Goal: Information Seeking & Learning: Learn about a topic

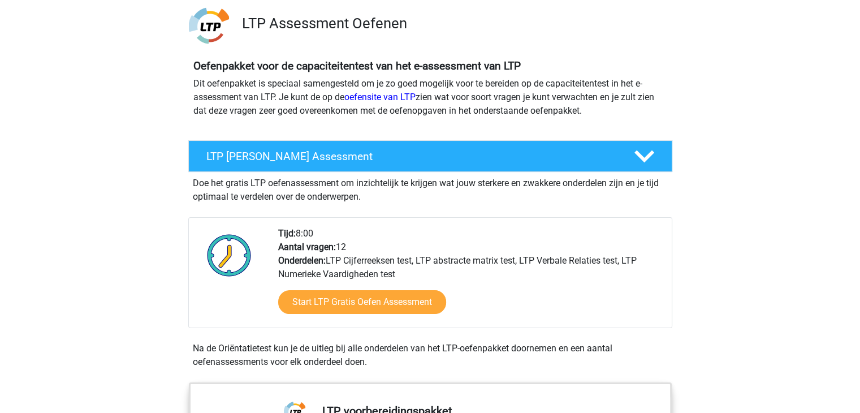
scroll to position [83, 0]
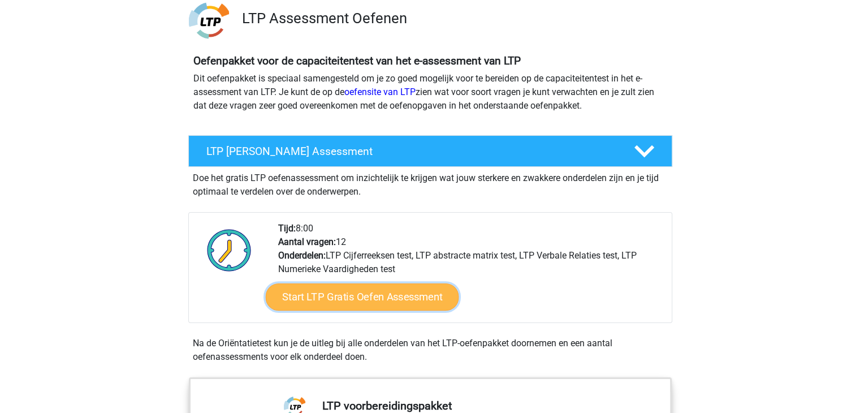
click at [338, 297] on link "Start LTP Gratis Oefen Assessment" at bounding box center [361, 296] width 193 height 27
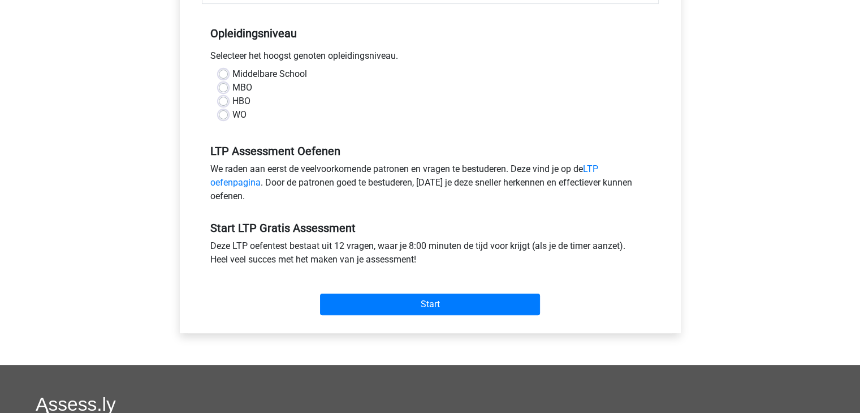
scroll to position [228, 0]
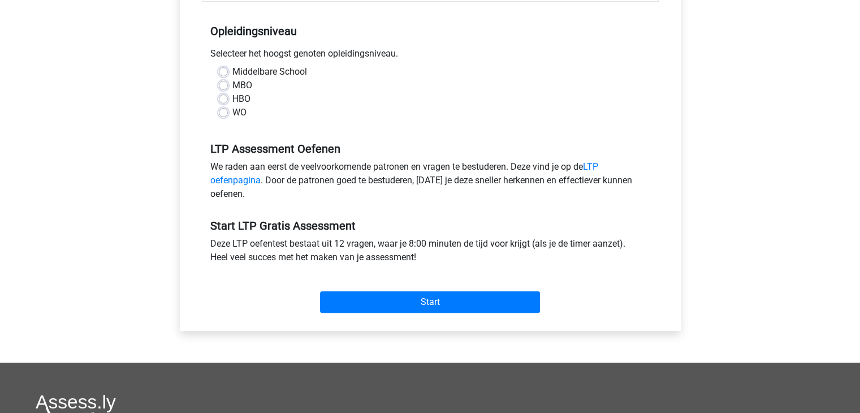
click at [232, 98] on label "HBO" at bounding box center [241, 99] width 18 height 14
click at [223, 98] on input "HBO" at bounding box center [223, 97] width 9 height 11
radio input "true"
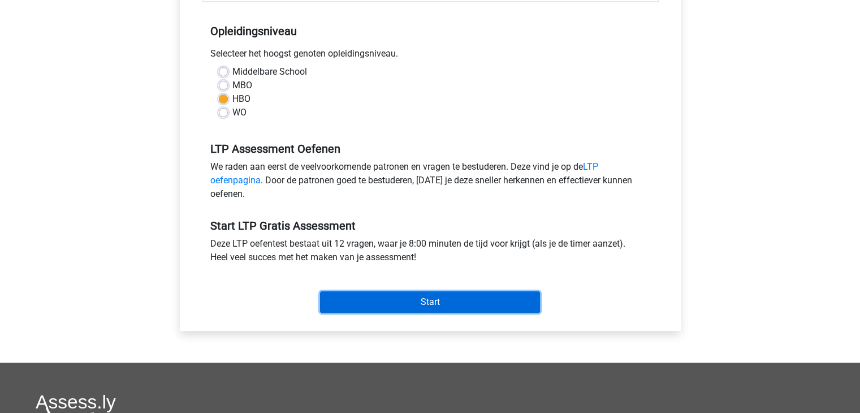
click at [421, 300] on input "Start" at bounding box center [430, 301] width 220 height 21
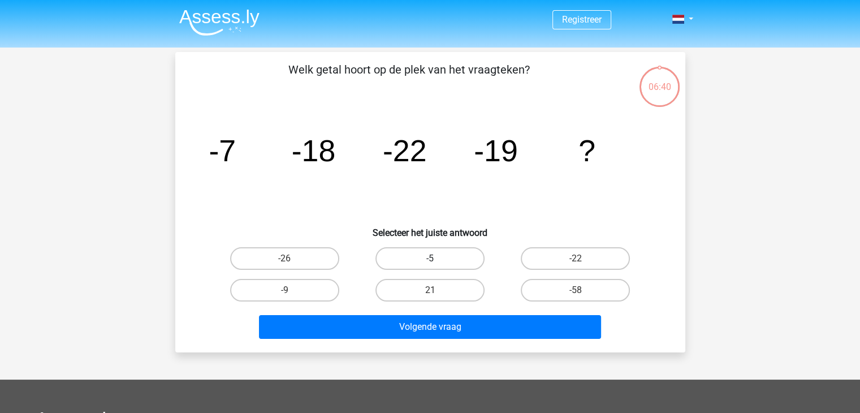
click at [407, 258] on label "-5" at bounding box center [429, 258] width 109 height 23
click at [430, 258] on input "-5" at bounding box center [433, 261] width 7 height 7
radio input "true"
click at [326, 259] on label "-26" at bounding box center [284, 258] width 109 height 23
click at [292, 259] on input "-26" at bounding box center [287, 261] width 7 height 7
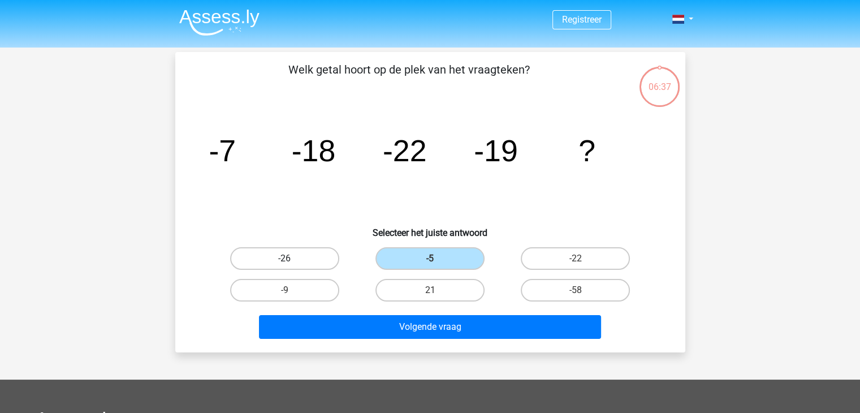
radio input "true"
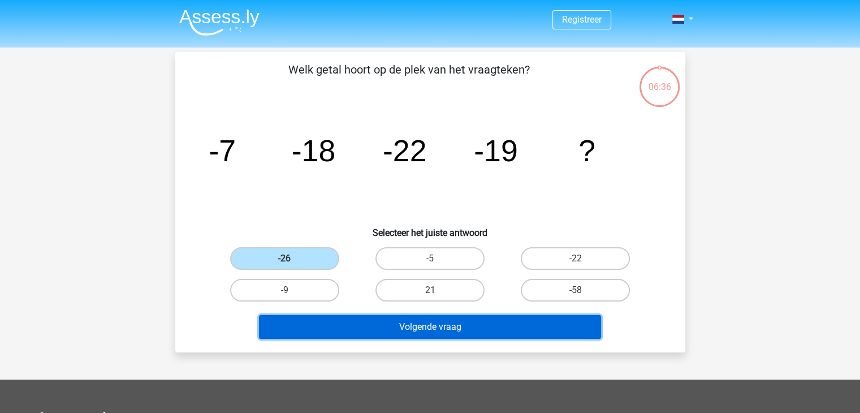
click at [386, 330] on button "Volgende vraag" at bounding box center [430, 327] width 342 height 24
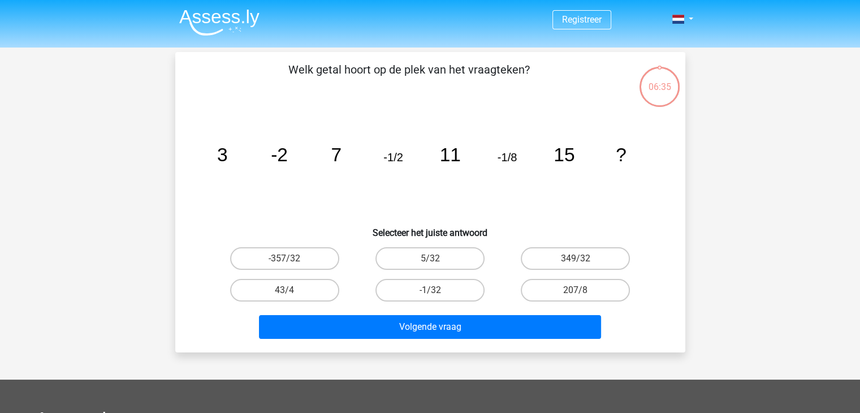
scroll to position [52, 0]
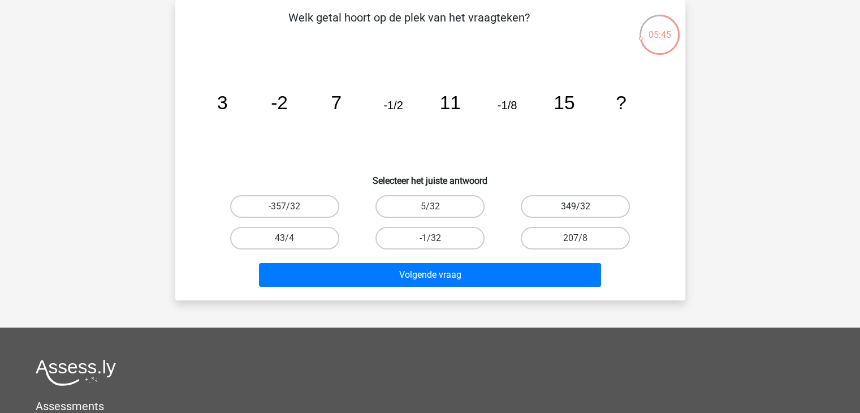
click at [556, 204] on label "349/32" at bounding box center [575, 206] width 109 height 23
click at [576, 206] on input "349/32" at bounding box center [579, 209] width 7 height 7
radio input "true"
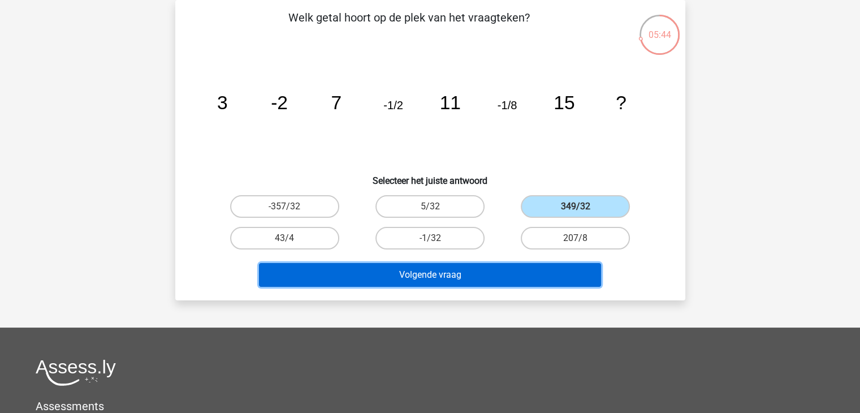
click at [487, 272] on button "Volgende vraag" at bounding box center [430, 275] width 342 height 24
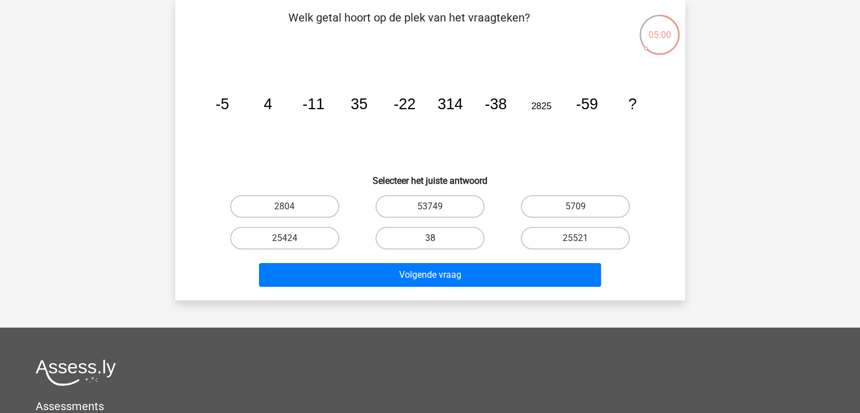
click at [450, 240] on label "38" at bounding box center [429, 238] width 109 height 23
click at [437, 240] on input "38" at bounding box center [433, 241] width 7 height 7
radio input "true"
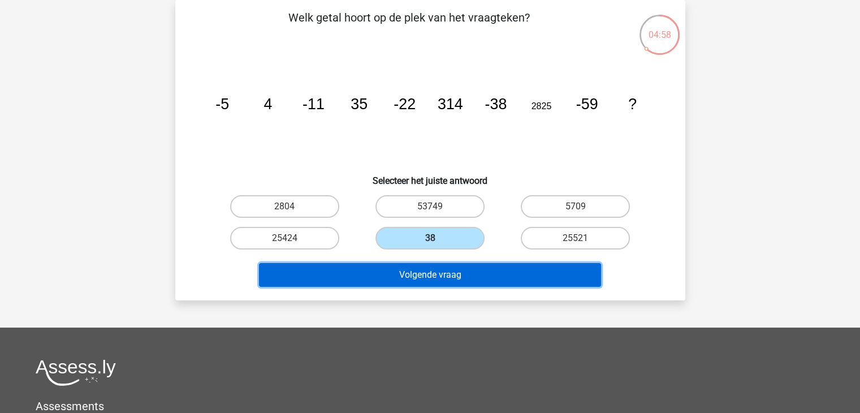
click at [448, 279] on button "Volgende vraag" at bounding box center [430, 275] width 342 height 24
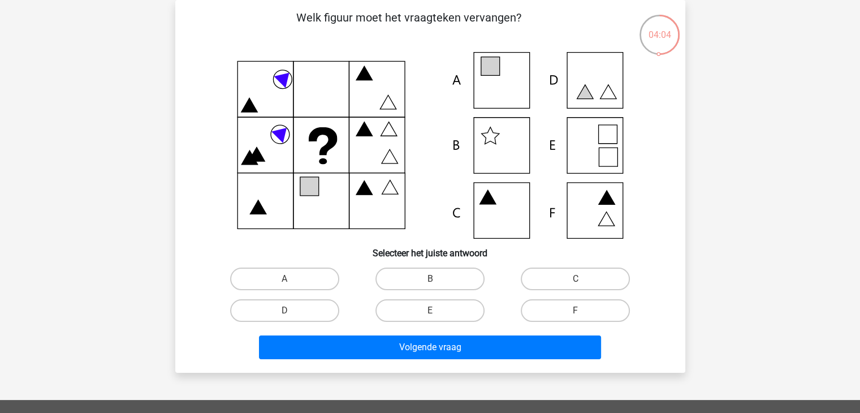
click at [507, 164] on icon at bounding box center [430, 145] width 456 height 187
click at [464, 273] on label "B" at bounding box center [429, 278] width 109 height 23
click at [437, 279] on input "B" at bounding box center [433, 282] width 7 height 7
radio input "true"
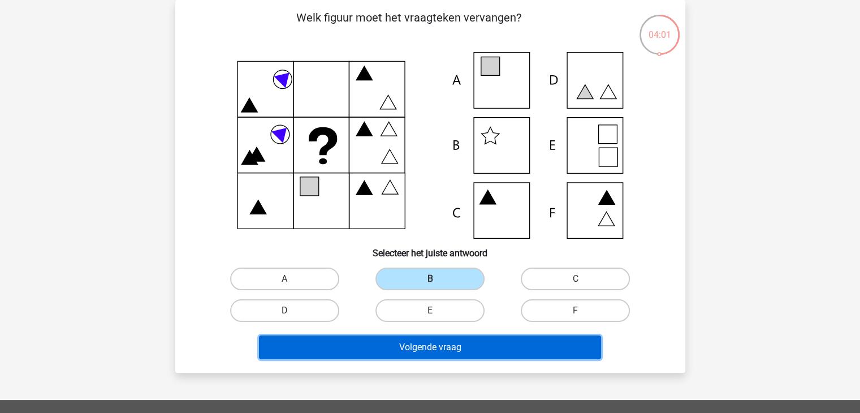
click at [454, 349] on button "Volgende vraag" at bounding box center [430, 347] width 342 height 24
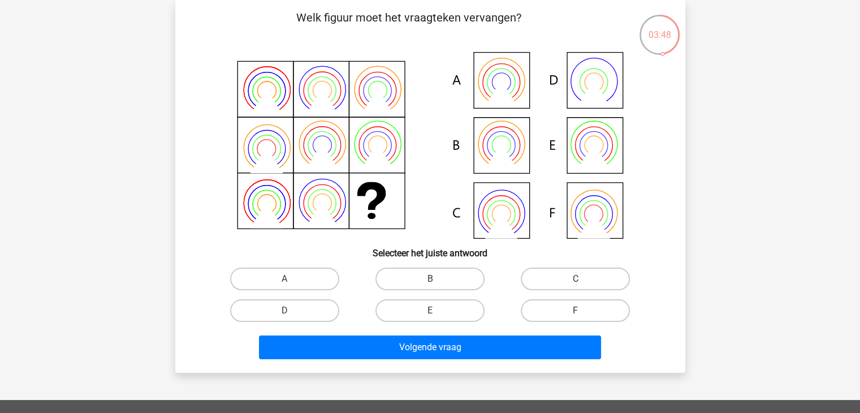
click at [508, 145] on icon at bounding box center [430, 145] width 456 height 187
click at [459, 278] on label "B" at bounding box center [429, 278] width 109 height 23
click at [437, 279] on input "B" at bounding box center [433, 282] width 7 height 7
radio input "true"
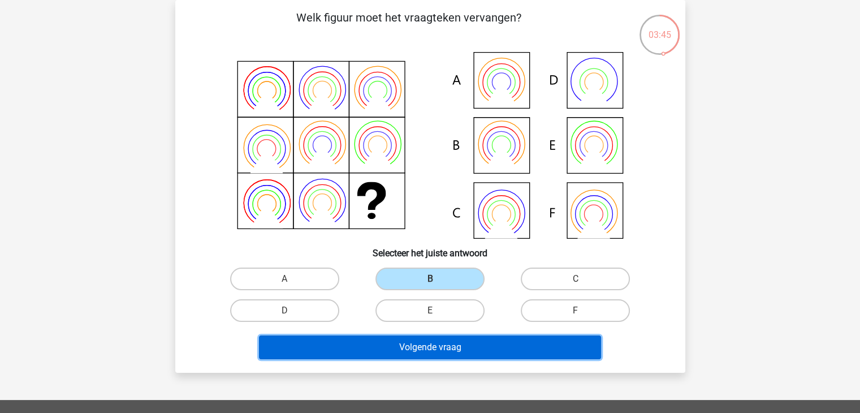
click at [434, 351] on button "Volgende vraag" at bounding box center [430, 347] width 342 height 24
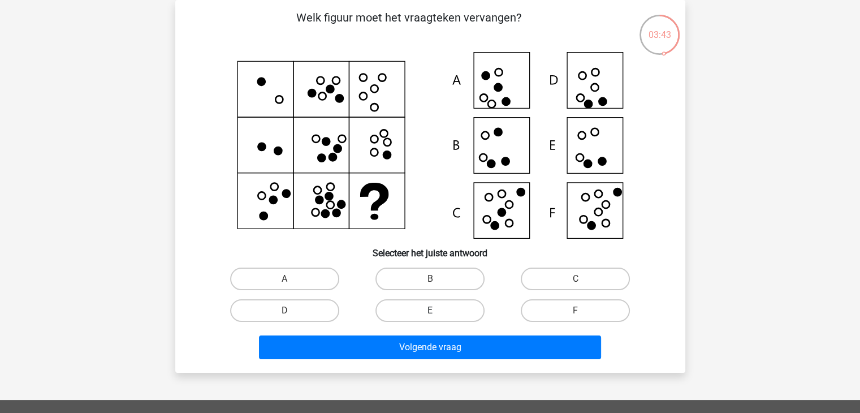
click at [449, 306] on label "E" at bounding box center [429, 310] width 109 height 23
click at [437, 310] on input "E" at bounding box center [433, 313] width 7 height 7
radio input "true"
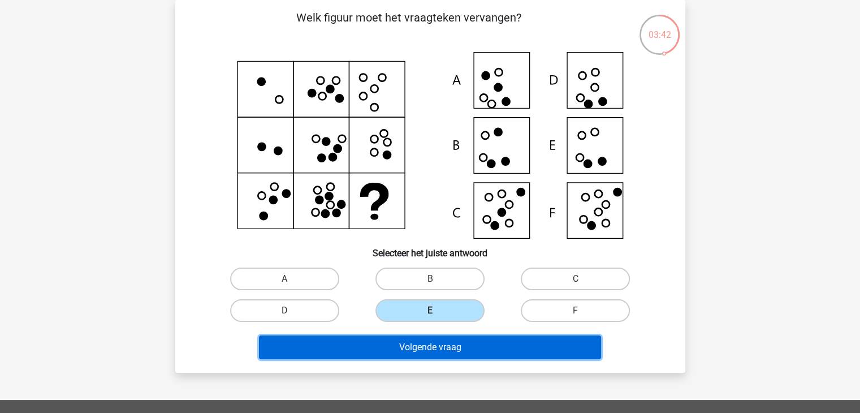
click at [452, 349] on button "Volgende vraag" at bounding box center [430, 347] width 342 height 24
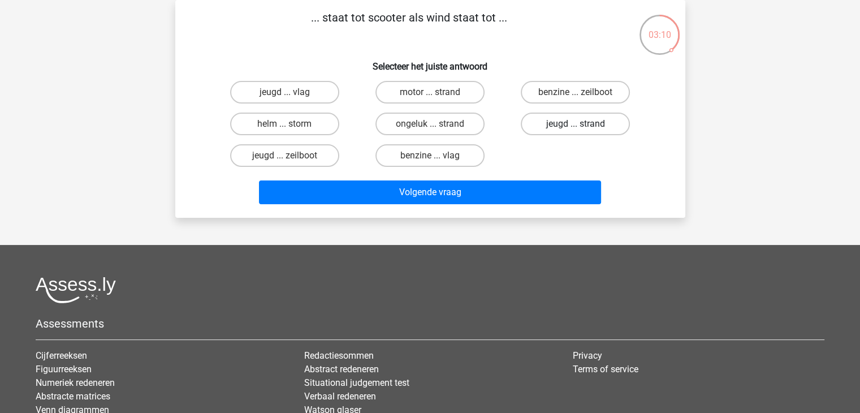
click at [548, 121] on label "jeugd ... strand" at bounding box center [575, 124] width 109 height 23
click at [576, 124] on input "jeugd ... strand" at bounding box center [579, 127] width 7 height 7
radio input "true"
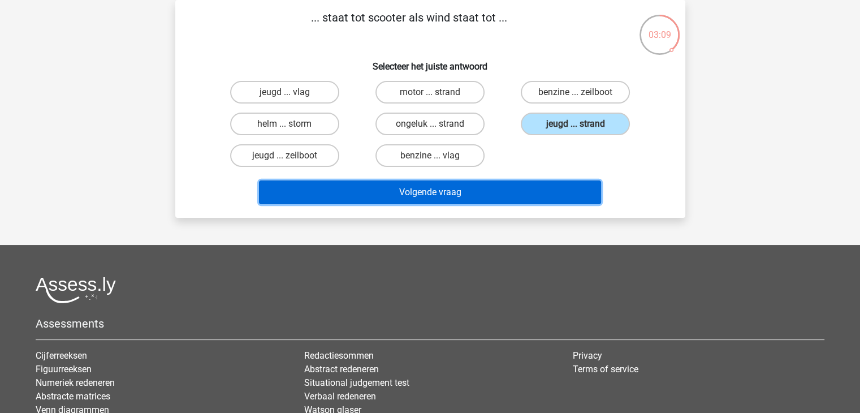
click at [495, 191] on button "Volgende vraag" at bounding box center [430, 192] width 342 height 24
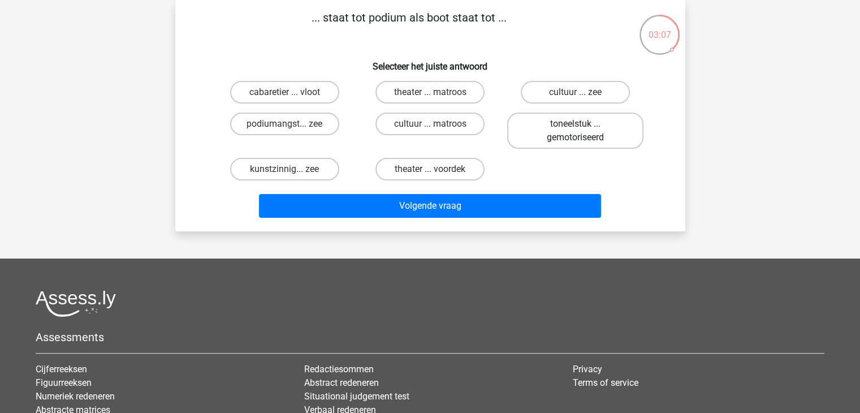
click at [550, 132] on label "toneelstuk ... gemotoriseerd" at bounding box center [575, 131] width 136 height 36
click at [576, 131] on input "toneelstuk ... gemotoriseerd" at bounding box center [579, 127] width 7 height 7
radio input "true"
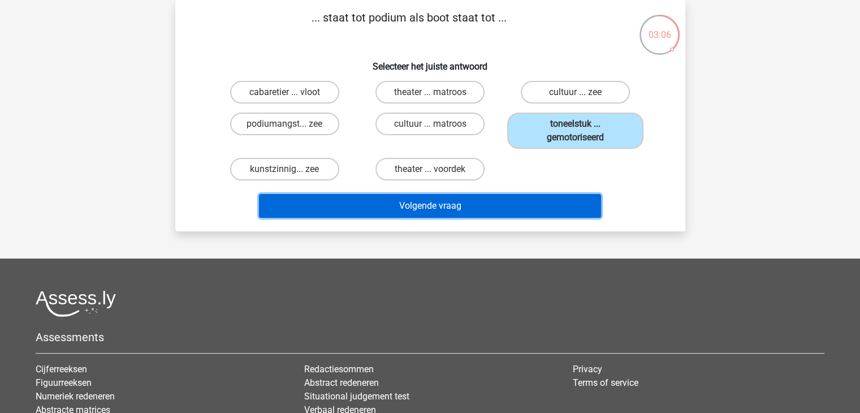
click at [504, 195] on button "Volgende vraag" at bounding box center [430, 206] width 342 height 24
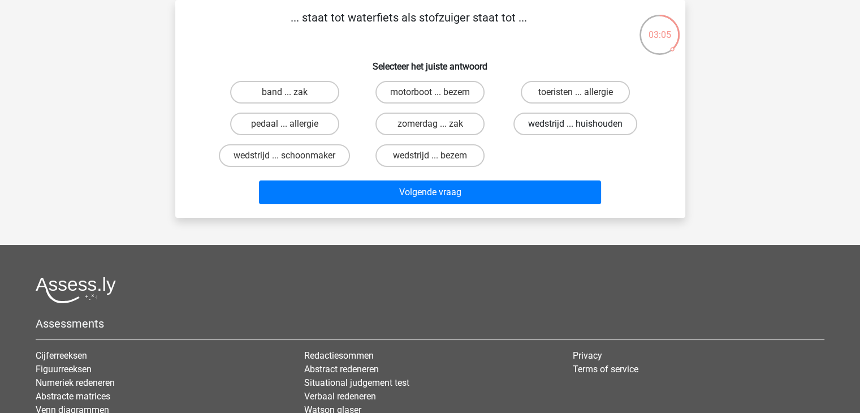
click at [543, 127] on label "wedstrijd ... huishouden" at bounding box center [575, 124] width 124 height 23
click at [576, 127] on input "wedstrijd ... huishouden" at bounding box center [579, 127] width 7 height 7
radio input "true"
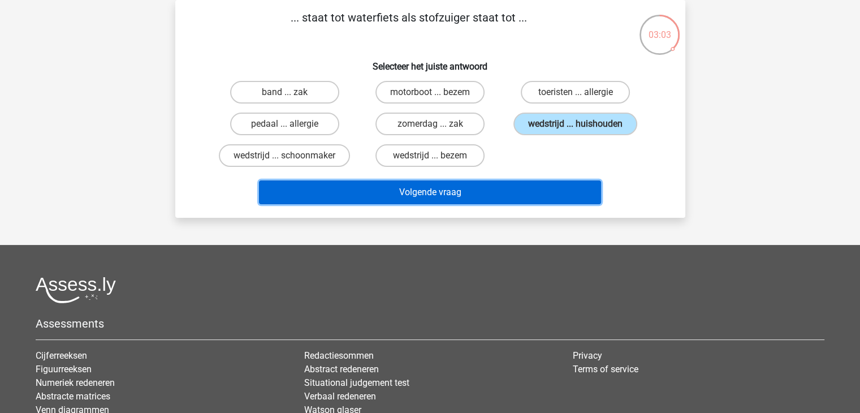
click at [518, 192] on button "Volgende vraag" at bounding box center [430, 192] width 342 height 24
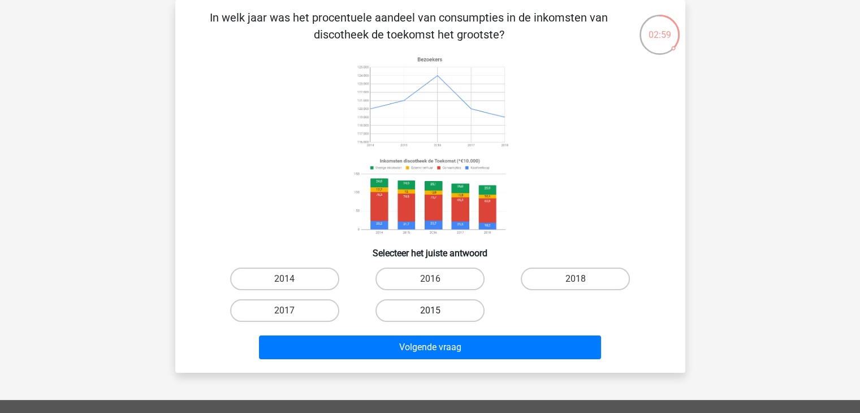
click at [461, 315] on label "2015" at bounding box center [429, 310] width 109 height 23
click at [437, 315] on input "2015" at bounding box center [433, 313] width 7 height 7
radio input "true"
click at [449, 282] on label "2016" at bounding box center [429, 278] width 109 height 23
click at [437, 282] on input "2016" at bounding box center [433, 282] width 7 height 7
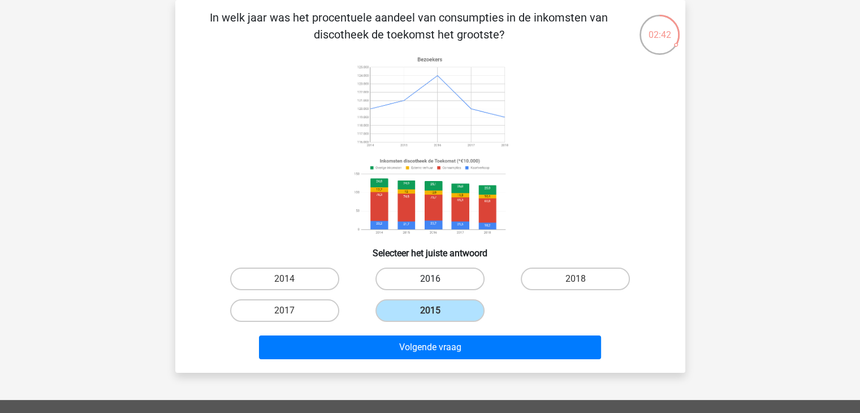
radio input "true"
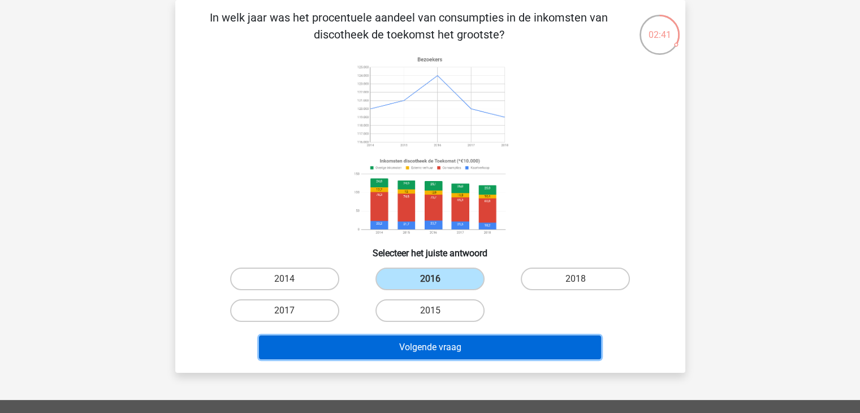
click at [433, 340] on button "Volgende vraag" at bounding box center [430, 347] width 342 height 24
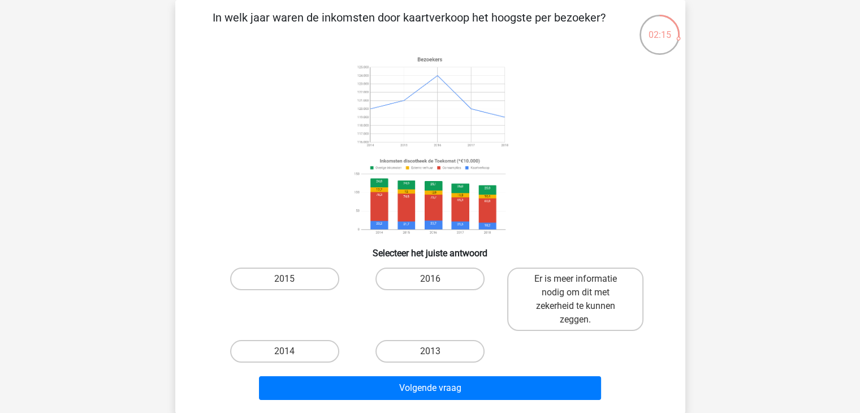
click at [308, 338] on div "2014" at bounding box center [284, 351] width 145 height 32
click at [296, 364] on div "2014" at bounding box center [284, 351] width 145 height 32
click at [308, 351] on label "2014" at bounding box center [284, 351] width 109 height 23
click at [292, 351] on input "2014" at bounding box center [287, 354] width 7 height 7
radio input "true"
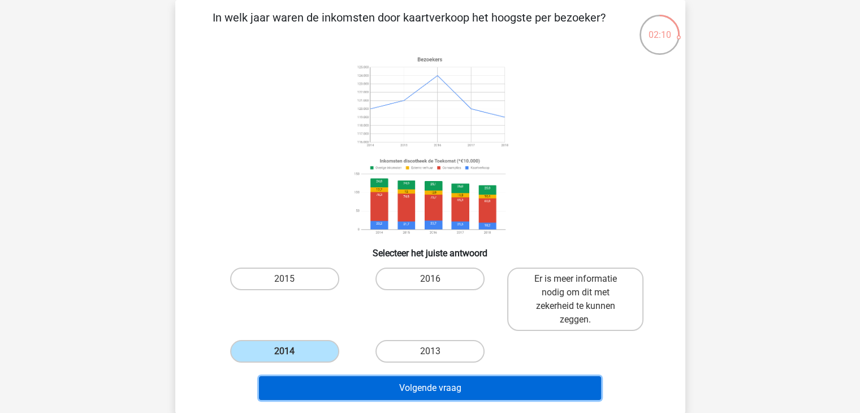
click at [355, 390] on button "Volgende vraag" at bounding box center [430, 388] width 342 height 24
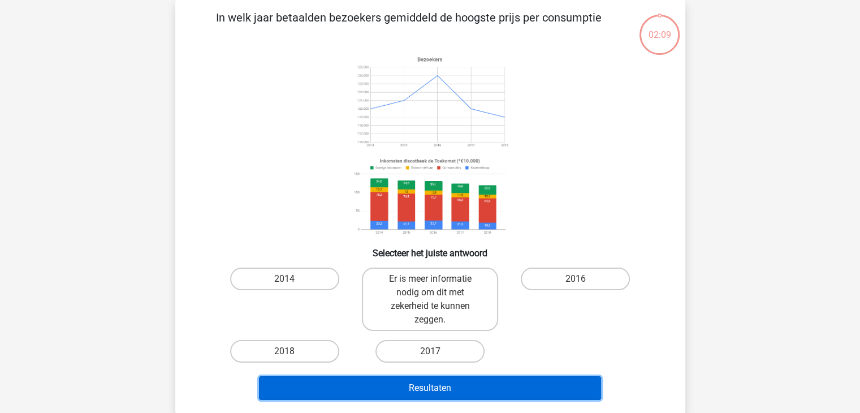
click at [355, 390] on button "Resultaten" at bounding box center [430, 388] width 342 height 24
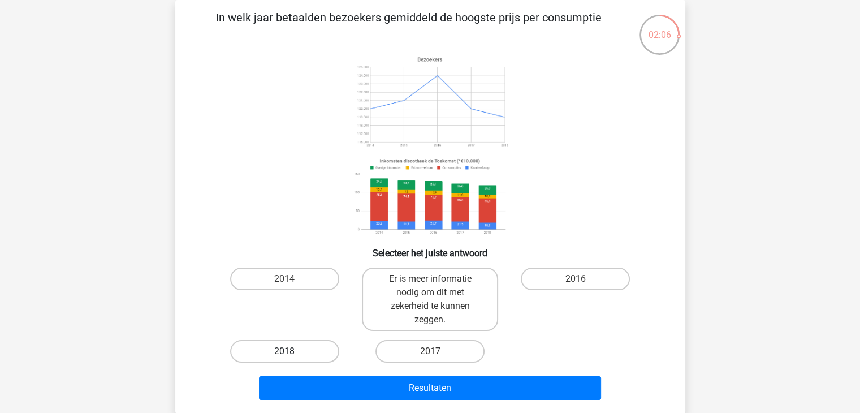
click at [305, 360] on label "2018" at bounding box center [284, 351] width 109 height 23
click at [292, 358] on input "2018" at bounding box center [287, 354] width 7 height 7
radio input "true"
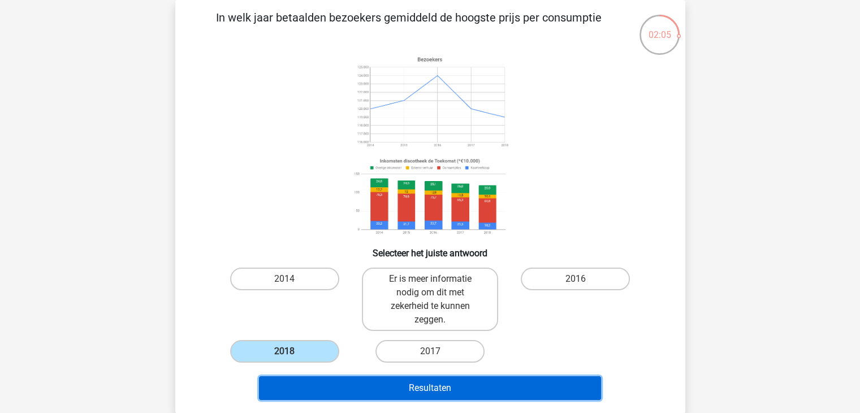
click at [326, 383] on button "Resultaten" at bounding box center [430, 388] width 342 height 24
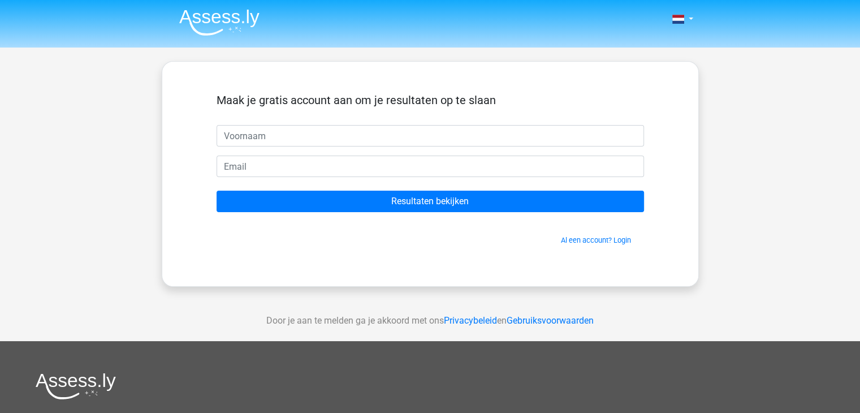
click at [400, 145] on input "text" at bounding box center [430, 135] width 427 height 21
type input "l"
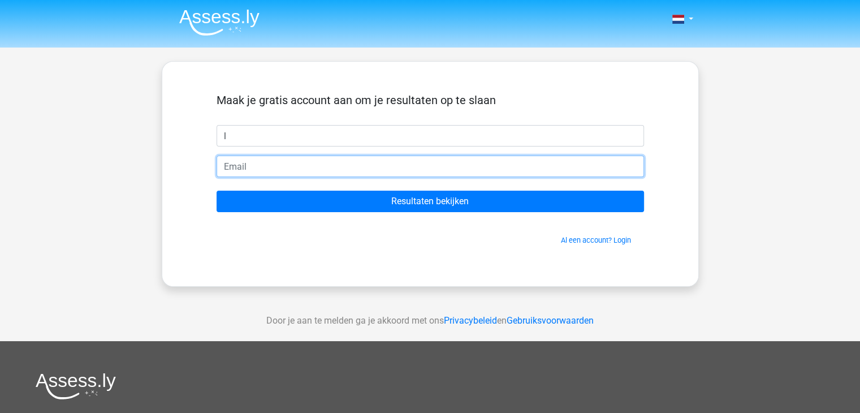
click at [390, 163] on input "email" at bounding box center [430, 165] width 427 height 21
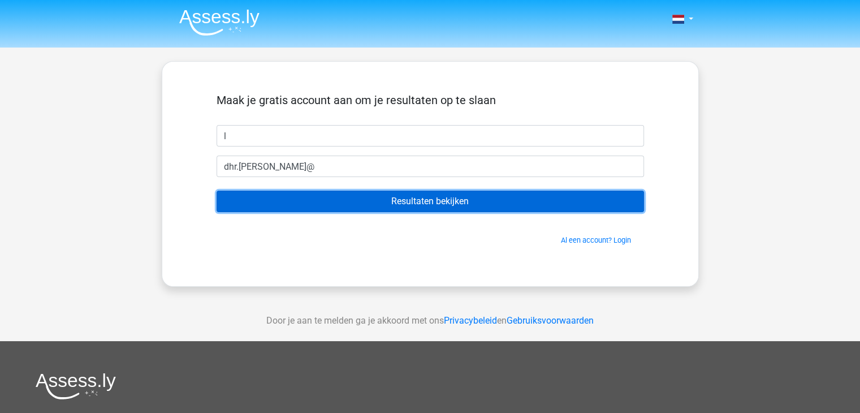
click at [395, 205] on input "Resultaten bekijken" at bounding box center [430, 201] width 427 height 21
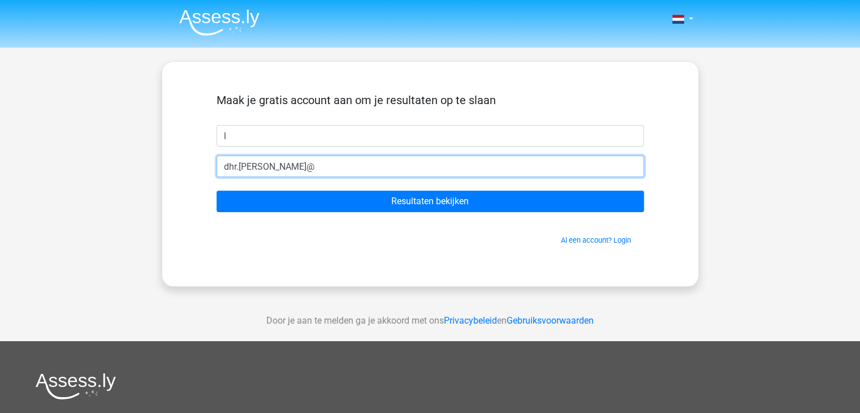
click at [362, 170] on input "dhr.b.farah@" at bounding box center [430, 165] width 427 height 21
type input "dhr.b.farah@gmail.com"
click at [217, 191] on input "Resultaten bekijken" at bounding box center [430, 201] width 427 height 21
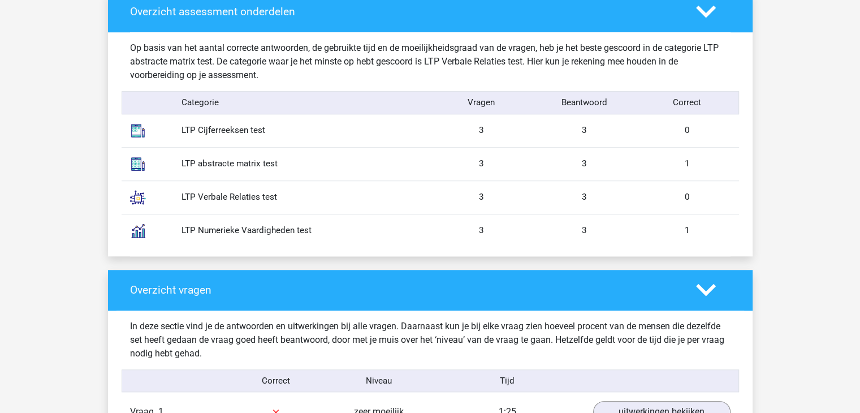
scroll to position [897, 0]
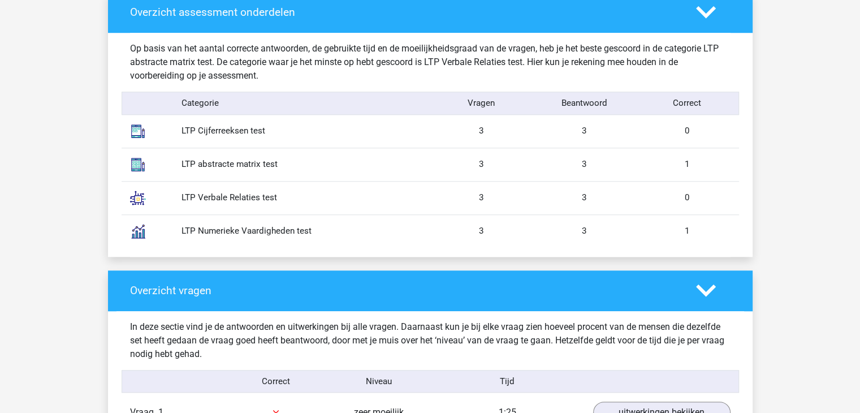
click at [231, 168] on div "LTP abstracte matrix test" at bounding box center [301, 164] width 257 height 13
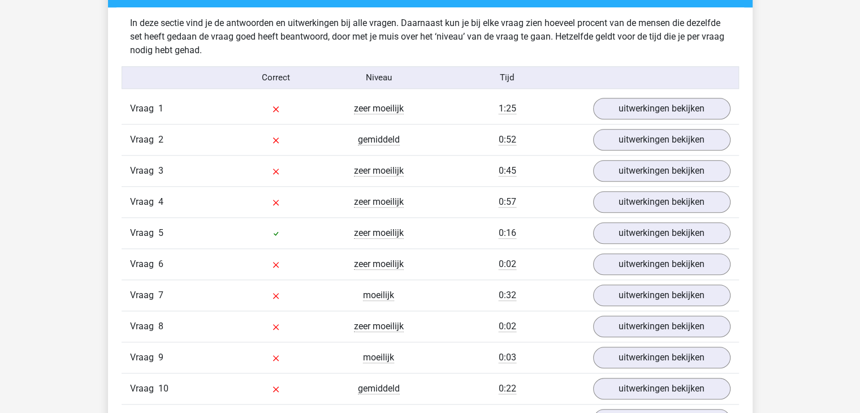
scroll to position [1208, 0]
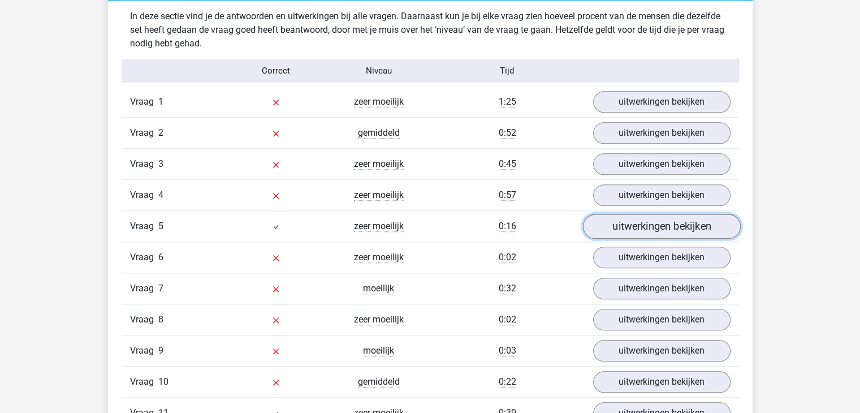
click at [620, 229] on link "uitwerkingen bekijken" at bounding box center [661, 226] width 158 height 25
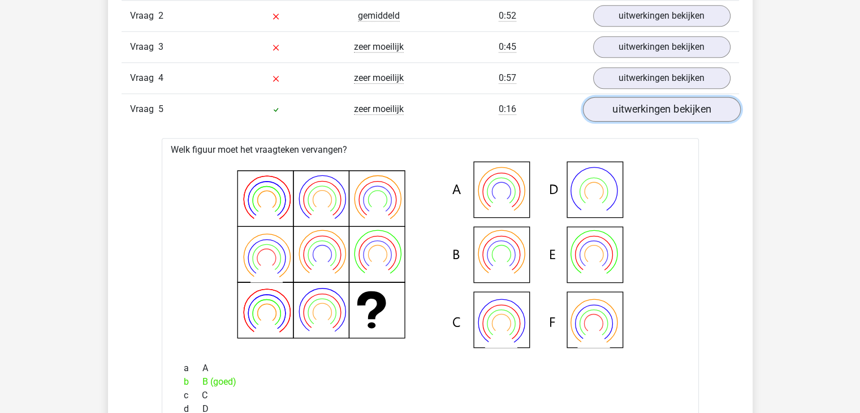
scroll to position [1325, 0]
click at [663, 107] on link "uitwerkingen bekijken" at bounding box center [661, 109] width 158 height 25
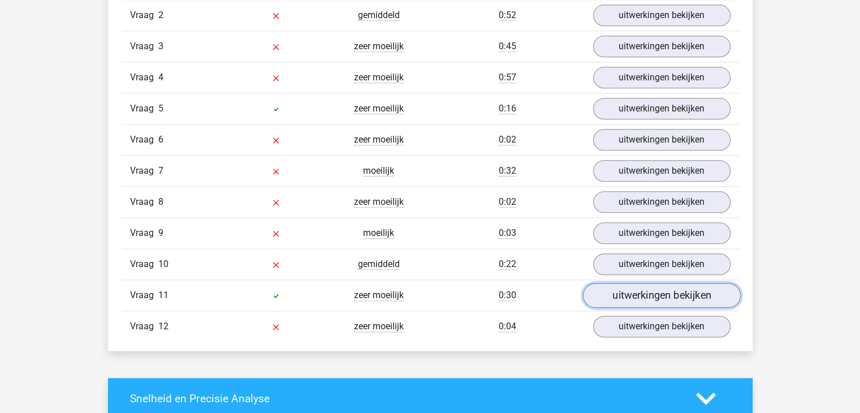
click at [655, 286] on link "uitwerkingen bekijken" at bounding box center [661, 295] width 158 height 25
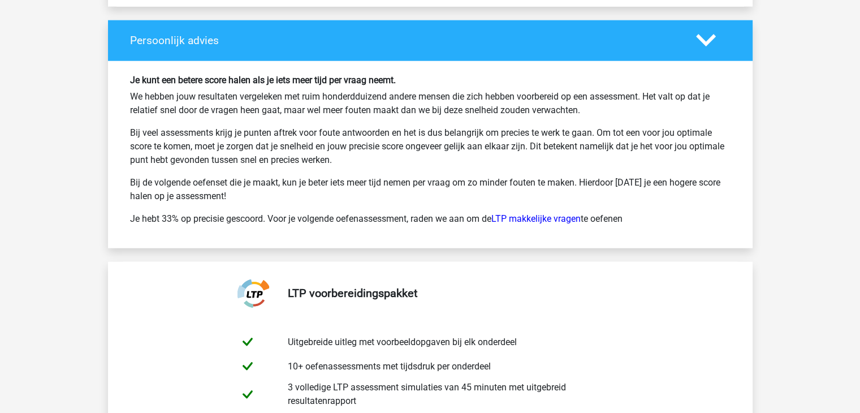
scroll to position [2801, 0]
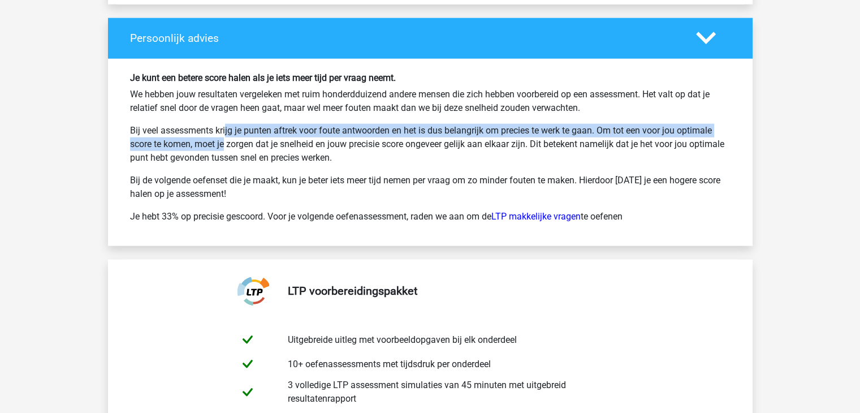
drag, startPoint x: 177, startPoint y: 127, endPoint x: 185, endPoint y: 143, distance: 17.7
click at [185, 143] on p "Bij veel assessments krijg je punten aftrek voor foute antwoorden en het is dus…" at bounding box center [430, 144] width 600 height 41
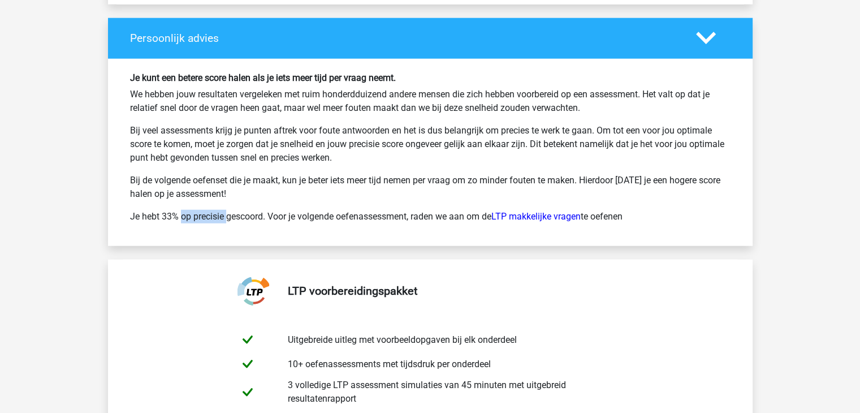
drag, startPoint x: 175, startPoint y: 204, endPoint x: 188, endPoint y: 209, distance: 14.0
click at [188, 209] on div "Je kunt een betere score halen als je iets meer tijd per vraag neemt. We hebben…" at bounding box center [430, 152] width 617 height 160
click at [188, 210] on p "Je hebt 33% op precisie gescoord. Voor je volgende oefenassessment, raden we aa…" at bounding box center [430, 217] width 600 height 14
drag, startPoint x: 416, startPoint y: 208, endPoint x: 449, endPoint y: 210, distance: 32.8
click at [449, 210] on p "Je hebt 33% op precisie gescoord. Voor je volgende oefenassessment, raden we aa…" at bounding box center [430, 217] width 600 height 14
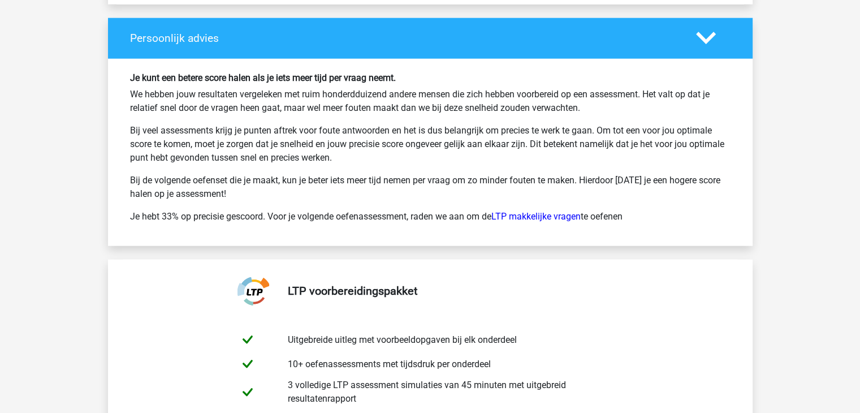
click at [449, 210] on p "Je hebt 33% op precisie gescoord. Voor je volgende oefenassessment, raden we aa…" at bounding box center [430, 217] width 600 height 14
click at [522, 211] on link "LTP makkelijke vragen" at bounding box center [535, 216] width 89 height 11
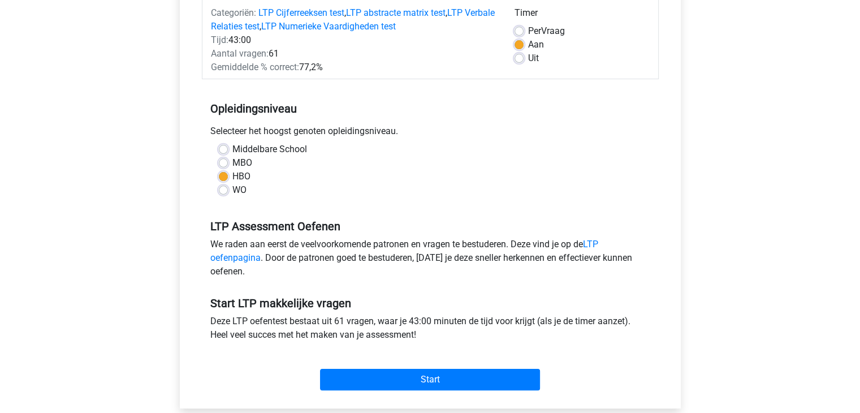
scroll to position [180, 0]
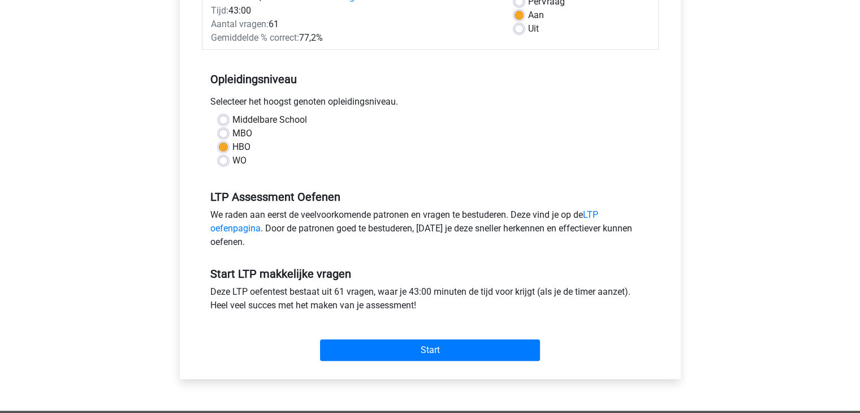
click at [455, 338] on div "Start" at bounding box center [430, 341] width 457 height 40
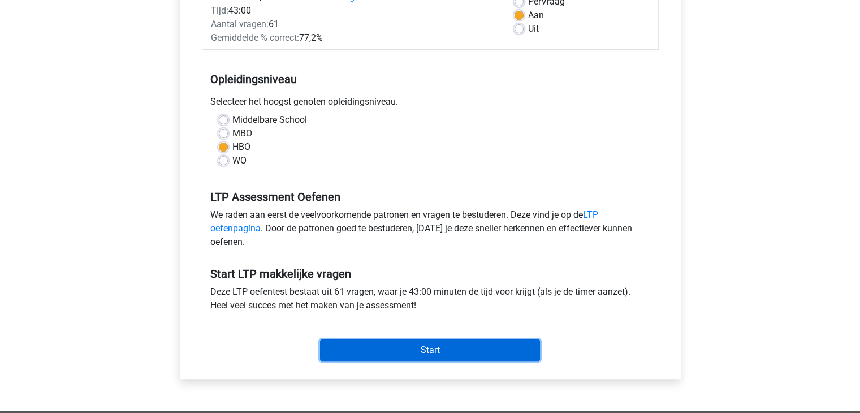
click at [452, 352] on input "Start" at bounding box center [430, 349] width 220 height 21
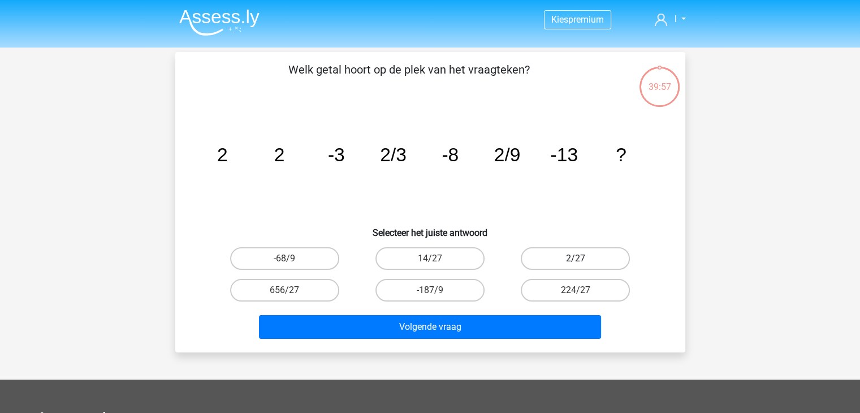
click at [598, 258] on label "2/27" at bounding box center [575, 258] width 109 height 23
click at [583, 258] on input "2/27" at bounding box center [579, 261] width 7 height 7
radio input "true"
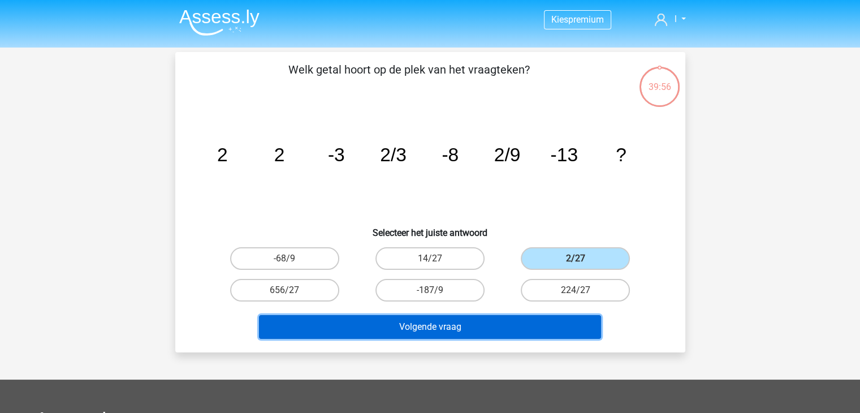
click at [555, 319] on button "Volgende vraag" at bounding box center [430, 327] width 342 height 24
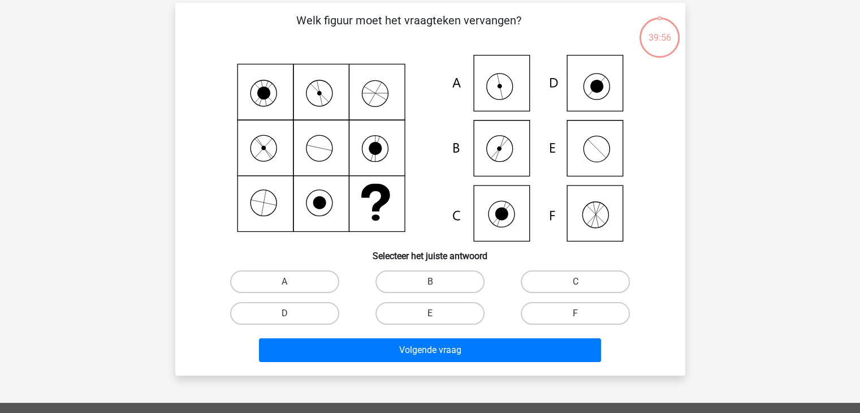
scroll to position [52, 0]
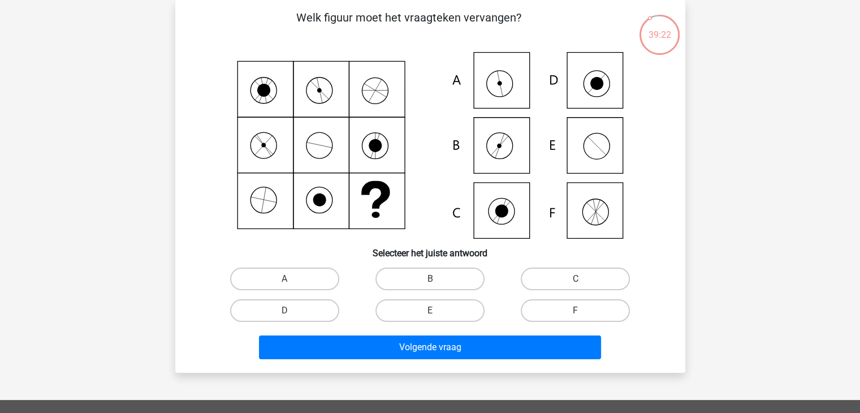
click at [590, 152] on icon at bounding box center [430, 145] width 456 height 187
click at [464, 315] on label "E" at bounding box center [429, 310] width 109 height 23
click at [437, 315] on input "E" at bounding box center [433, 313] width 7 height 7
radio input "true"
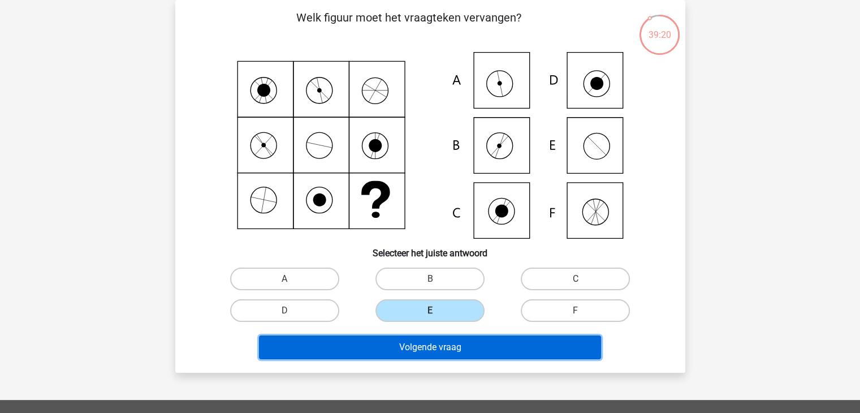
click at [461, 348] on button "Volgende vraag" at bounding box center [430, 347] width 342 height 24
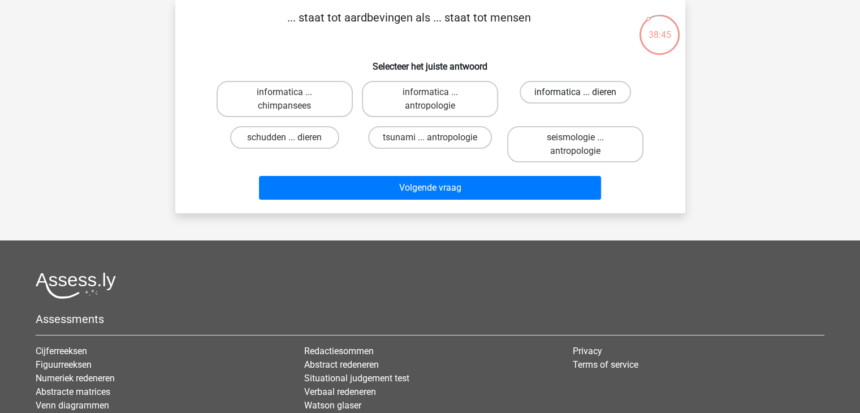
click at [535, 89] on label "informatica ... dieren" at bounding box center [575, 92] width 111 height 23
click at [576, 92] on input "informatica ... dieren" at bounding box center [579, 95] width 7 height 7
radio input "true"
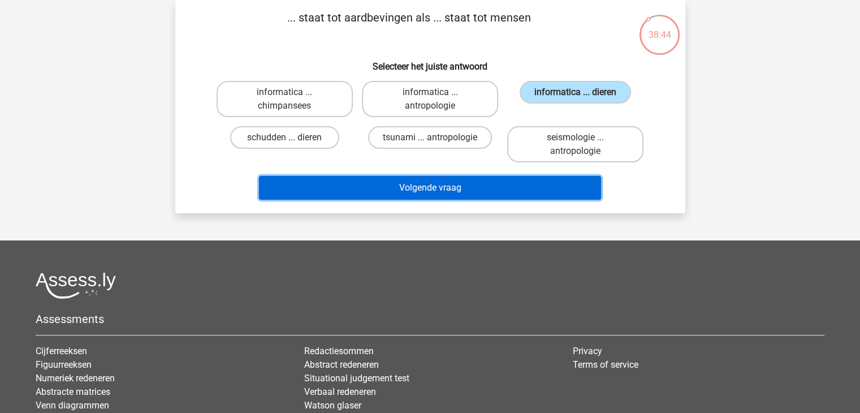
click at [504, 185] on button "Volgende vraag" at bounding box center [430, 188] width 342 height 24
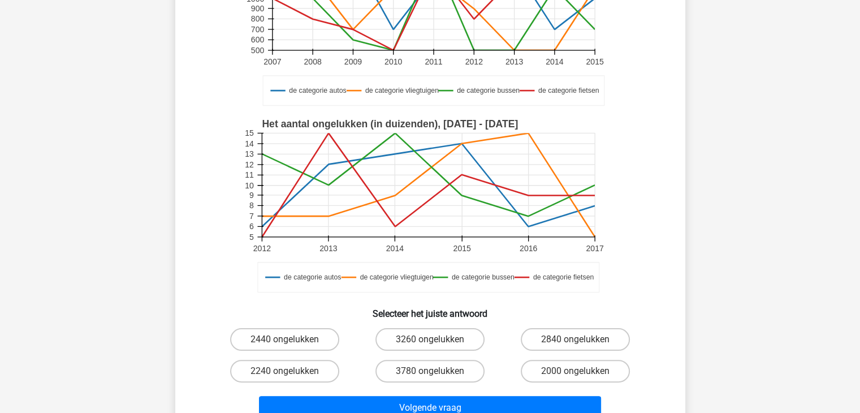
scroll to position [177, 0]
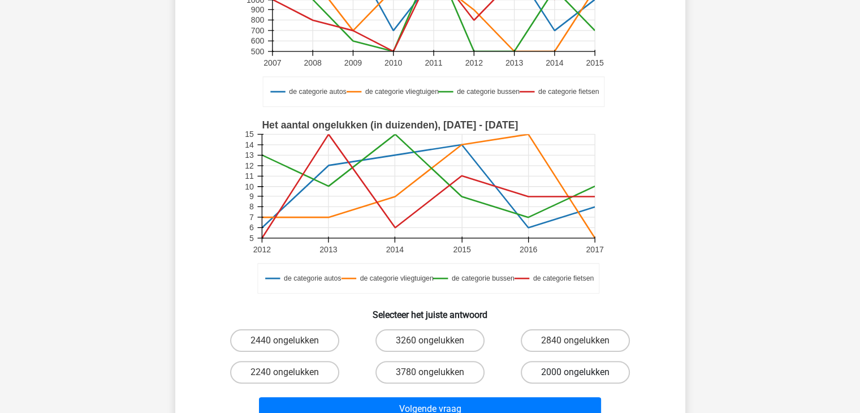
click at [539, 369] on label "2000 ongelukken" at bounding box center [575, 372] width 109 height 23
click at [576, 372] on input "2000 ongelukken" at bounding box center [579, 375] width 7 height 7
radio input "true"
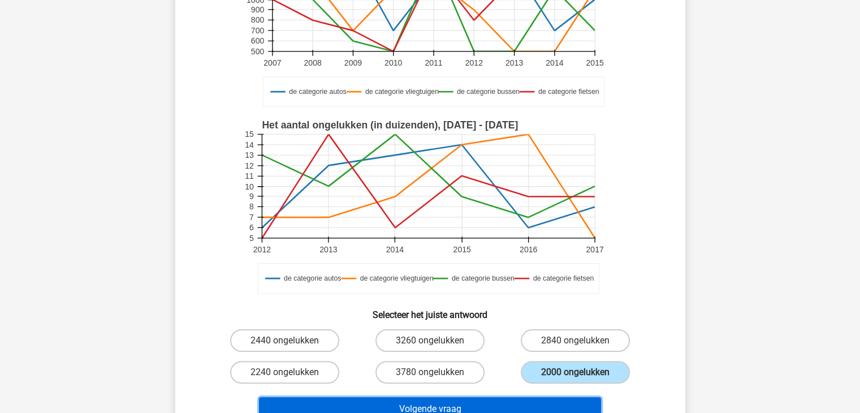
click at [491, 397] on button "Volgende vraag" at bounding box center [430, 409] width 342 height 24
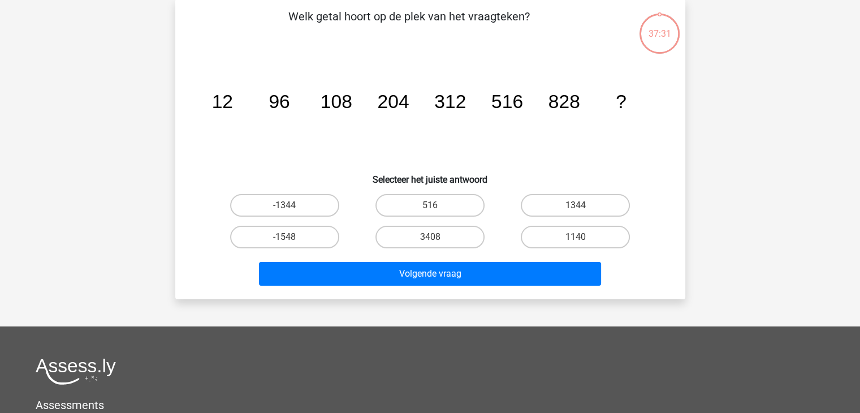
scroll to position [52, 0]
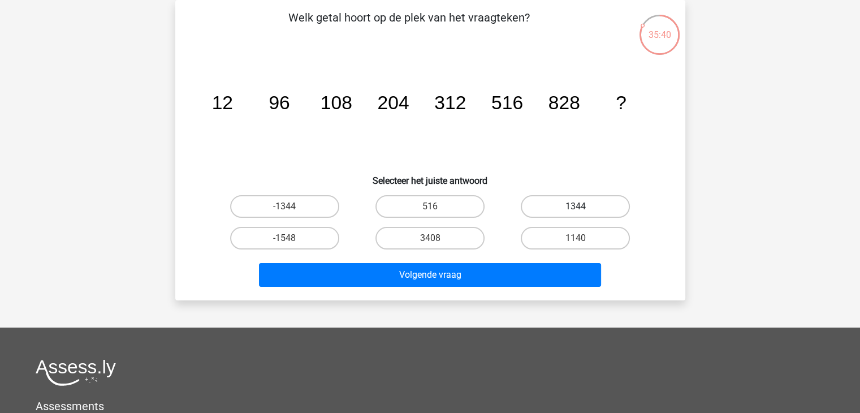
click at [579, 197] on label "1344" at bounding box center [575, 206] width 109 height 23
click at [579, 206] on input "1344" at bounding box center [579, 209] width 7 height 7
radio input "true"
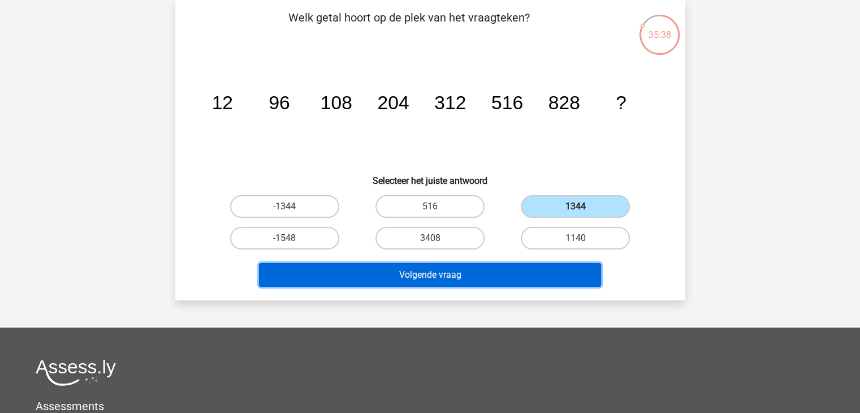
click at [517, 275] on button "Volgende vraag" at bounding box center [430, 275] width 342 height 24
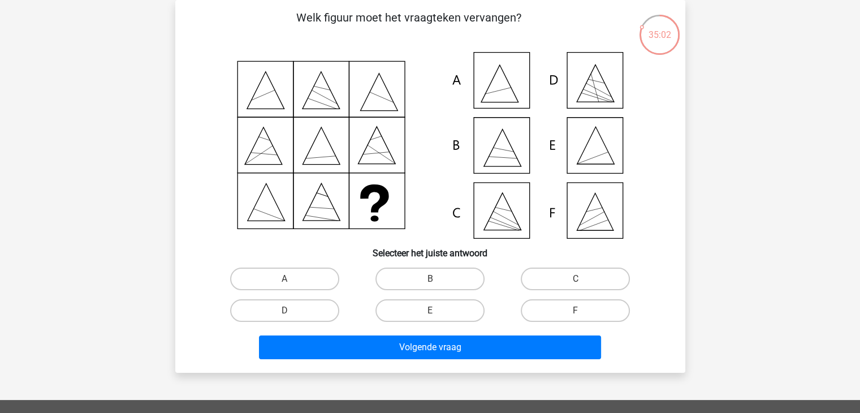
click at [484, 80] on icon at bounding box center [430, 145] width 456 height 187
click at [312, 271] on label "A" at bounding box center [284, 278] width 109 height 23
click at [292, 279] on input "A" at bounding box center [287, 282] width 7 height 7
radio input "true"
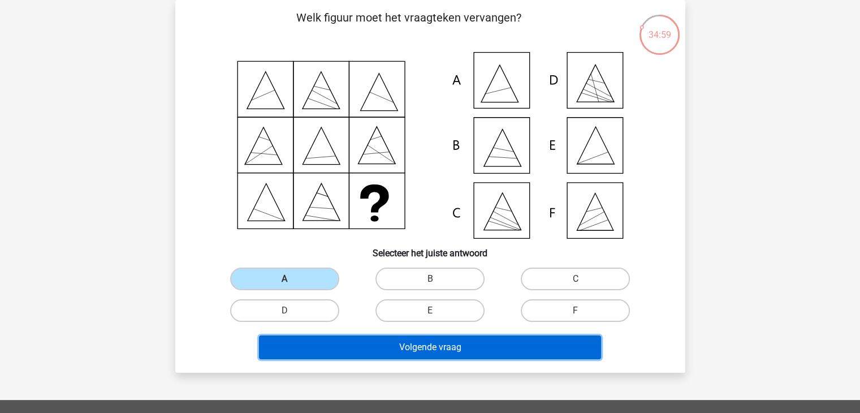
click at [419, 353] on button "Volgende vraag" at bounding box center [430, 347] width 342 height 24
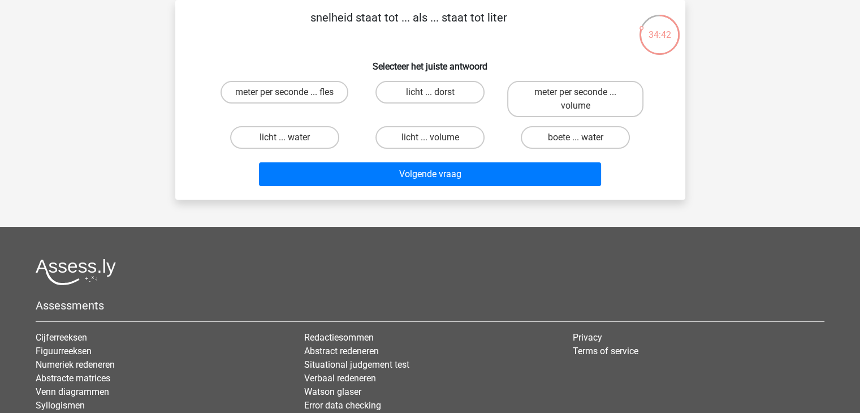
click at [420, 17] on p "snelheid staat tot ... als ... staat tot liter" at bounding box center [408, 26] width 431 height 34
copy div "snelheid staat tot ... als ... staat tot liter"
click at [560, 145] on label "boete ... water" at bounding box center [575, 137] width 109 height 23
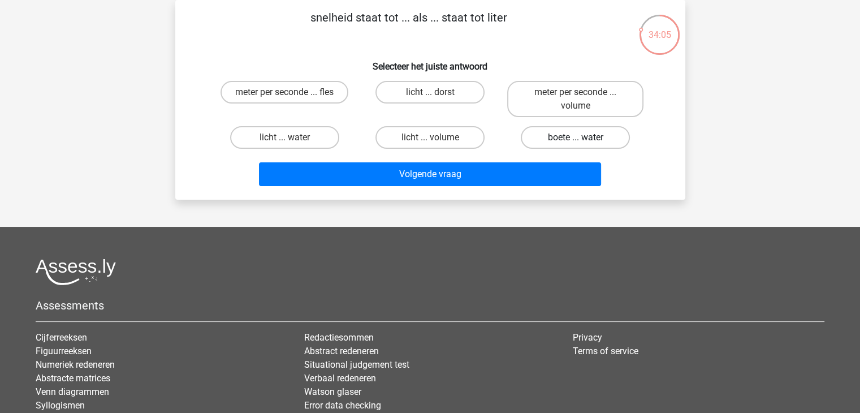
click at [576, 145] on input "boete ... water" at bounding box center [579, 140] width 7 height 7
radio input "true"
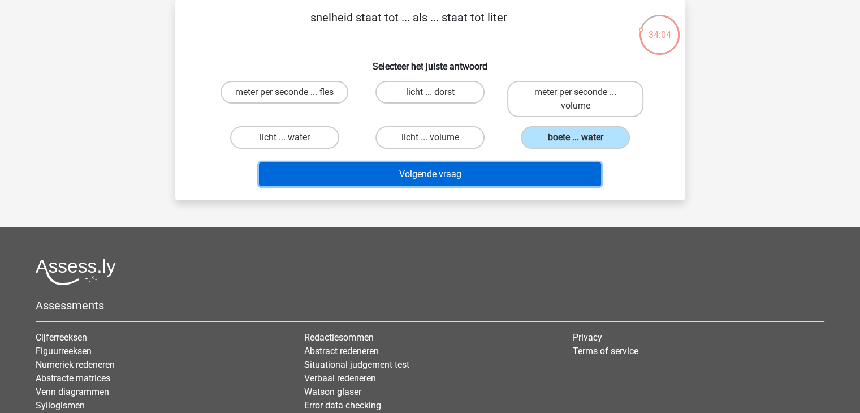
click at [538, 171] on button "Volgende vraag" at bounding box center [430, 174] width 342 height 24
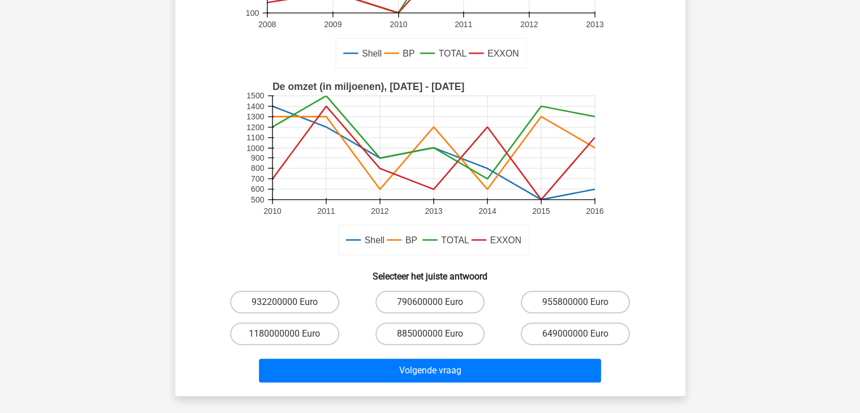
scroll to position [216, 0]
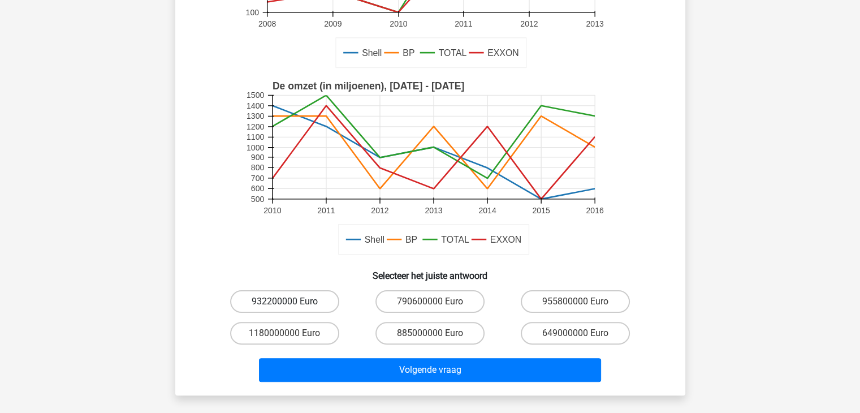
click at [299, 299] on label "932200000 Euro" at bounding box center [284, 301] width 109 height 23
click at [292, 301] on input "932200000 Euro" at bounding box center [287, 304] width 7 height 7
radio input "true"
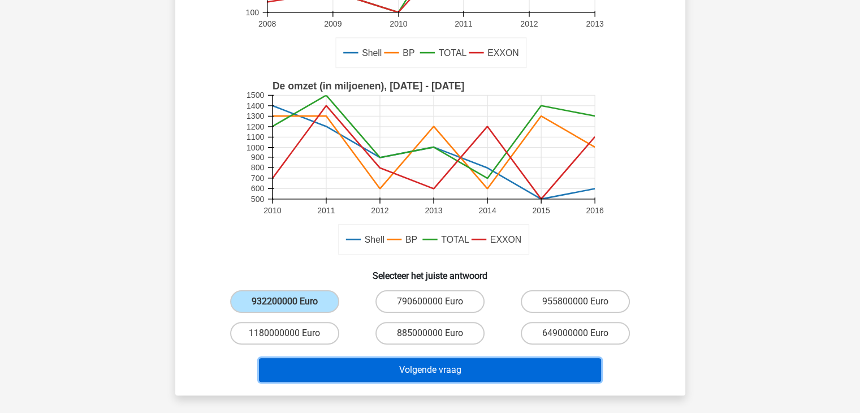
click at [326, 372] on button "Volgende vraag" at bounding box center [430, 370] width 342 height 24
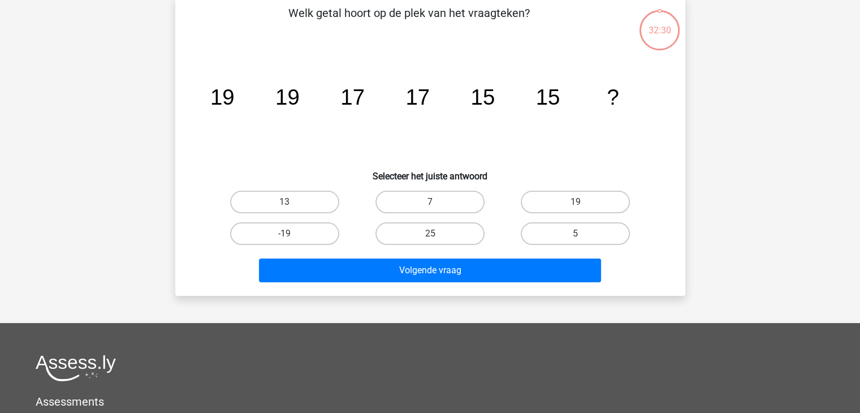
scroll to position [52, 0]
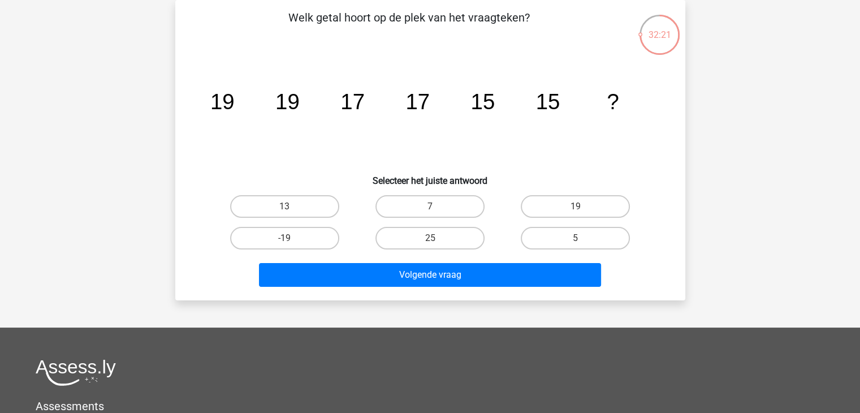
click at [286, 207] on input "13" at bounding box center [287, 209] width 7 height 7
radio input "true"
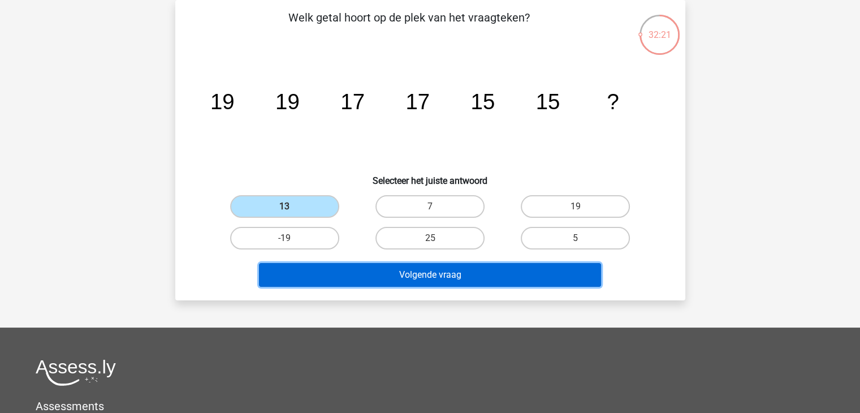
click at [313, 269] on button "Volgende vraag" at bounding box center [430, 275] width 342 height 24
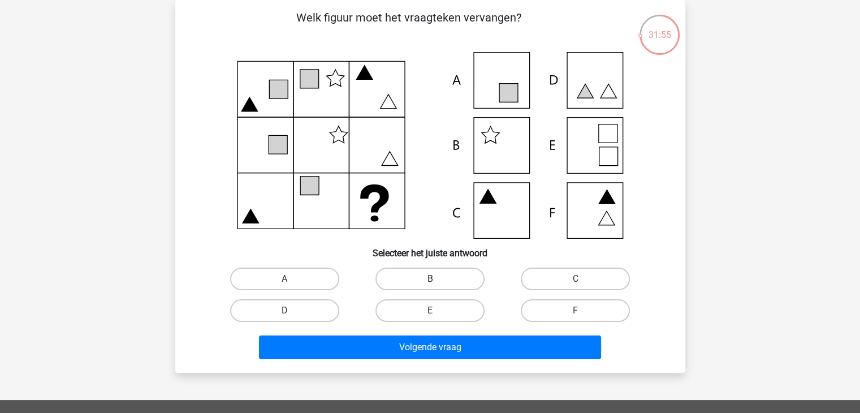
click at [438, 277] on label "B" at bounding box center [429, 278] width 109 height 23
click at [437, 279] on input "B" at bounding box center [433, 282] width 7 height 7
radio input "true"
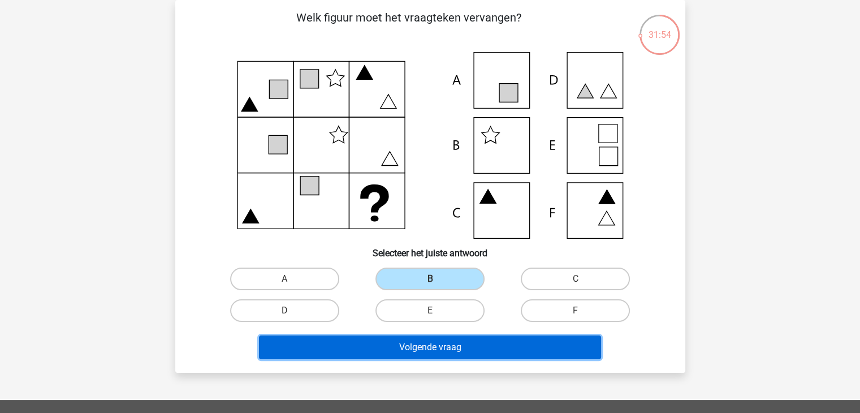
click at [427, 352] on button "Volgende vraag" at bounding box center [430, 347] width 342 height 24
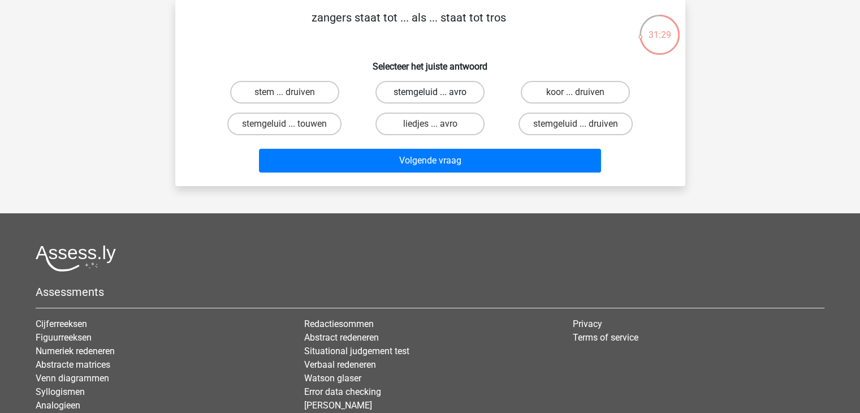
click at [453, 95] on label "stemgeluid ... avro" at bounding box center [429, 92] width 109 height 23
click at [437, 95] on input "stemgeluid ... avro" at bounding box center [433, 95] width 7 height 7
radio input "true"
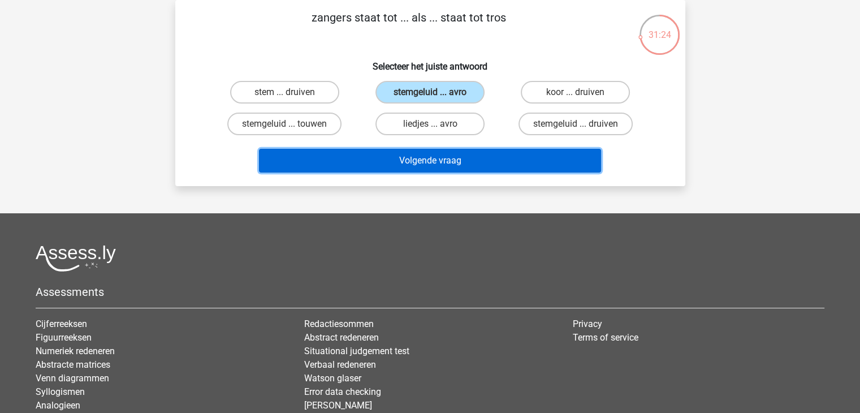
click at [430, 161] on button "Volgende vraag" at bounding box center [430, 161] width 342 height 24
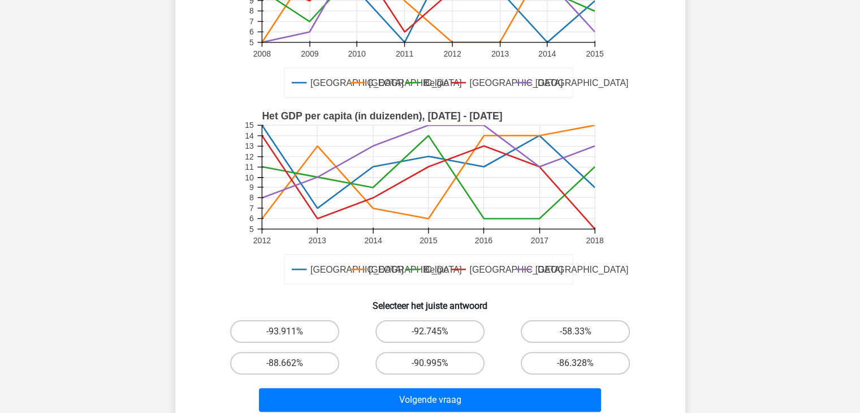
scroll to position [187, 0]
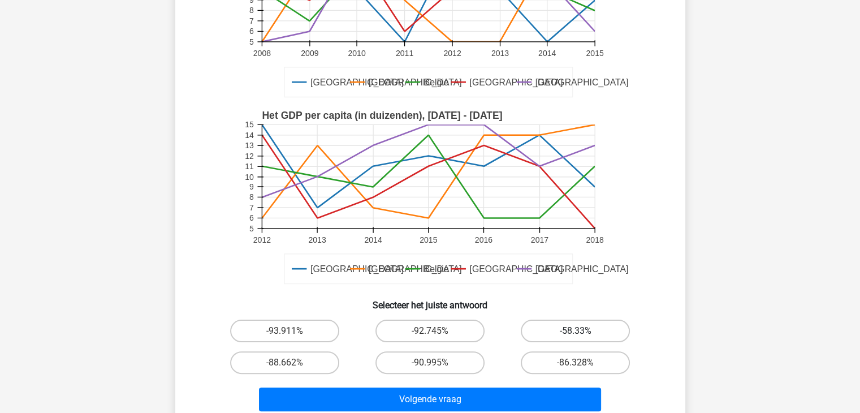
click at [561, 332] on label "-58.33%" at bounding box center [575, 330] width 109 height 23
click at [576, 332] on input "-58.33%" at bounding box center [579, 334] width 7 height 7
radio input "true"
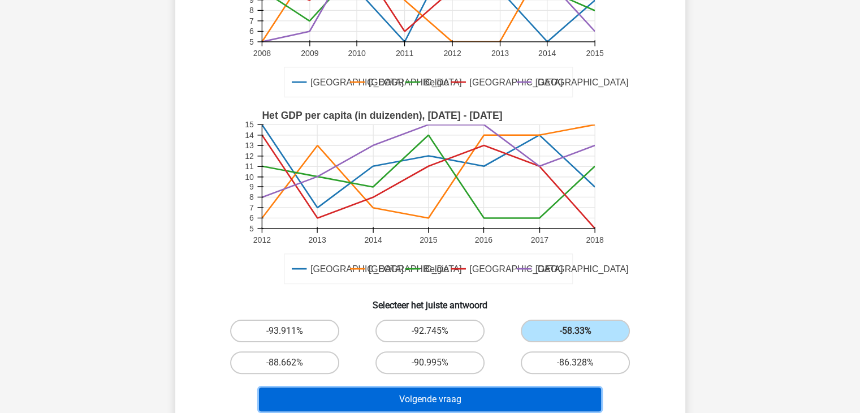
click at [494, 403] on button "Volgende vraag" at bounding box center [430, 399] width 342 height 24
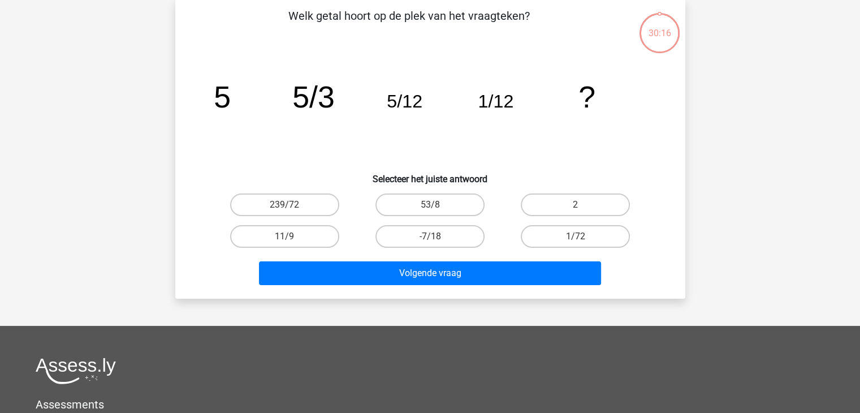
scroll to position [52, 0]
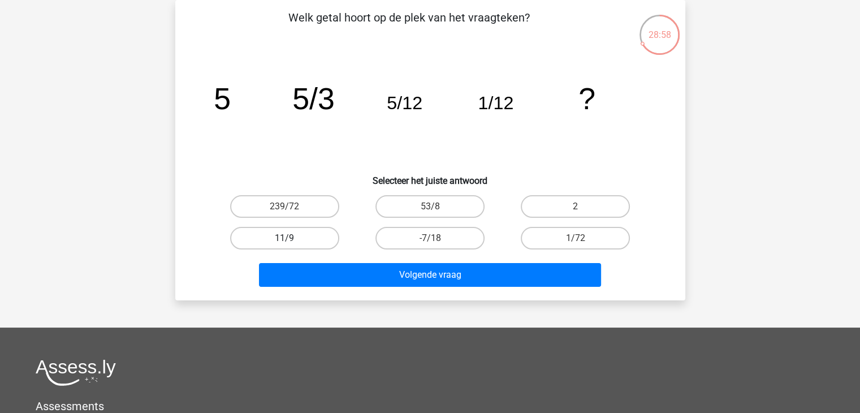
click at [293, 243] on label "11/9" at bounding box center [284, 238] width 109 height 23
click at [292, 243] on input "11/9" at bounding box center [287, 241] width 7 height 7
radio input "true"
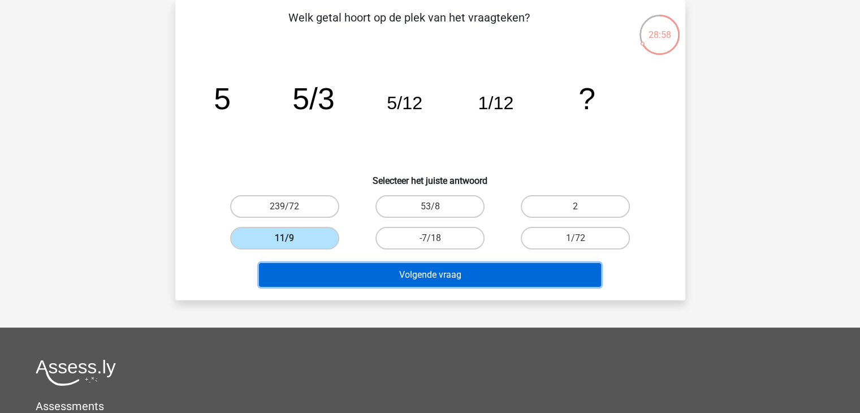
click at [321, 265] on button "Volgende vraag" at bounding box center [430, 275] width 342 height 24
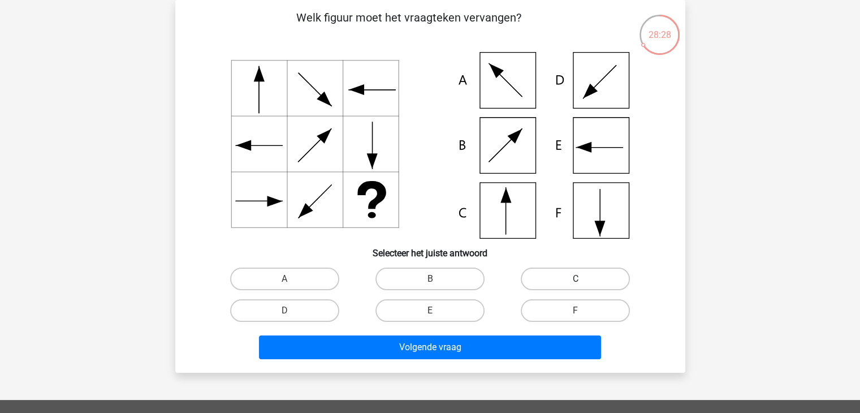
click at [543, 272] on label "C" at bounding box center [575, 278] width 109 height 23
click at [576, 279] on input "C" at bounding box center [579, 282] width 7 height 7
radio input "true"
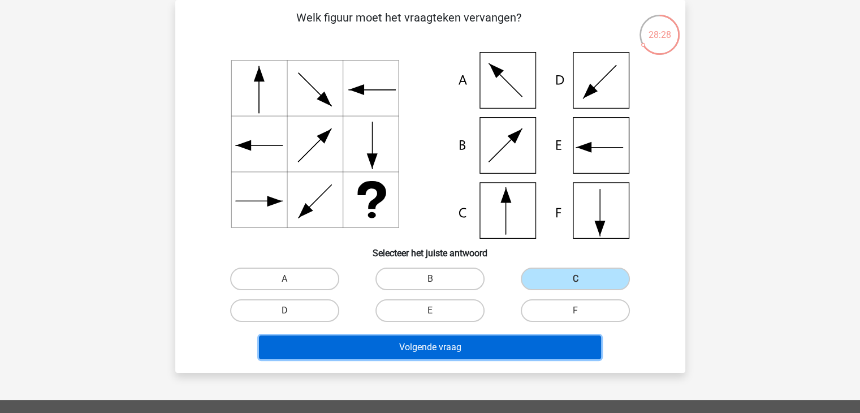
click at [473, 357] on button "Volgende vraag" at bounding box center [430, 347] width 342 height 24
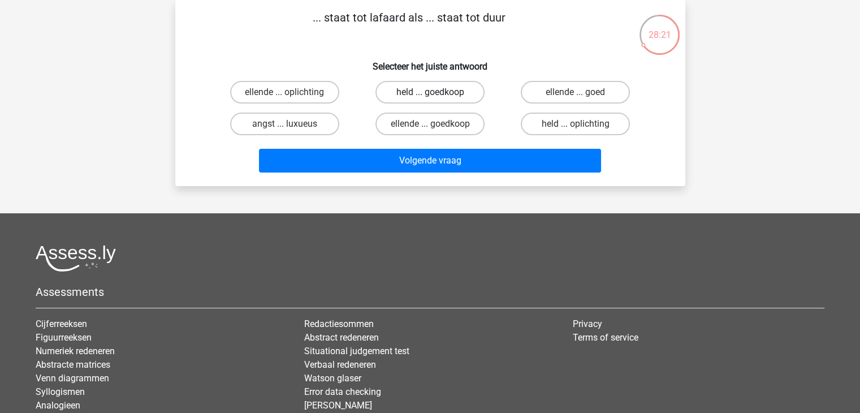
click at [418, 81] on label "held ... goedkoop" at bounding box center [429, 92] width 109 height 23
click at [430, 92] on input "held ... goedkoop" at bounding box center [433, 95] width 7 height 7
radio input "true"
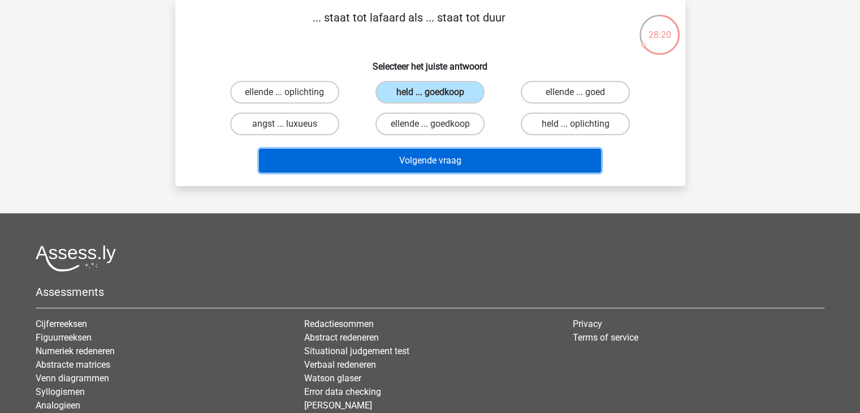
click at [409, 149] on button "Volgende vraag" at bounding box center [430, 161] width 342 height 24
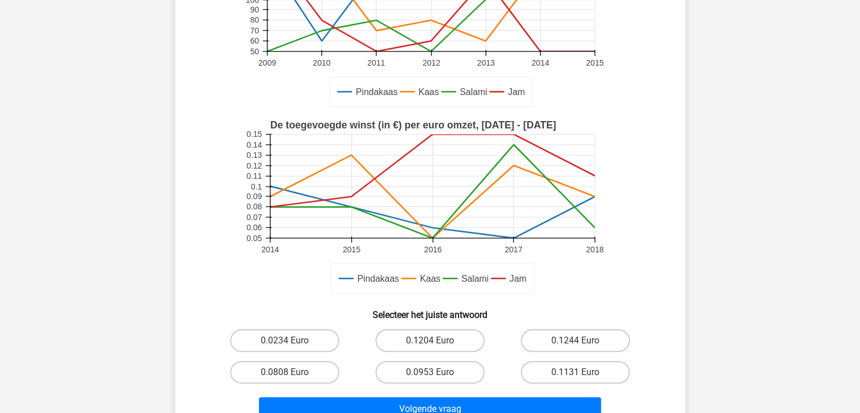
scroll to position [195, 0]
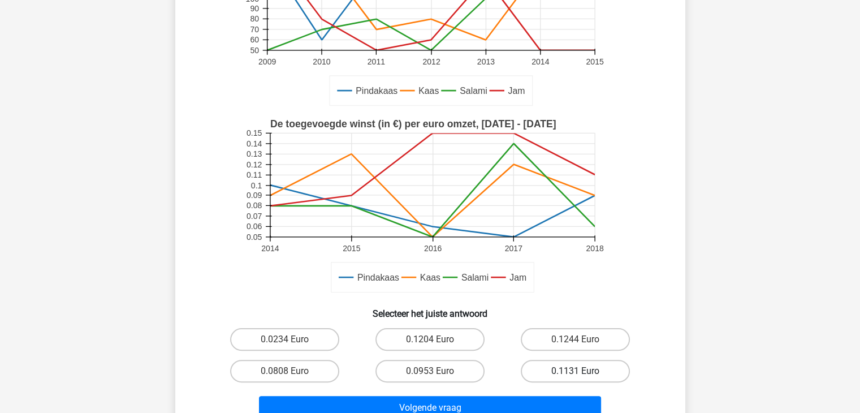
click at [557, 361] on label "0.1131 Euro" at bounding box center [575, 371] width 109 height 23
click at [576, 371] on input "0.1131 Euro" at bounding box center [579, 374] width 7 height 7
radio input "true"
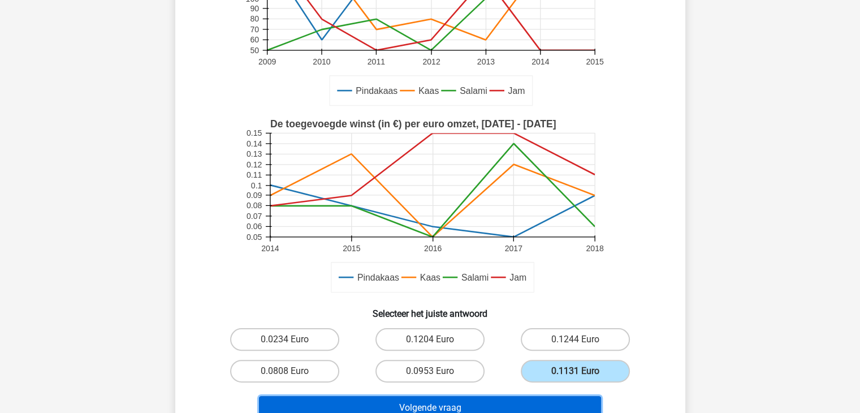
click at [522, 410] on button "Volgende vraag" at bounding box center [430, 408] width 342 height 24
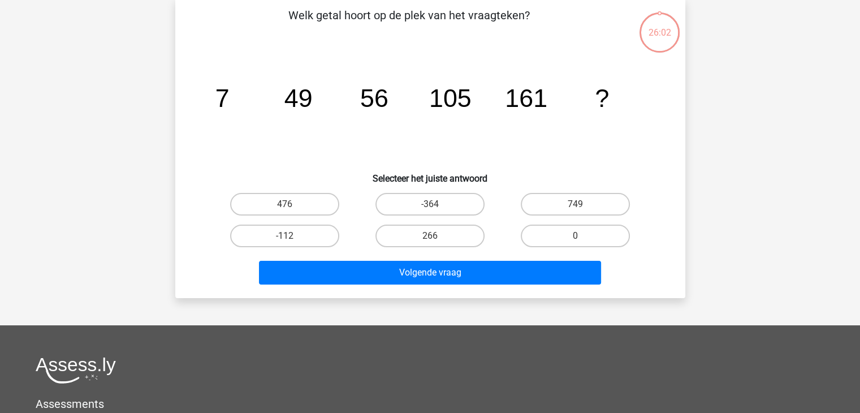
scroll to position [52, 0]
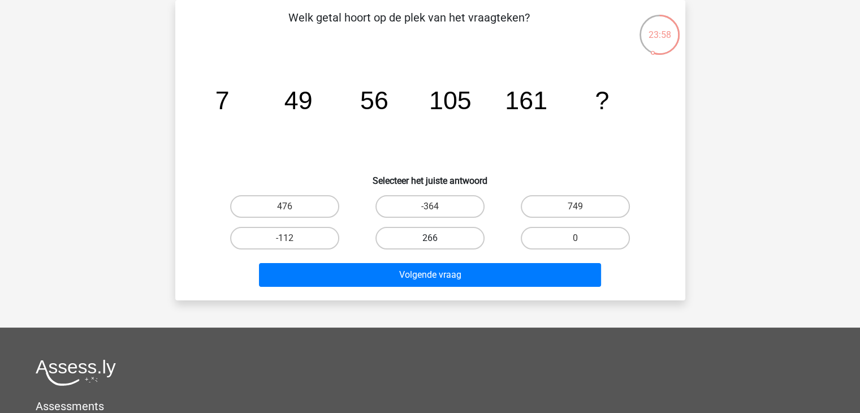
click at [462, 243] on label "266" at bounding box center [429, 238] width 109 height 23
click at [437, 243] on input "266" at bounding box center [433, 241] width 7 height 7
radio input "true"
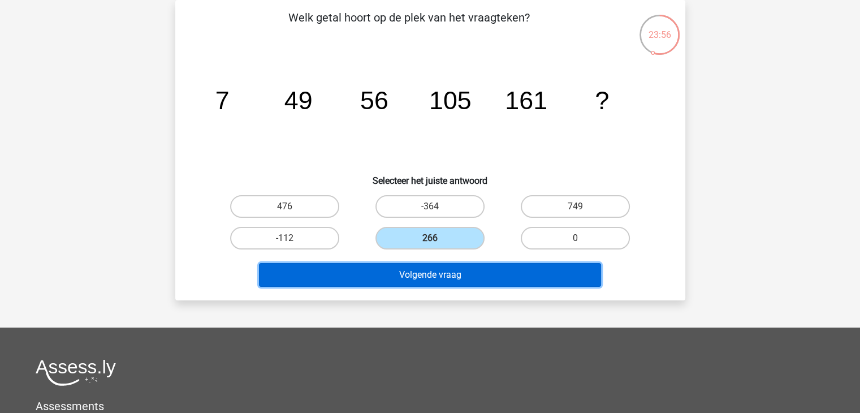
click at [452, 282] on button "Volgende vraag" at bounding box center [430, 275] width 342 height 24
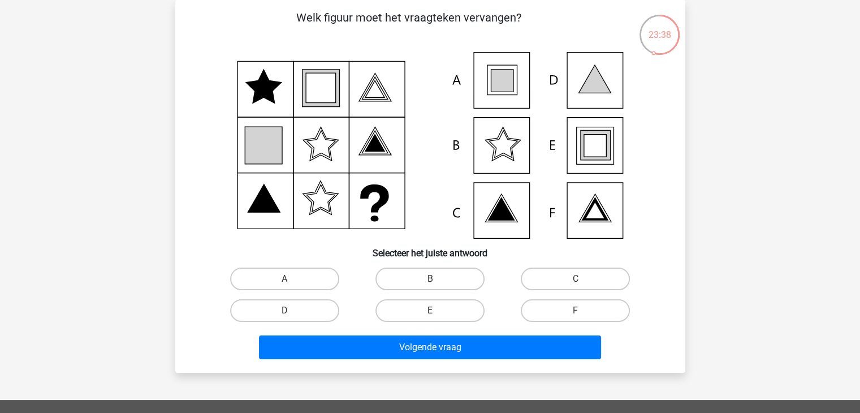
click at [448, 316] on label "E" at bounding box center [429, 310] width 109 height 23
click at [437, 316] on input "E" at bounding box center [433, 313] width 7 height 7
radio input "true"
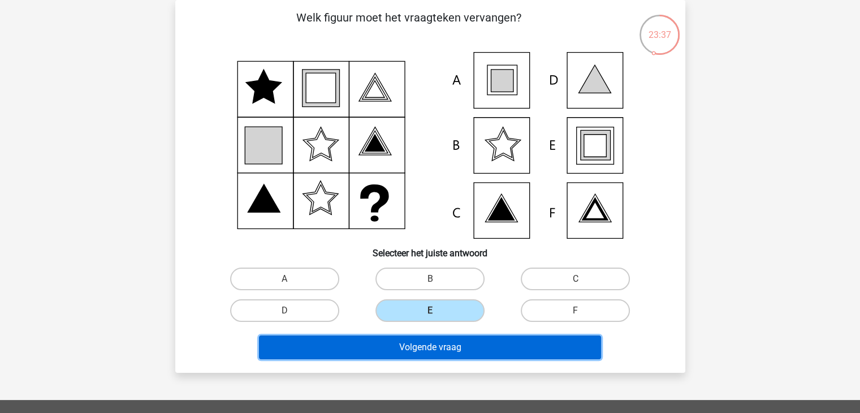
click at [456, 342] on button "Volgende vraag" at bounding box center [430, 347] width 342 height 24
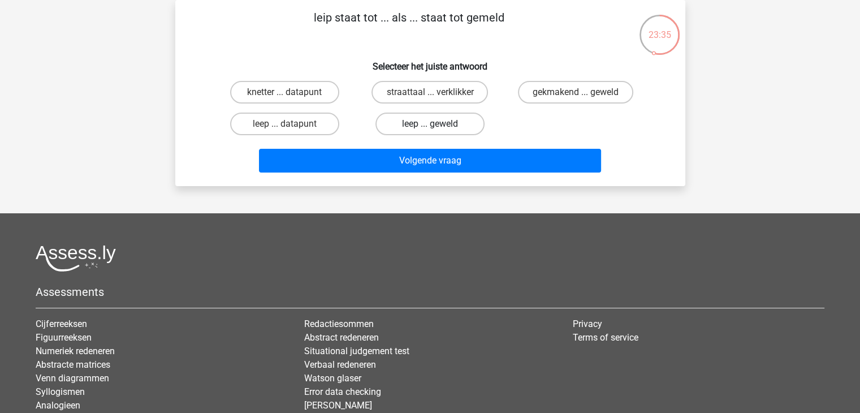
click at [421, 127] on label "leep ... geweld" at bounding box center [429, 124] width 109 height 23
click at [430, 127] on input "leep ... geweld" at bounding box center [433, 127] width 7 height 7
radio input "true"
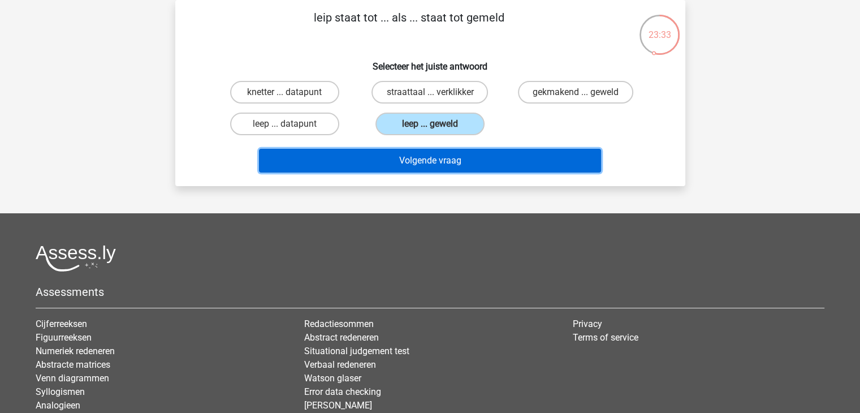
click at [421, 162] on button "Volgende vraag" at bounding box center [430, 161] width 342 height 24
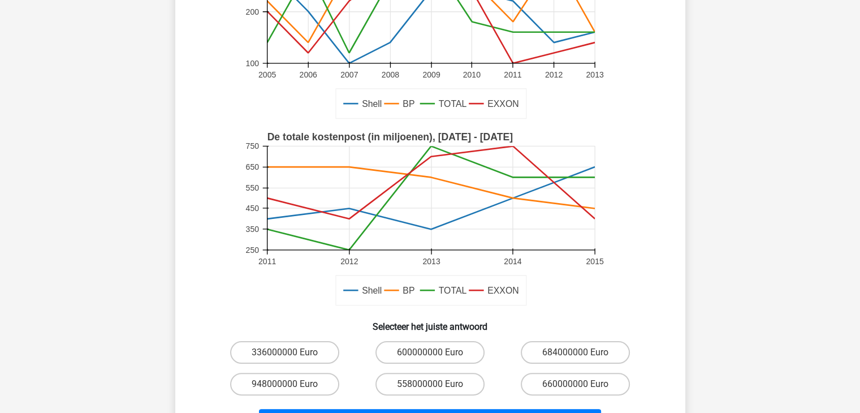
scroll to position [167, 0]
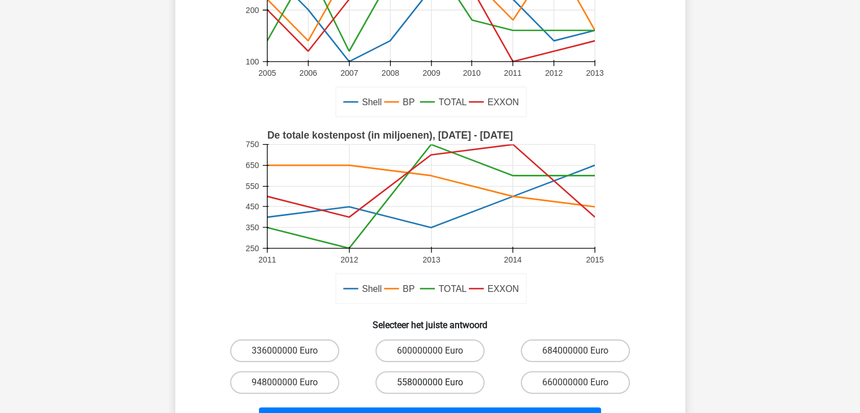
click at [433, 379] on label "558000000 Euro" at bounding box center [429, 382] width 109 height 23
click at [433, 382] on input "558000000 Euro" at bounding box center [433, 385] width 7 height 7
radio input "true"
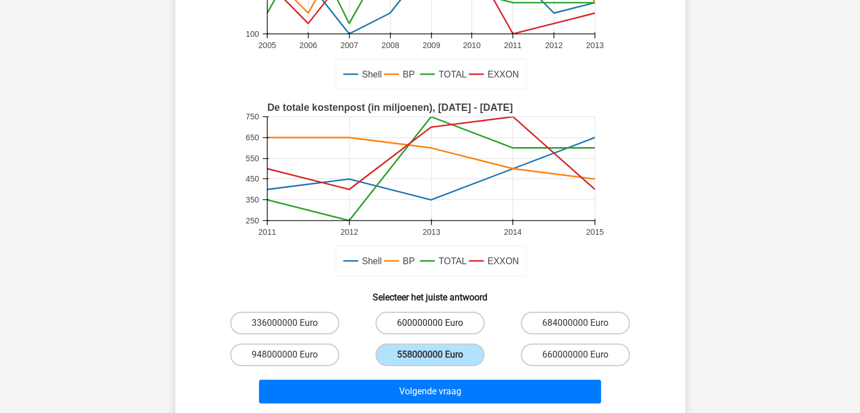
scroll to position [217, 0]
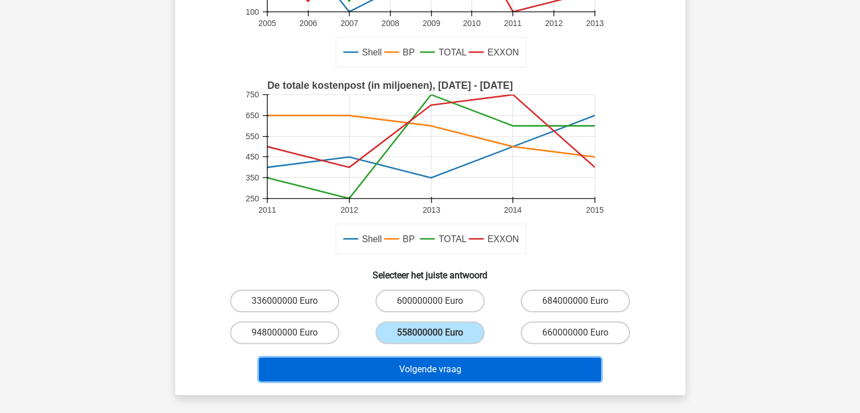
click at [468, 366] on button "Volgende vraag" at bounding box center [430, 369] width 342 height 24
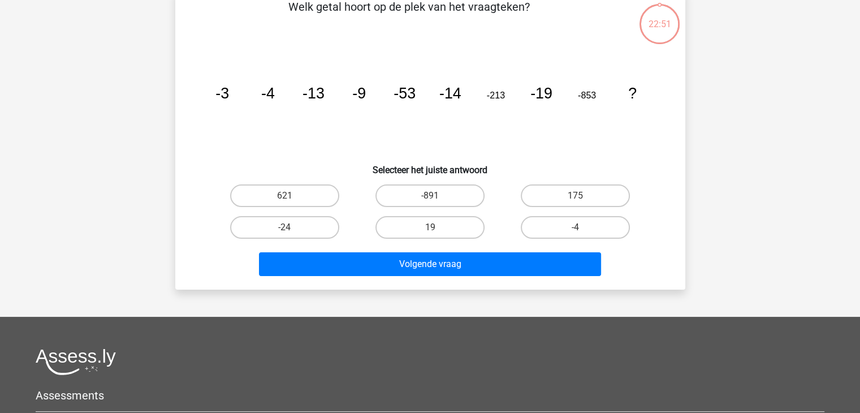
scroll to position [52, 0]
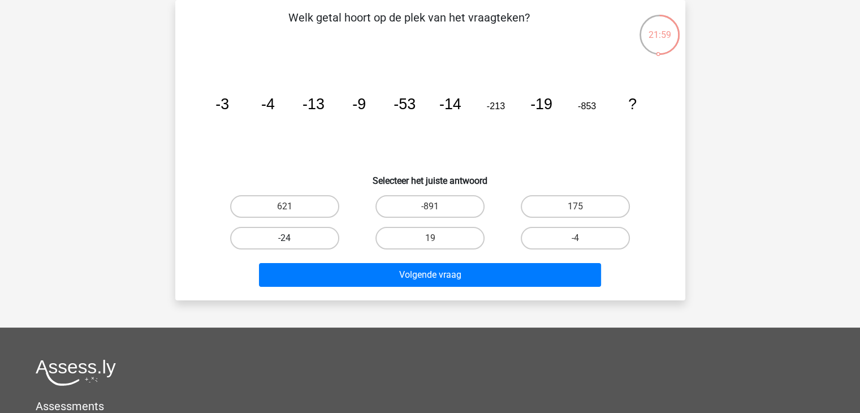
click at [312, 233] on label "-24" at bounding box center [284, 238] width 109 height 23
click at [292, 238] on input "-24" at bounding box center [287, 241] width 7 height 7
radio input "true"
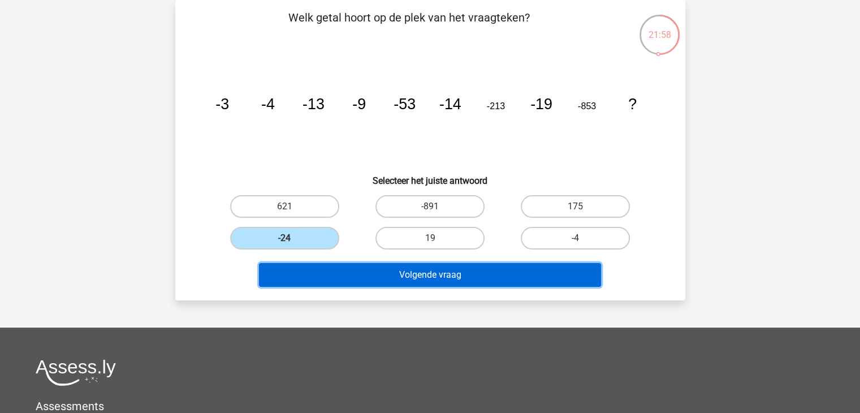
click at [352, 273] on button "Volgende vraag" at bounding box center [430, 275] width 342 height 24
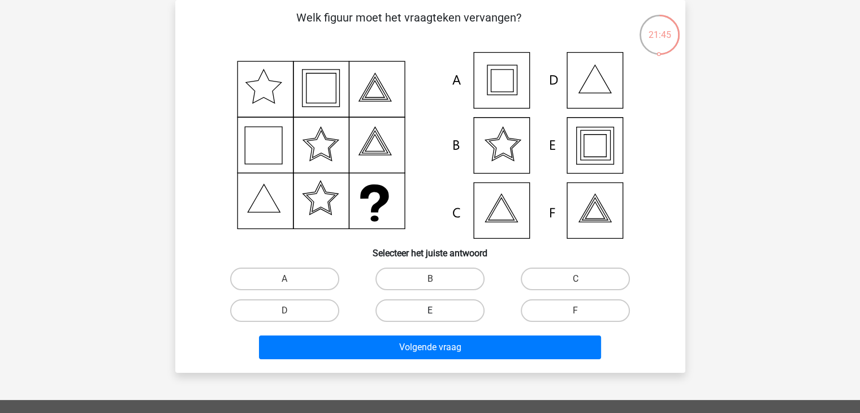
click at [423, 307] on label "E" at bounding box center [429, 310] width 109 height 23
click at [430, 310] on input "E" at bounding box center [433, 313] width 7 height 7
radio input "true"
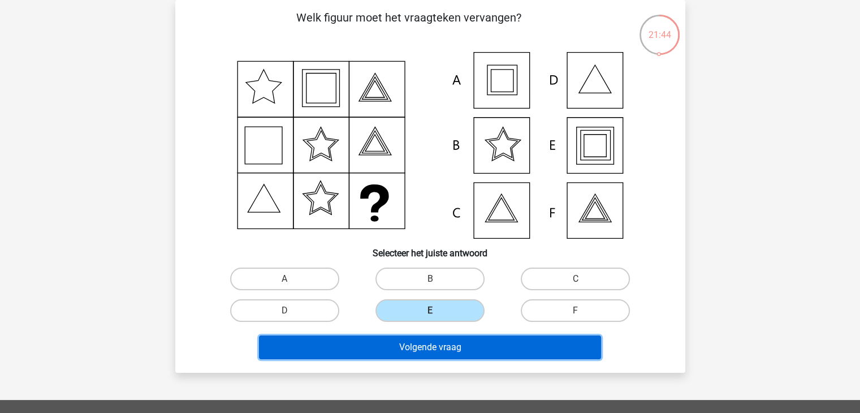
click at [432, 351] on button "Volgende vraag" at bounding box center [430, 347] width 342 height 24
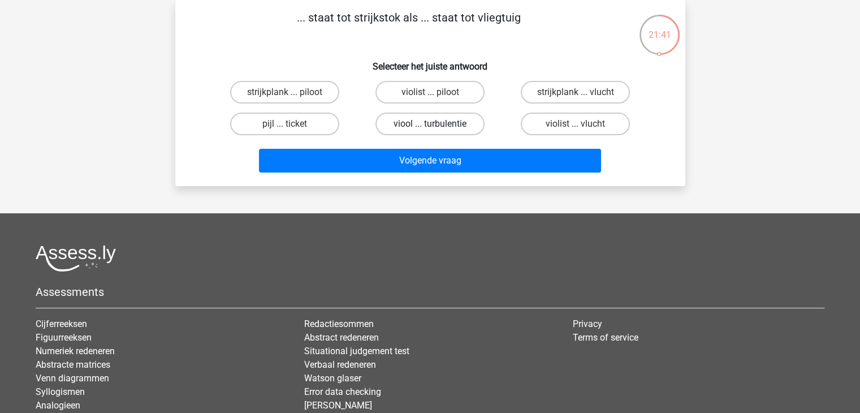
click at [441, 121] on label "viool ... turbulentie" at bounding box center [429, 124] width 109 height 23
click at [437, 124] on input "viool ... turbulentie" at bounding box center [433, 127] width 7 height 7
radio input "true"
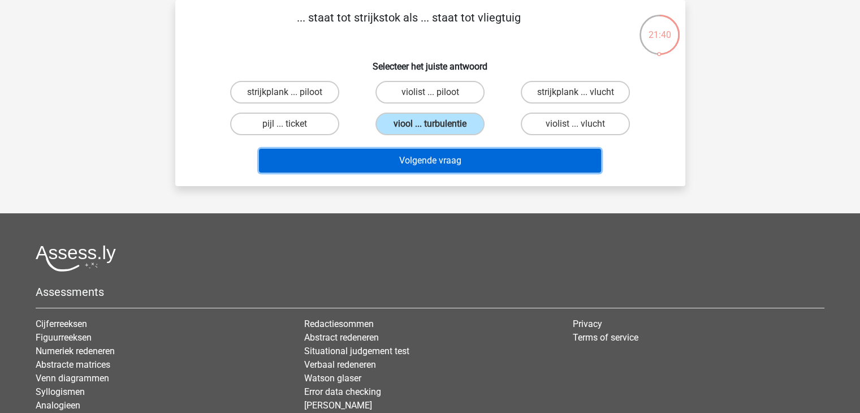
click at [453, 164] on button "Volgende vraag" at bounding box center [430, 161] width 342 height 24
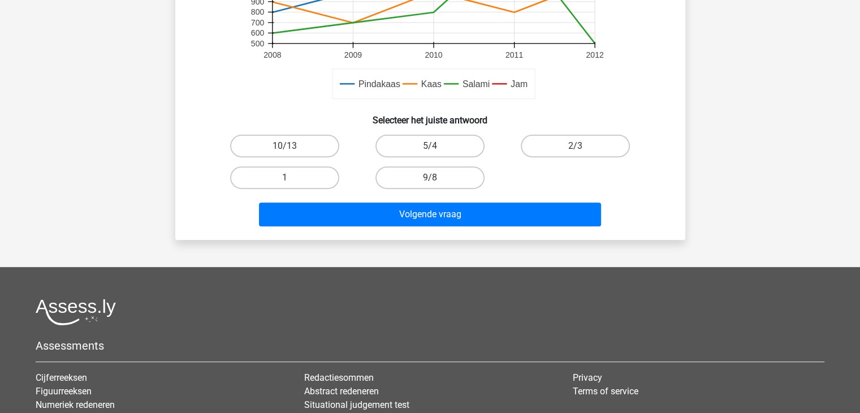
scroll to position [389, 0]
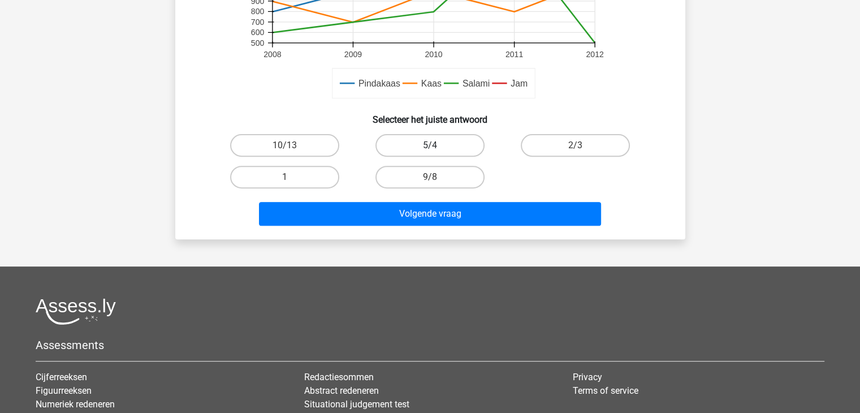
click at [438, 149] on label "5/4" at bounding box center [429, 145] width 109 height 23
click at [437, 149] on input "5/4" at bounding box center [433, 148] width 7 height 7
radio input "true"
click at [561, 152] on label "2/3" at bounding box center [575, 145] width 109 height 23
click at [576, 152] on input "2/3" at bounding box center [579, 148] width 7 height 7
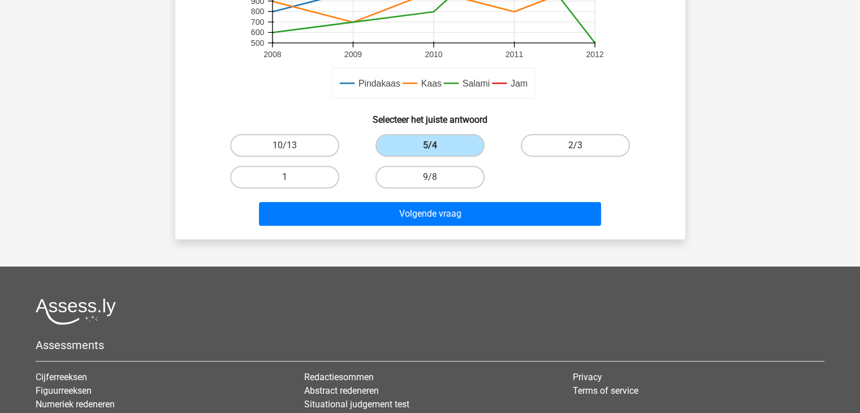
radio input "true"
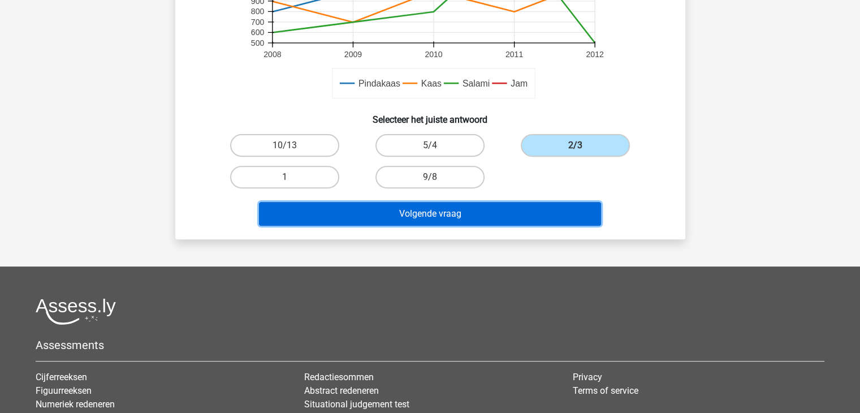
click at [492, 208] on button "Volgende vraag" at bounding box center [430, 214] width 342 height 24
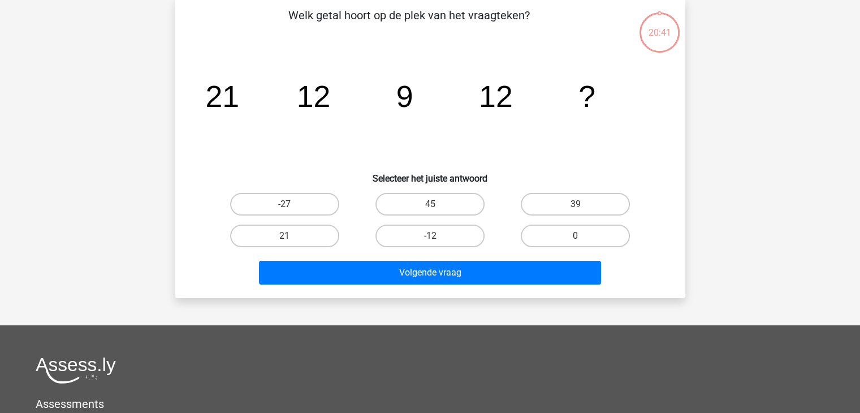
scroll to position [52, 0]
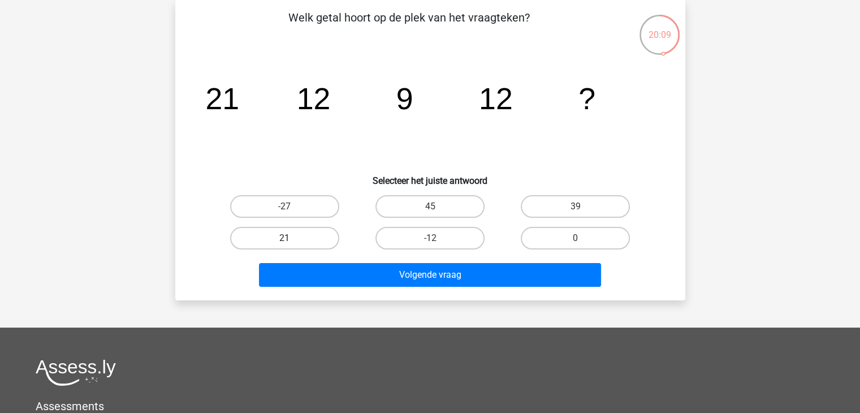
click at [318, 238] on label "21" at bounding box center [284, 238] width 109 height 23
click at [292, 238] on input "21" at bounding box center [287, 241] width 7 height 7
radio input "true"
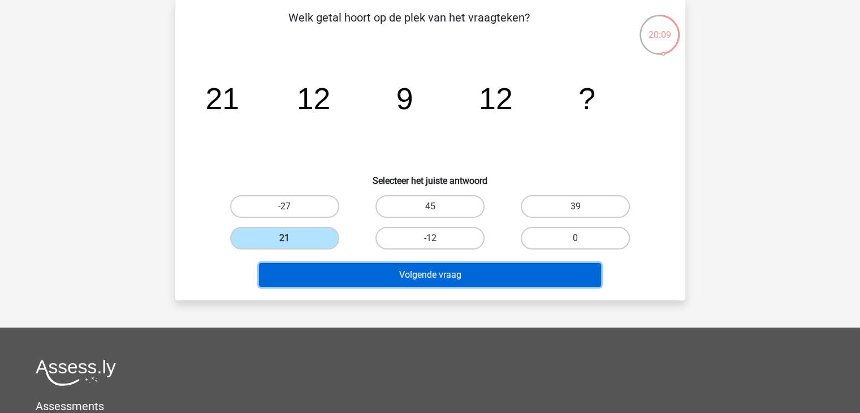
click at [363, 272] on button "Volgende vraag" at bounding box center [430, 275] width 342 height 24
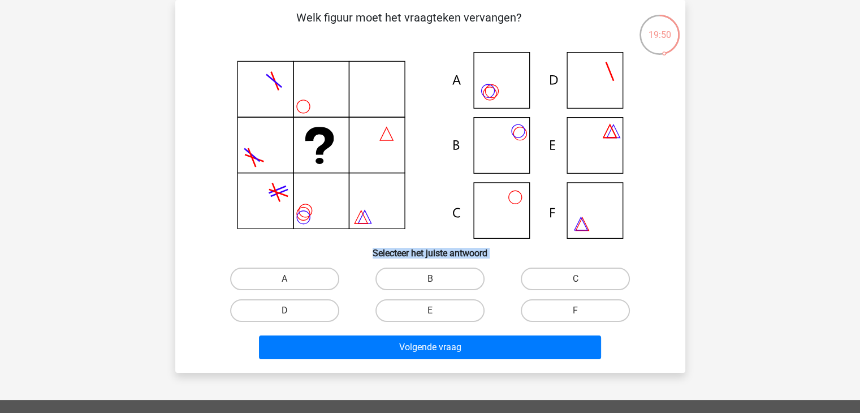
drag, startPoint x: 363, startPoint y: 272, endPoint x: 353, endPoint y: 145, distance: 127.1
click at [353, 145] on div "Welk figuur moet het vraagteken vervangen?" at bounding box center [430, 186] width 501 height 354
click at [516, 146] on icon at bounding box center [430, 145] width 456 height 187
click at [426, 281] on label "B" at bounding box center [429, 278] width 109 height 23
click at [430, 281] on input "B" at bounding box center [433, 282] width 7 height 7
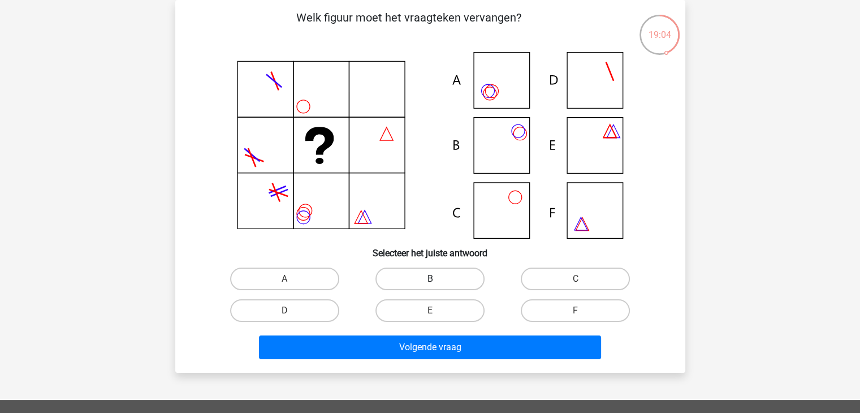
radio input "true"
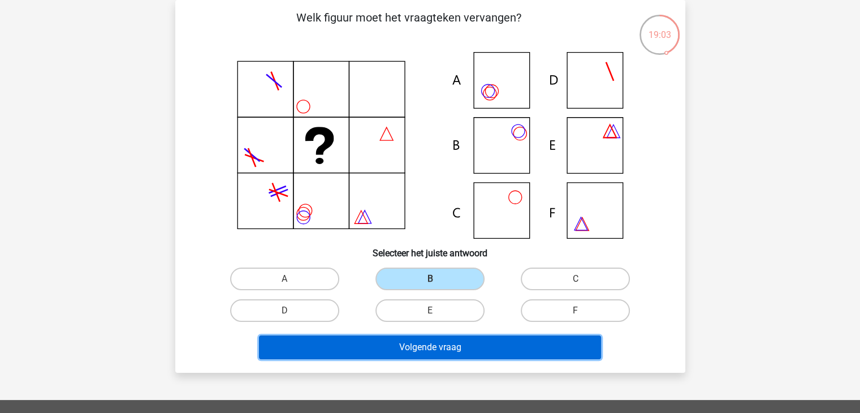
click at [429, 339] on button "Volgende vraag" at bounding box center [430, 347] width 342 height 24
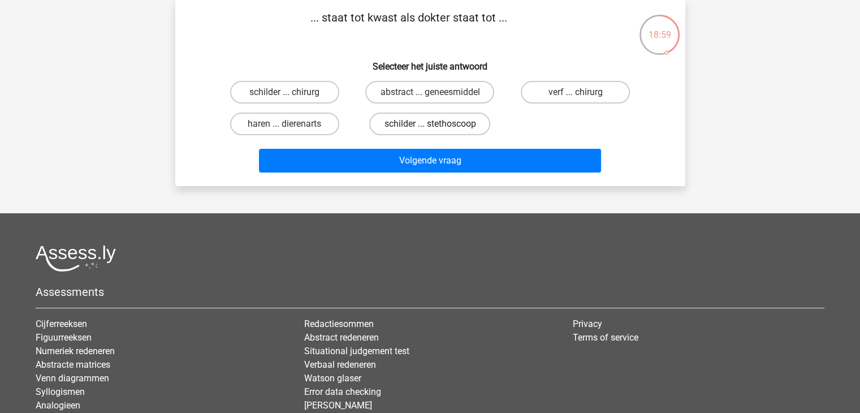
click at [459, 123] on label "schilder ... stethoscoop" at bounding box center [429, 124] width 121 height 23
click at [437, 124] on input "schilder ... stethoscoop" at bounding box center [433, 127] width 7 height 7
radio input "true"
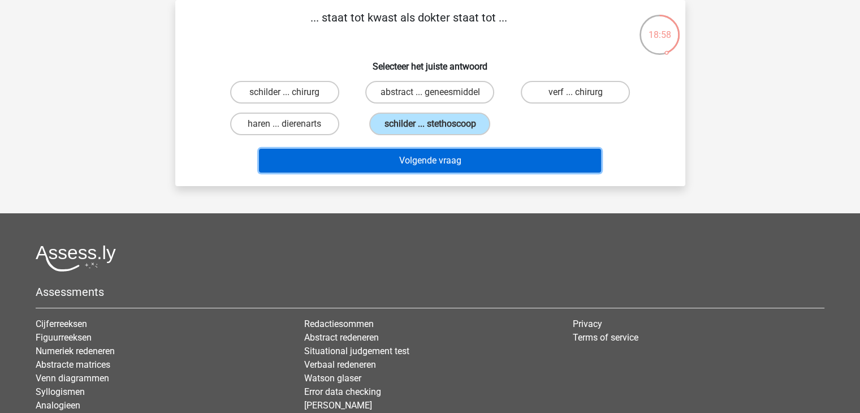
click at [449, 154] on button "Volgende vraag" at bounding box center [430, 161] width 342 height 24
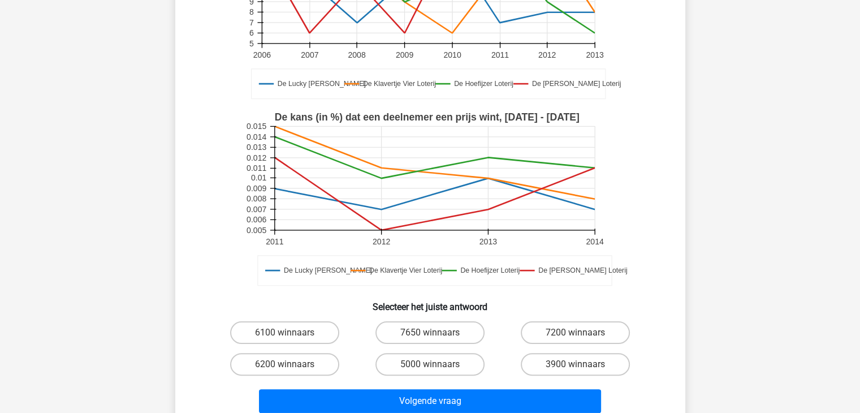
scroll to position [184, 0]
click at [435, 336] on input "7650 winnaars" at bounding box center [433, 336] width 7 height 7
radio input "true"
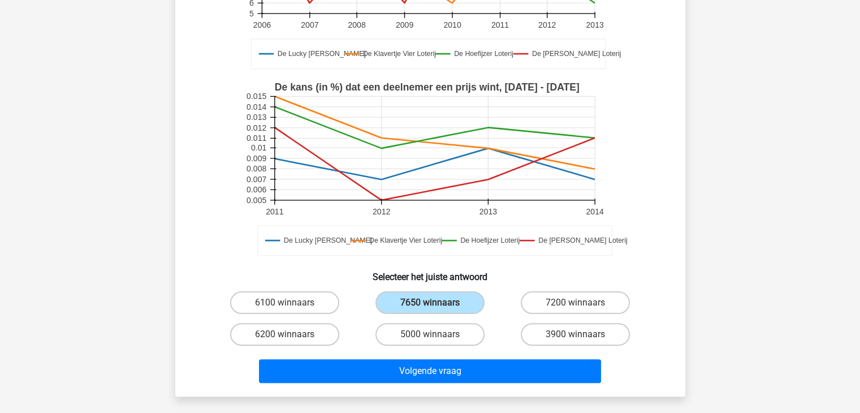
scroll to position [217, 0]
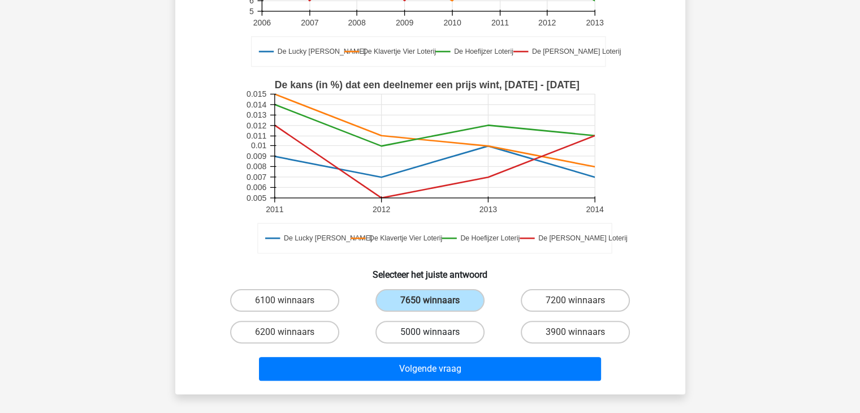
click at [423, 328] on label "5000 winnaars" at bounding box center [429, 332] width 109 height 23
click at [430, 332] on input "5000 winnaars" at bounding box center [433, 335] width 7 height 7
radio input "true"
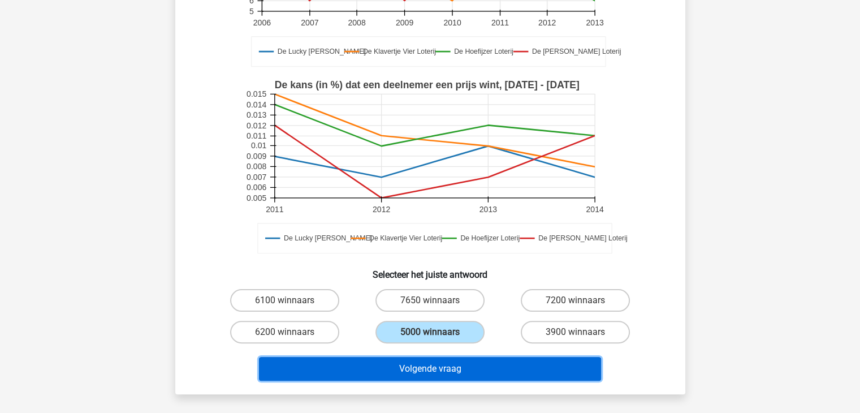
click at [425, 362] on button "Volgende vraag" at bounding box center [430, 369] width 342 height 24
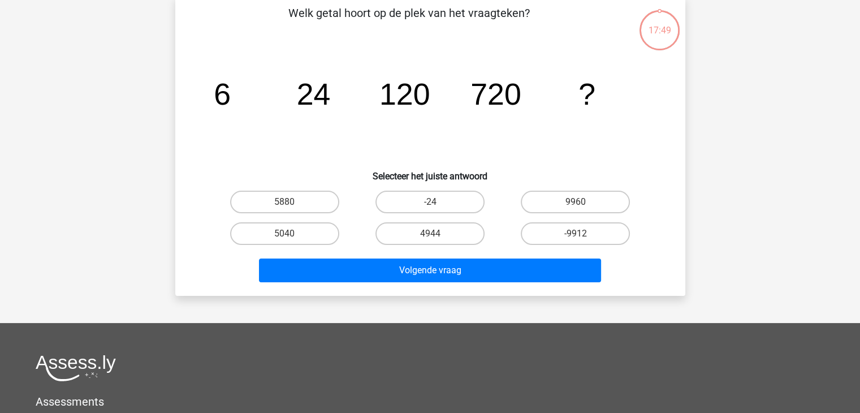
scroll to position [52, 0]
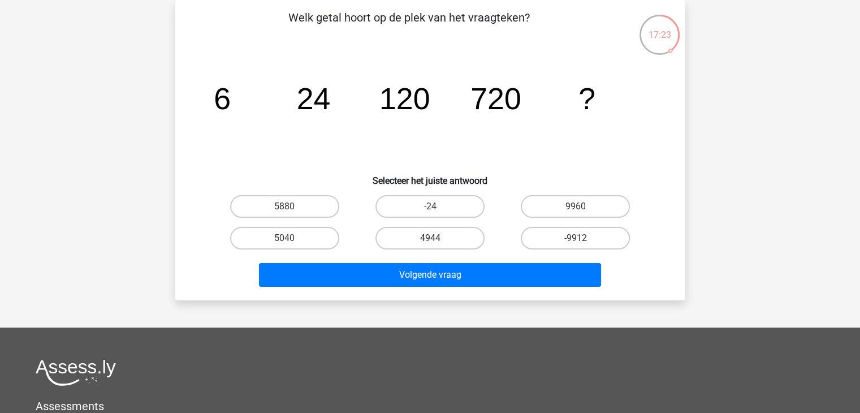
click at [437, 235] on label "4944" at bounding box center [429, 238] width 109 height 23
click at [437, 238] on input "4944" at bounding box center [433, 241] width 7 height 7
radio input "true"
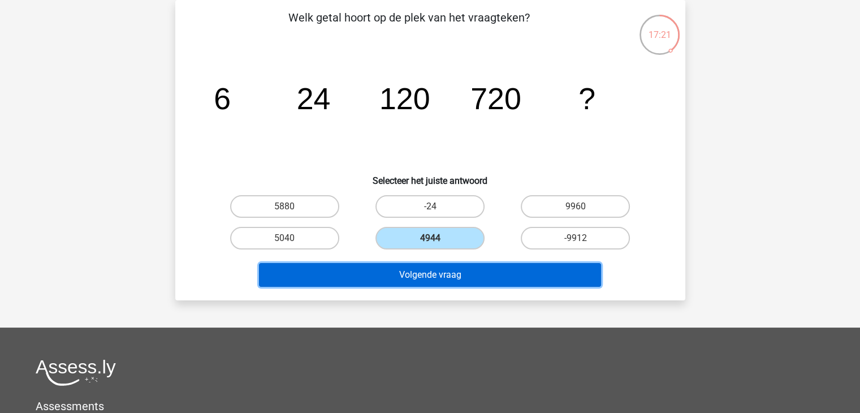
click at [436, 270] on button "Volgende vraag" at bounding box center [430, 275] width 342 height 24
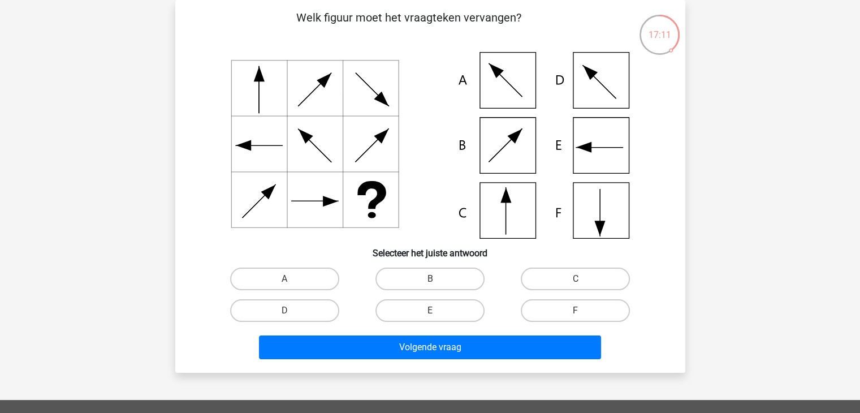
click at [442, 326] on div "Volgende vraag" at bounding box center [430, 344] width 474 height 37
click at [443, 317] on label "E" at bounding box center [429, 310] width 109 height 23
click at [437, 317] on input "E" at bounding box center [433, 313] width 7 height 7
radio input "true"
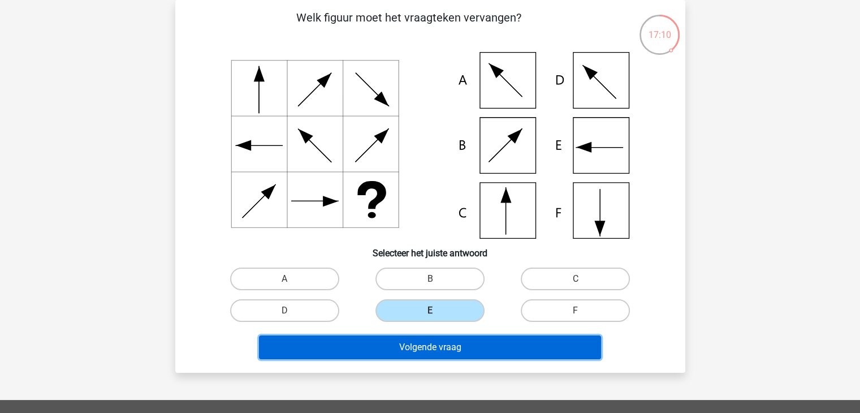
click at [444, 339] on button "Volgende vraag" at bounding box center [430, 347] width 342 height 24
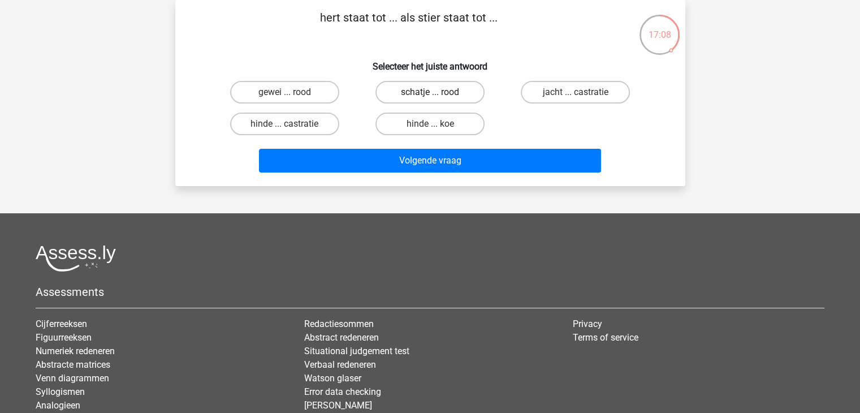
click at [429, 89] on label "schatje ... rood" at bounding box center [429, 92] width 109 height 23
click at [430, 92] on input "schatje ... rood" at bounding box center [433, 95] width 7 height 7
radio input "true"
click at [429, 145] on div "Volgende vraag" at bounding box center [430, 158] width 474 height 37
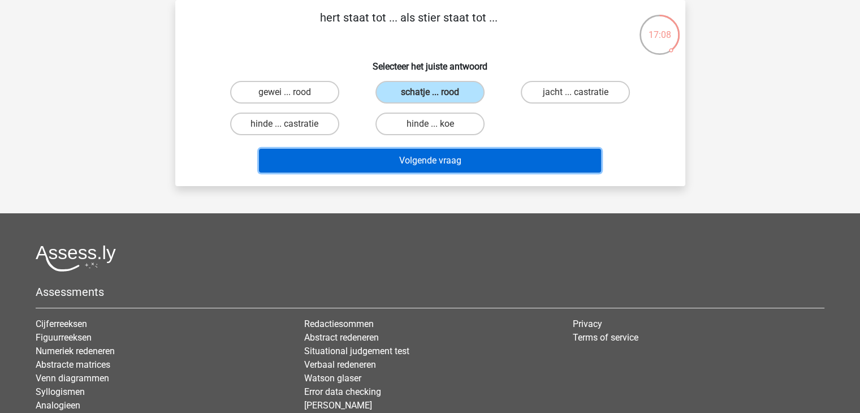
click at [429, 158] on button "Volgende vraag" at bounding box center [430, 161] width 342 height 24
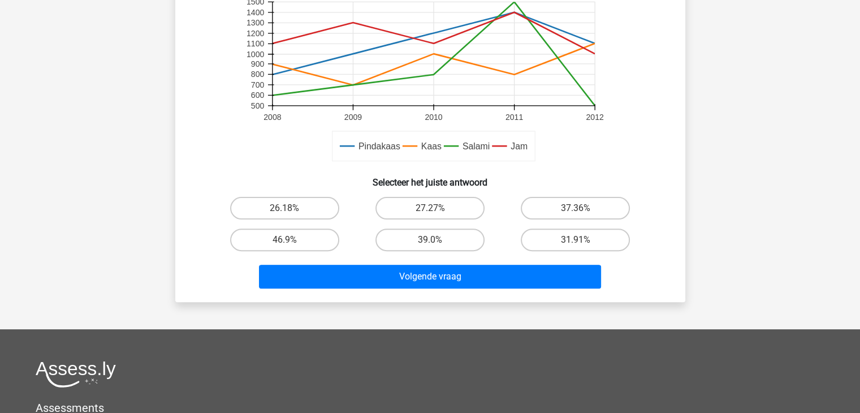
scroll to position [308, 0]
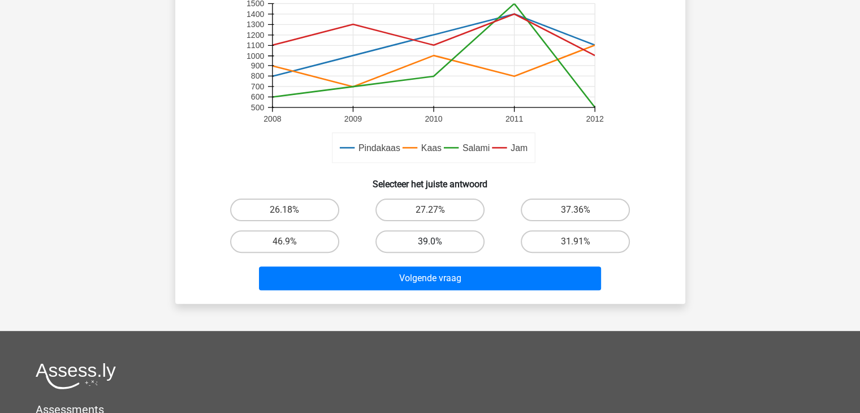
click at [426, 230] on label "39.0%" at bounding box center [429, 241] width 109 height 23
click at [430, 241] on input "39.0%" at bounding box center [433, 244] width 7 height 7
radio input "true"
click at [425, 236] on label "39.0%" at bounding box center [429, 241] width 109 height 23
click at [430, 241] on input "39.0%" at bounding box center [433, 244] width 7 height 7
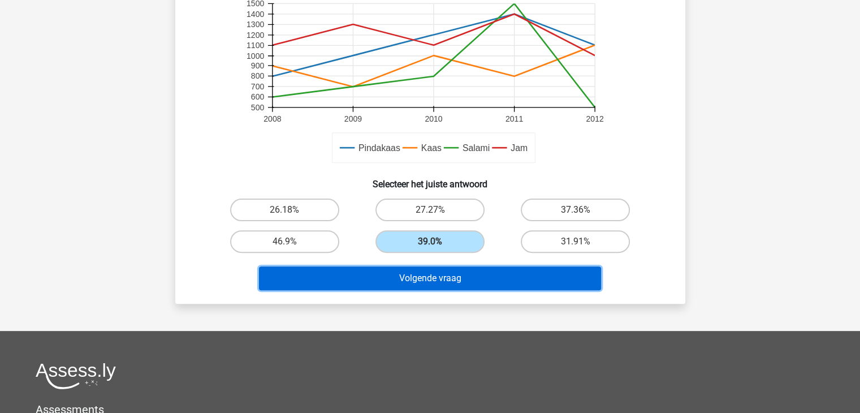
click at [418, 280] on button "Volgende vraag" at bounding box center [430, 278] width 342 height 24
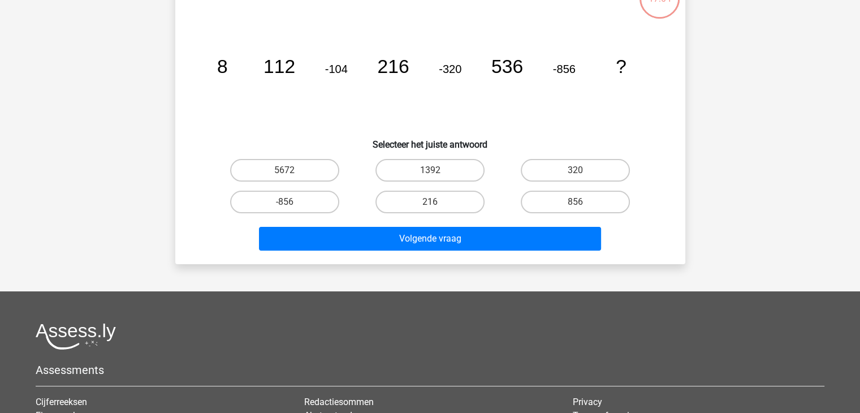
scroll to position [52, 0]
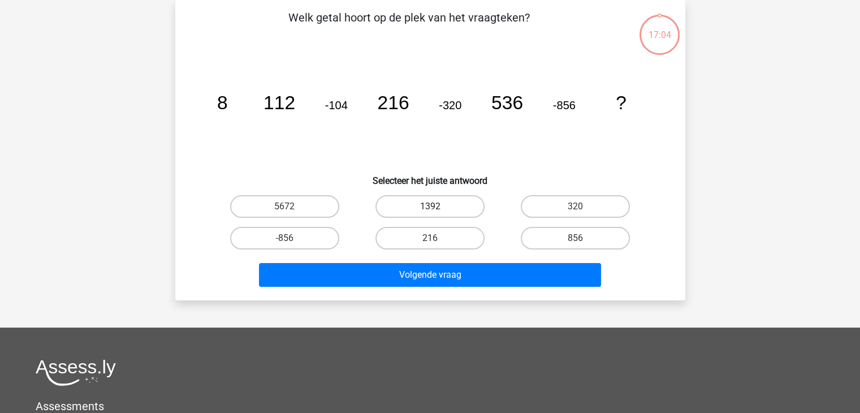
click at [428, 208] on label "1392" at bounding box center [429, 206] width 109 height 23
click at [430, 208] on input "1392" at bounding box center [433, 209] width 7 height 7
radio input "true"
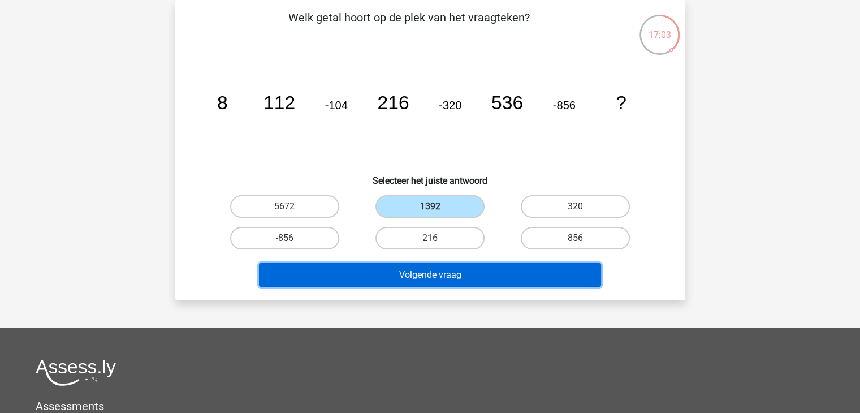
click at [418, 267] on button "Volgende vraag" at bounding box center [430, 275] width 342 height 24
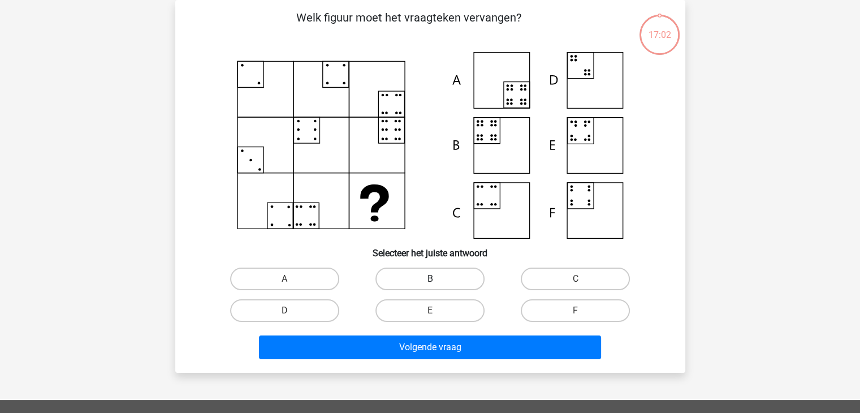
click at [420, 276] on label "B" at bounding box center [429, 278] width 109 height 23
click at [430, 279] on input "B" at bounding box center [433, 282] width 7 height 7
radio input "true"
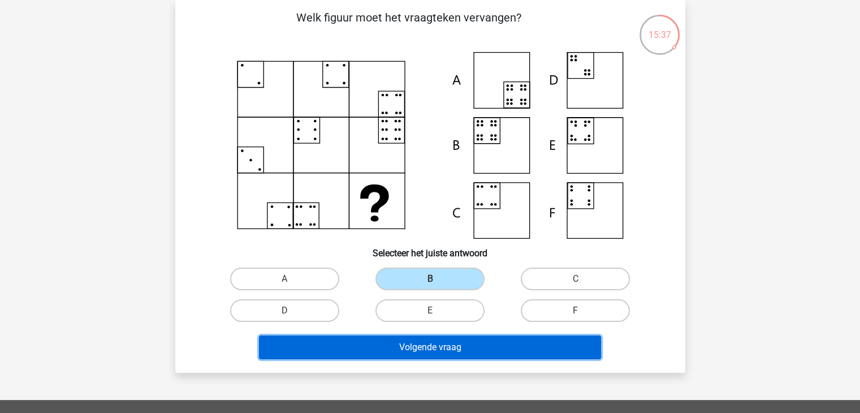
click at [434, 351] on button "Volgende vraag" at bounding box center [430, 347] width 342 height 24
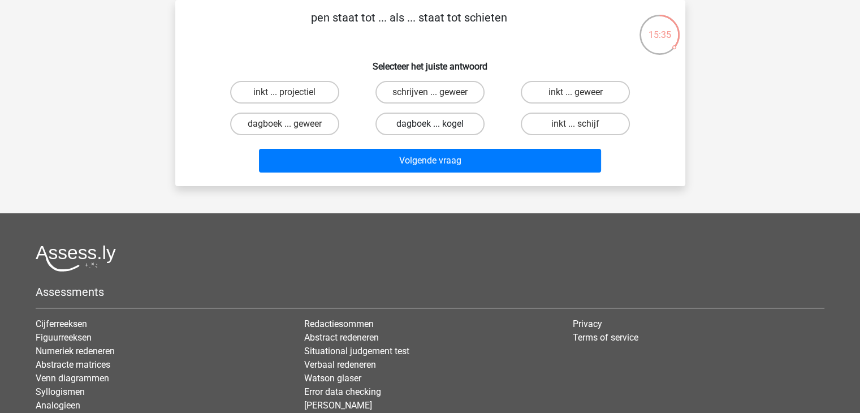
click at [448, 124] on label "dagboek ... kogel" at bounding box center [429, 124] width 109 height 23
click at [437, 124] on input "dagboek ... kogel" at bounding box center [433, 127] width 7 height 7
radio input "true"
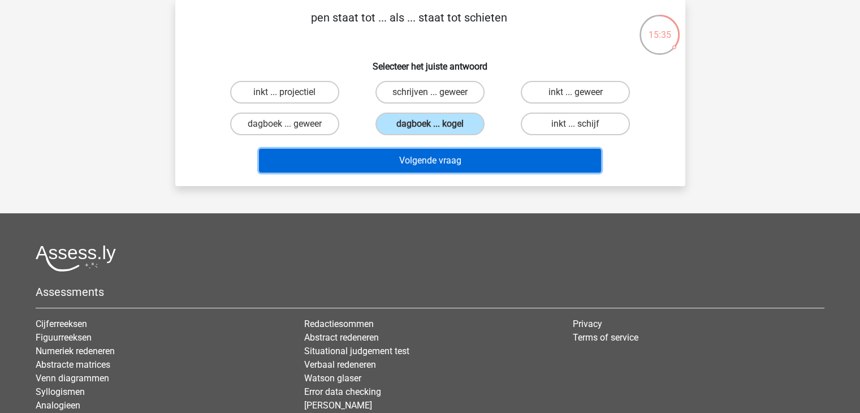
click at [441, 156] on button "Volgende vraag" at bounding box center [430, 161] width 342 height 24
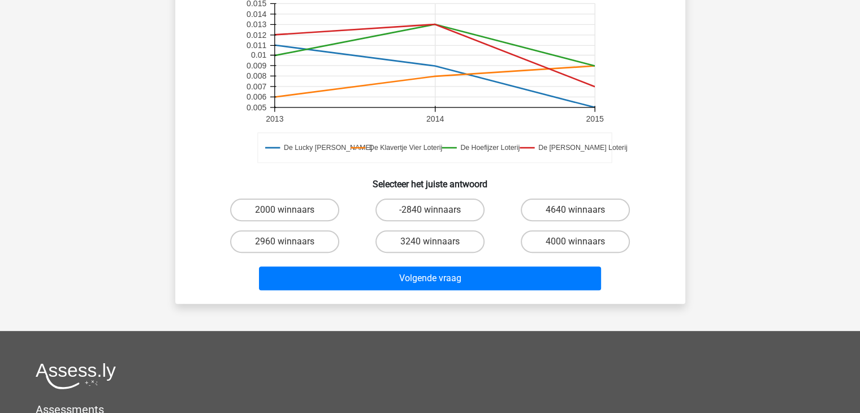
scroll to position [327, 0]
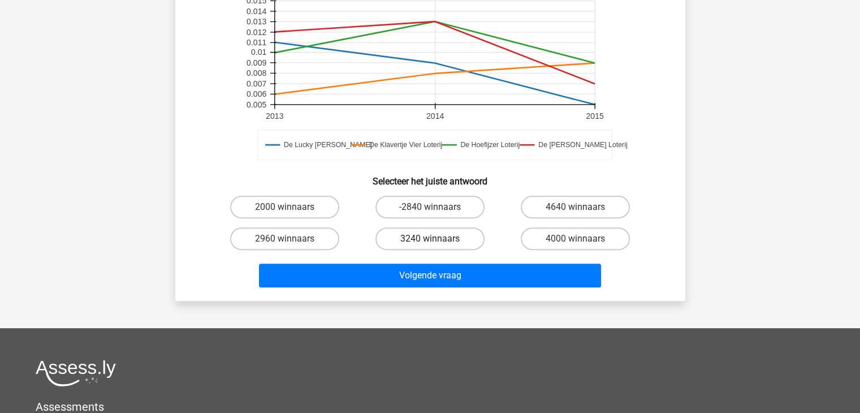
click at [421, 227] on label "3240 winnaars" at bounding box center [429, 238] width 109 height 23
click at [430, 239] on input "3240 winnaars" at bounding box center [433, 242] width 7 height 7
radio input "true"
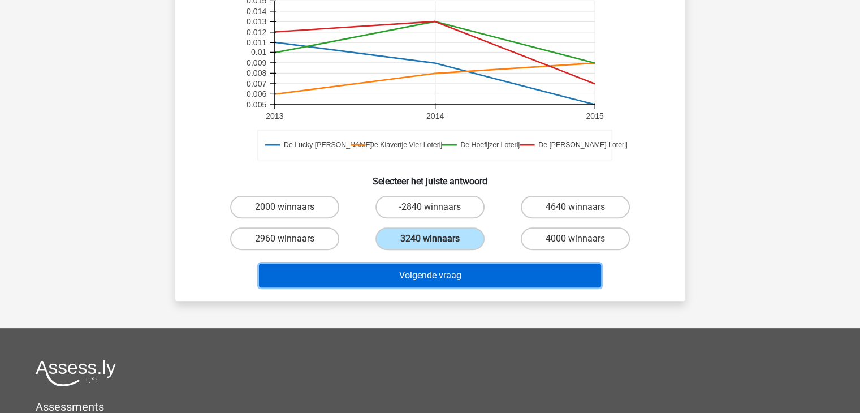
click at [414, 263] on button "Volgende vraag" at bounding box center [430, 275] width 342 height 24
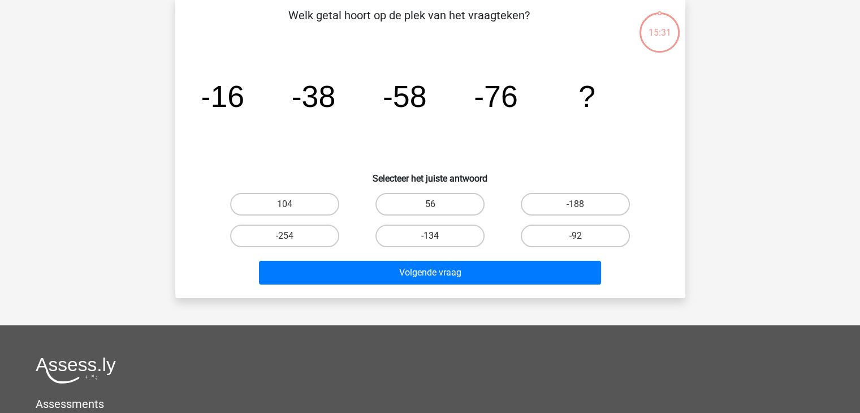
scroll to position [52, 0]
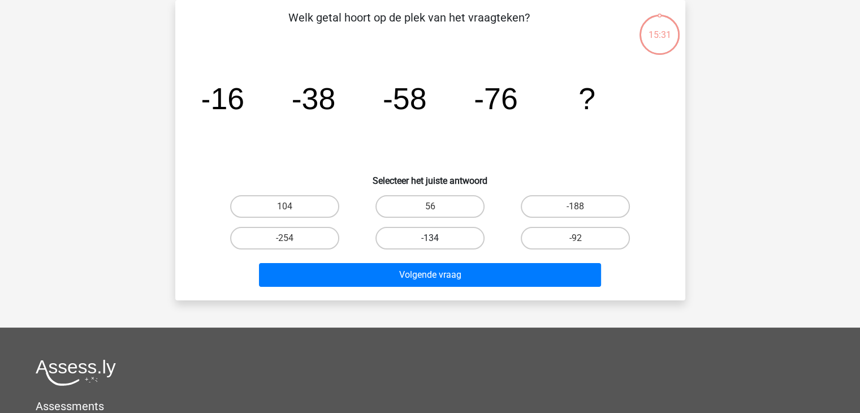
click at [427, 231] on label "-134" at bounding box center [429, 238] width 109 height 23
click at [430, 238] on input "-134" at bounding box center [433, 241] width 7 height 7
radio input "true"
click at [402, 308] on div "Kies premium l dhr.b.farah@gmail.com" at bounding box center [430, 287] width 860 height 678
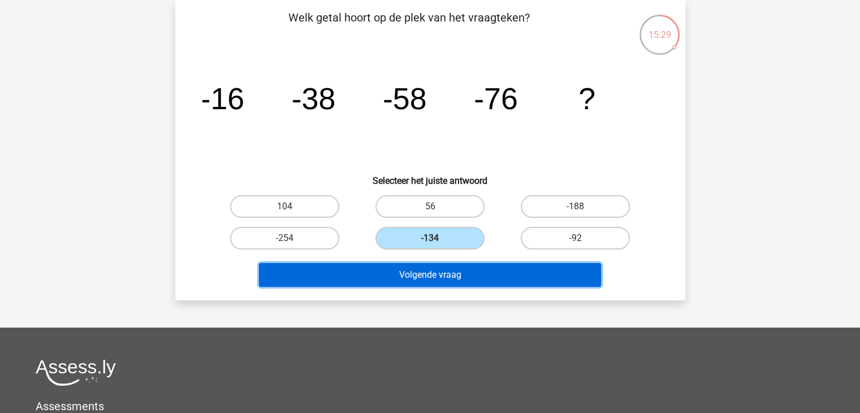
click at [407, 274] on button "Volgende vraag" at bounding box center [430, 275] width 342 height 24
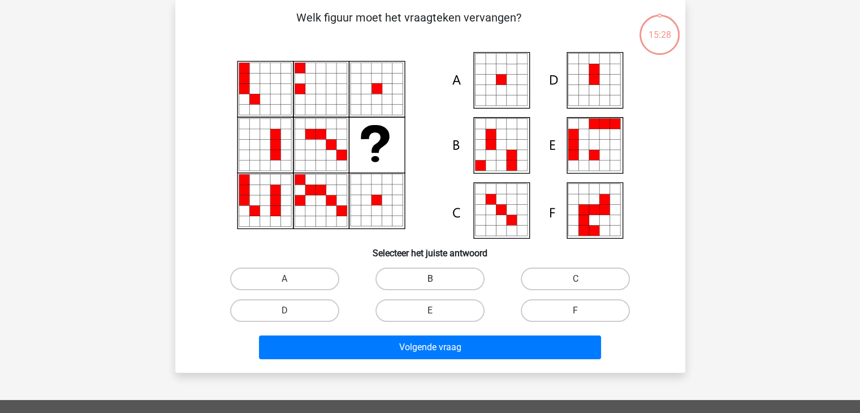
click at [408, 280] on label "B" at bounding box center [429, 278] width 109 height 23
click at [430, 280] on input "B" at bounding box center [433, 282] width 7 height 7
radio input "true"
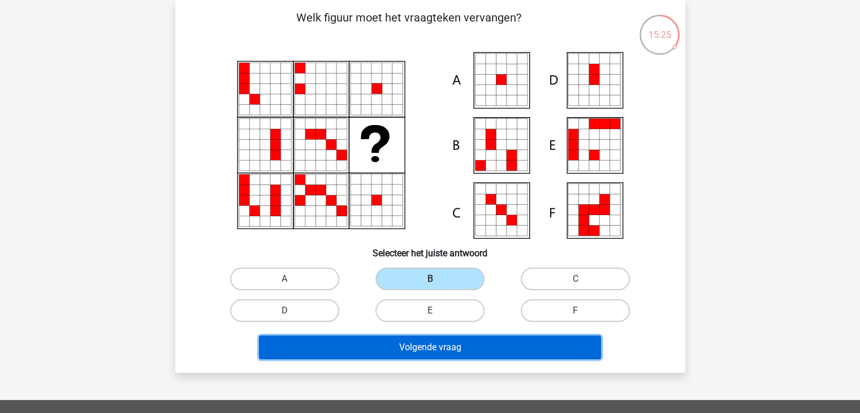
click at [401, 346] on button "Volgende vraag" at bounding box center [430, 347] width 342 height 24
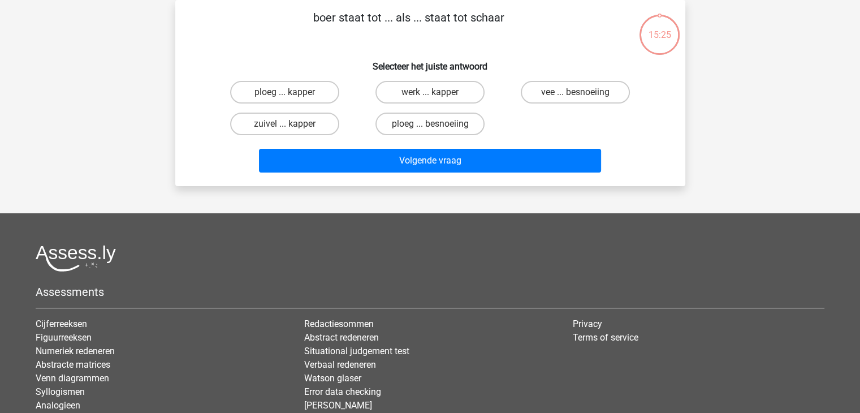
click at [451, 111] on div "ploeg ... besnoeiing" at bounding box center [429, 124] width 145 height 32
click at [450, 119] on label "ploeg ... besnoeiing" at bounding box center [429, 124] width 109 height 23
click at [437, 124] on input "ploeg ... besnoeiing" at bounding box center [433, 127] width 7 height 7
radio input "true"
click at [446, 179] on div "boer staat tot ... als ... staat tot schaar Selecteer het juiste antwoord ploeg…" at bounding box center [430, 93] width 510 height 186
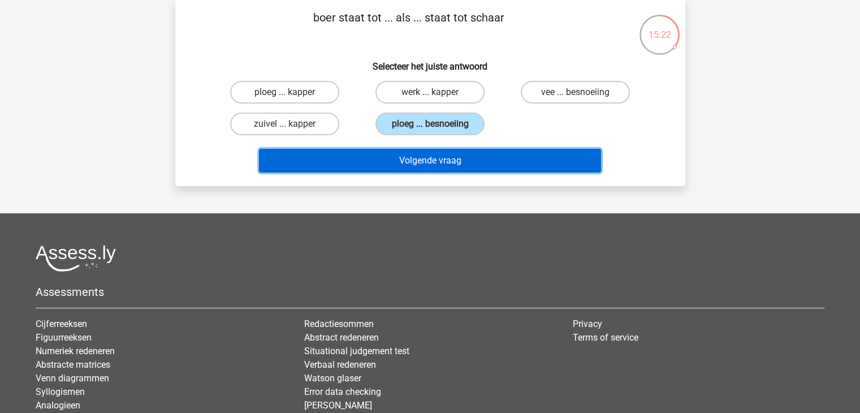
click at [448, 168] on button "Volgende vraag" at bounding box center [430, 161] width 342 height 24
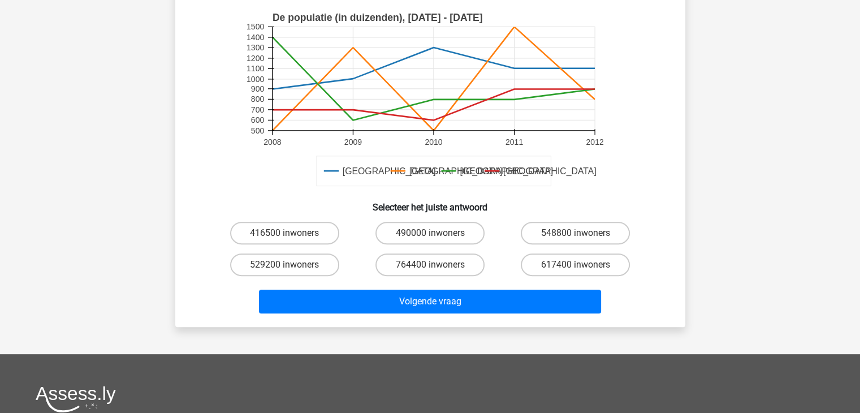
scroll to position [319, 0]
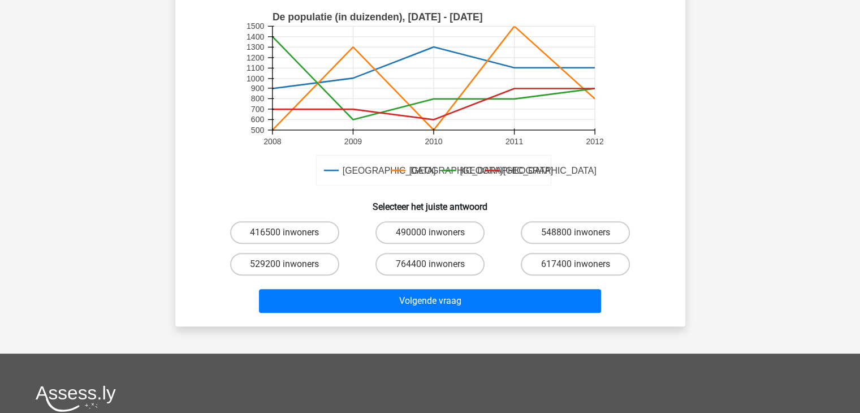
click at [432, 280] on div "Volgende vraag" at bounding box center [430, 298] width 474 height 37
click at [423, 256] on label "764400 inwoners" at bounding box center [429, 264] width 109 height 23
click at [430, 264] on input "764400 inwoners" at bounding box center [433, 267] width 7 height 7
radio input "true"
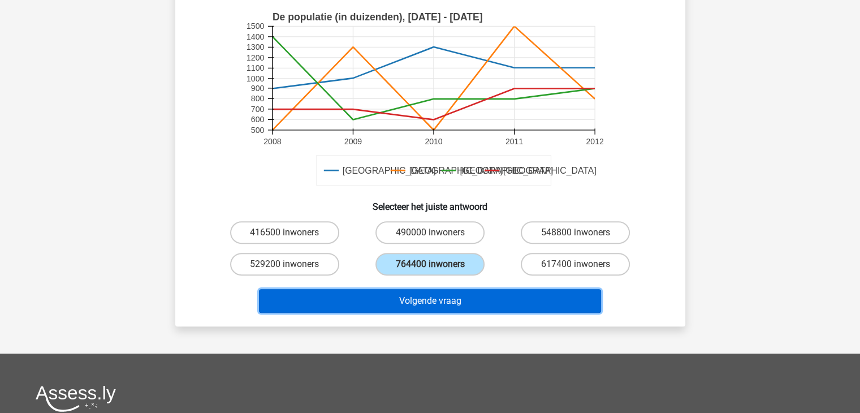
click at [418, 292] on button "Volgende vraag" at bounding box center [430, 301] width 342 height 24
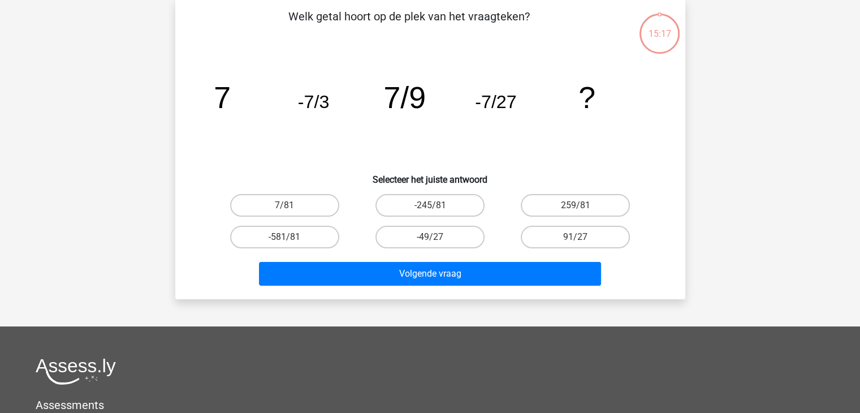
scroll to position [52, 0]
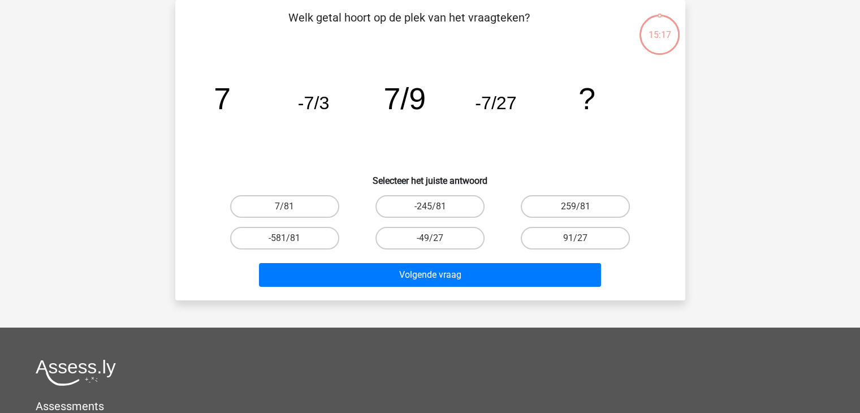
click at [429, 252] on div "-49/27" at bounding box center [429, 238] width 145 height 32
click at [430, 243] on input "-49/27" at bounding box center [433, 241] width 7 height 7
radio input "true"
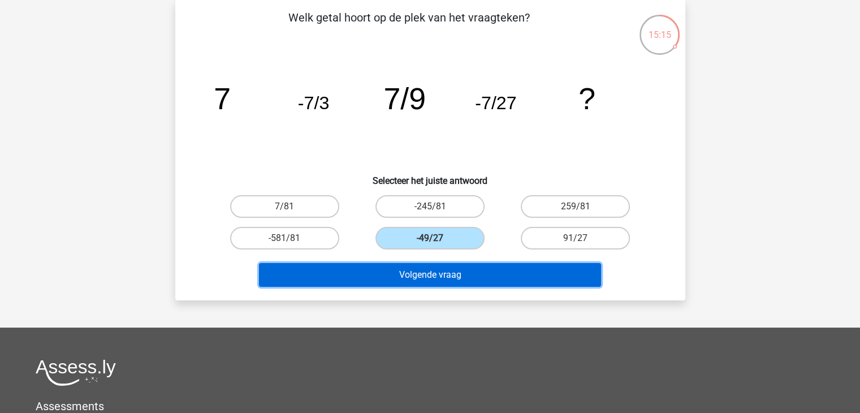
click at [427, 275] on button "Volgende vraag" at bounding box center [430, 275] width 342 height 24
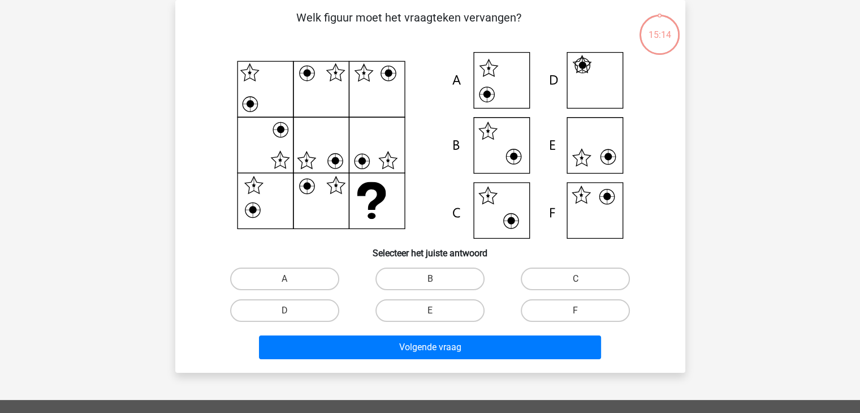
click at [423, 291] on div "B" at bounding box center [429, 279] width 145 height 32
click at [422, 276] on label "B" at bounding box center [429, 278] width 109 height 23
click at [430, 279] on input "B" at bounding box center [433, 282] width 7 height 7
radio input "true"
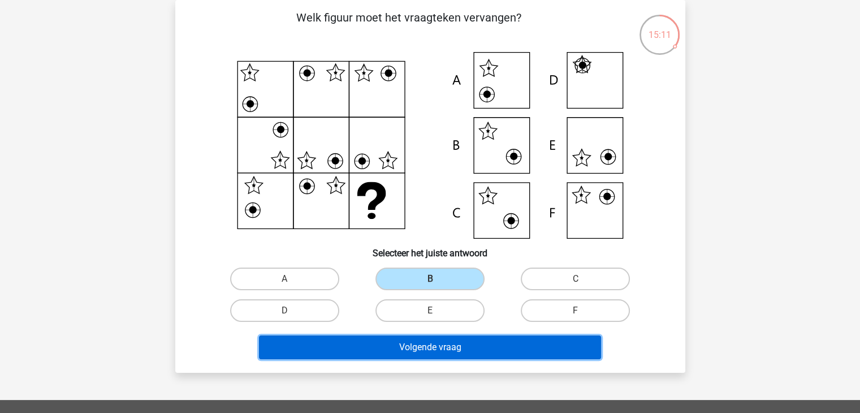
click at [401, 353] on button "Volgende vraag" at bounding box center [430, 347] width 342 height 24
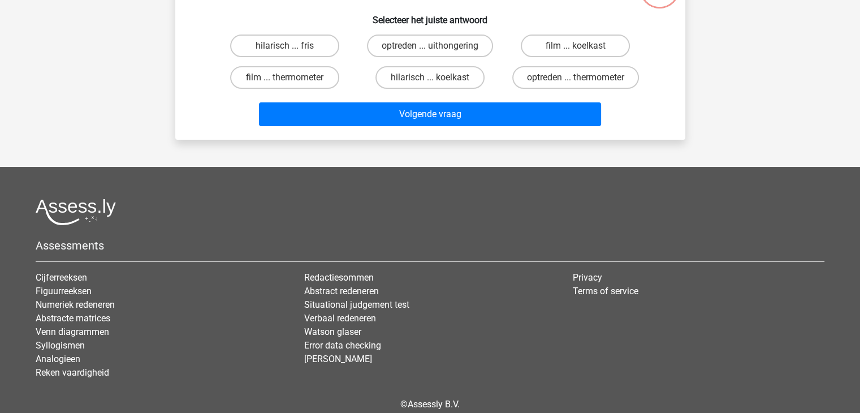
scroll to position [119, 0]
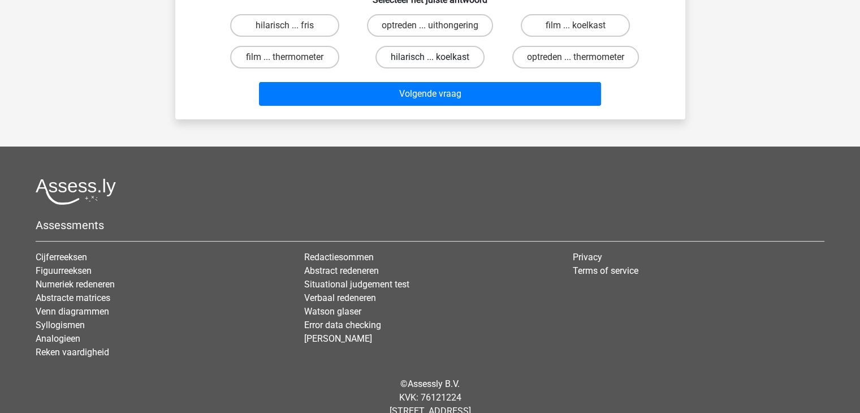
click at [446, 53] on label "hilarisch ... koelkast" at bounding box center [429, 57] width 109 height 23
click at [437, 57] on input "hilarisch ... koelkast" at bounding box center [433, 60] width 7 height 7
radio input "true"
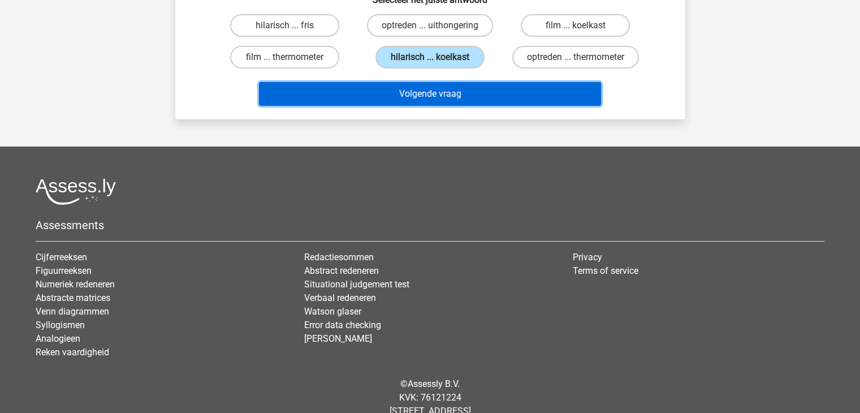
click at [426, 93] on button "Volgende vraag" at bounding box center [430, 94] width 342 height 24
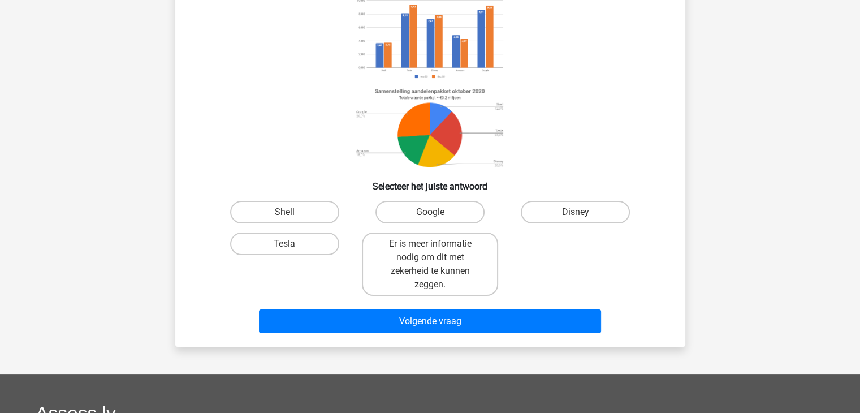
scroll to position [52, 0]
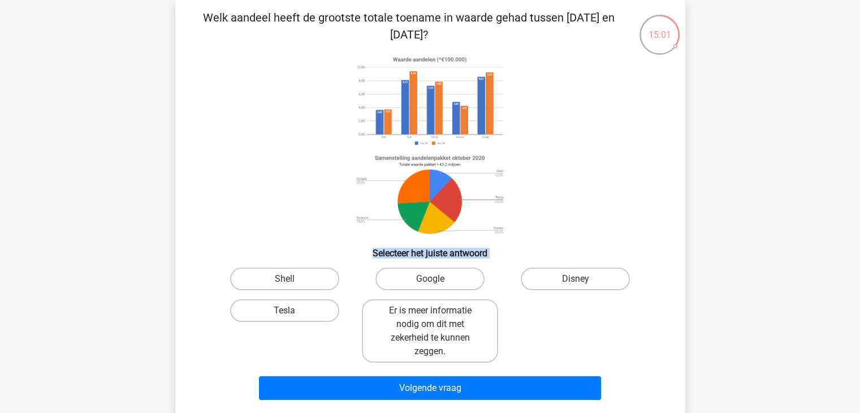
click at [433, 283] on div "Welk aandeel heeft de grootste totale toename in waarde gehad tussen november 2…" at bounding box center [430, 206] width 501 height 395
click at [433, 283] on input "Google" at bounding box center [433, 282] width 7 height 7
radio input "true"
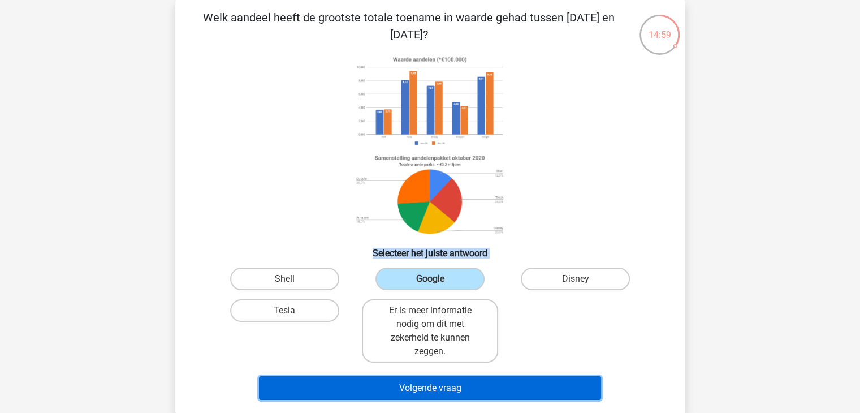
click at [427, 381] on button "Volgende vraag" at bounding box center [430, 388] width 342 height 24
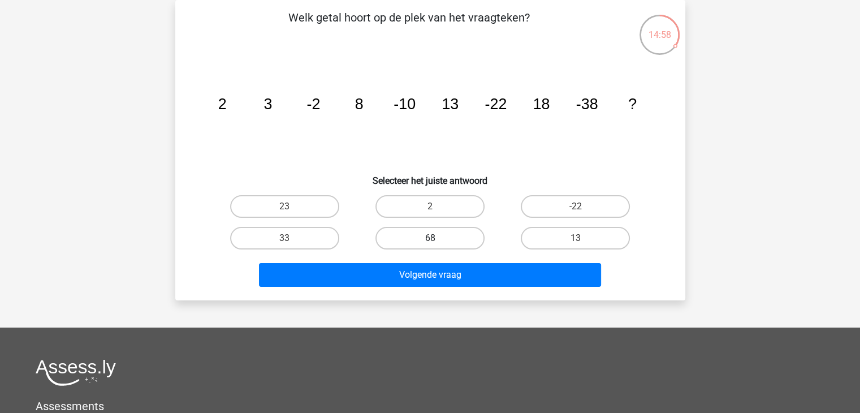
click at [444, 229] on label "68" at bounding box center [429, 238] width 109 height 23
click at [437, 238] on input "68" at bounding box center [433, 241] width 7 height 7
radio input "true"
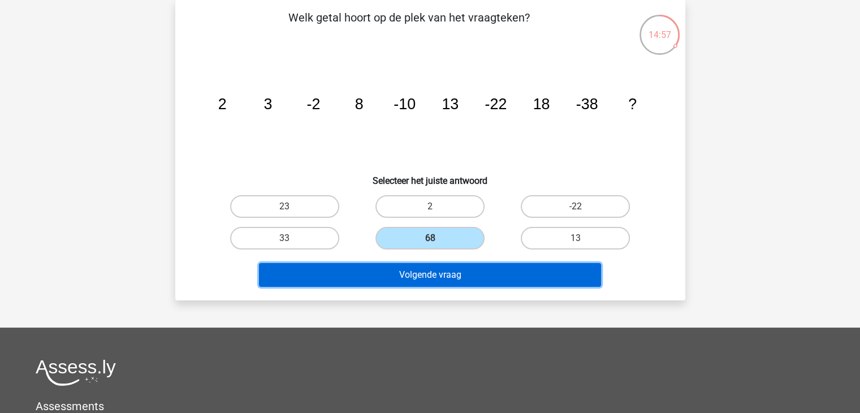
click at [436, 281] on button "Volgende vraag" at bounding box center [430, 275] width 342 height 24
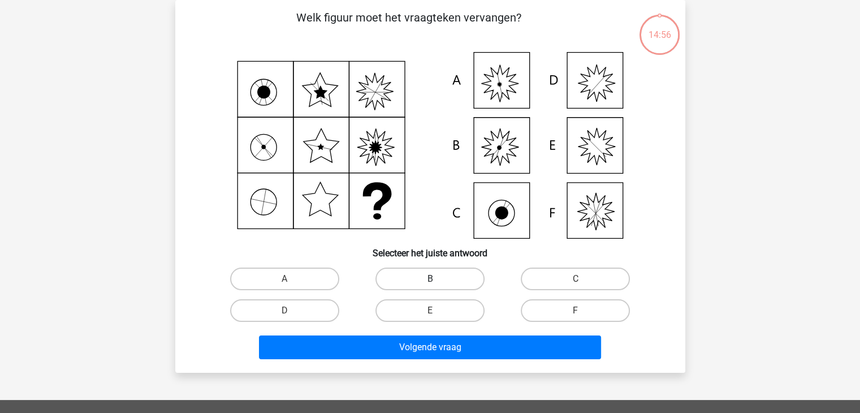
click at [441, 278] on label "B" at bounding box center [429, 278] width 109 height 23
click at [437, 279] on input "B" at bounding box center [433, 282] width 7 height 7
radio input "true"
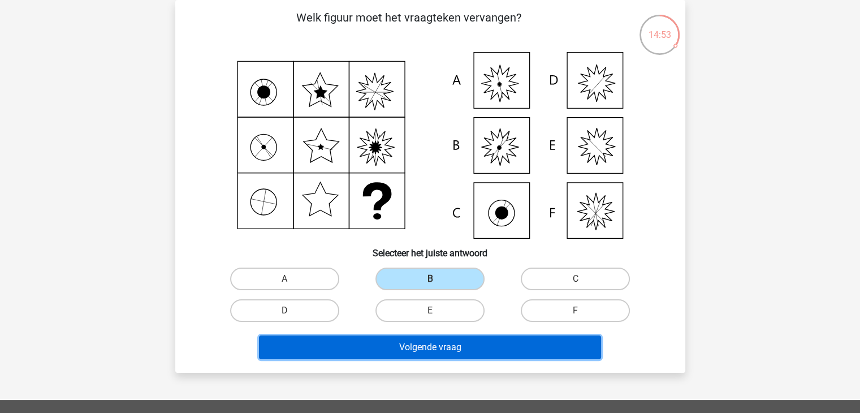
click at [377, 341] on button "Volgende vraag" at bounding box center [430, 347] width 342 height 24
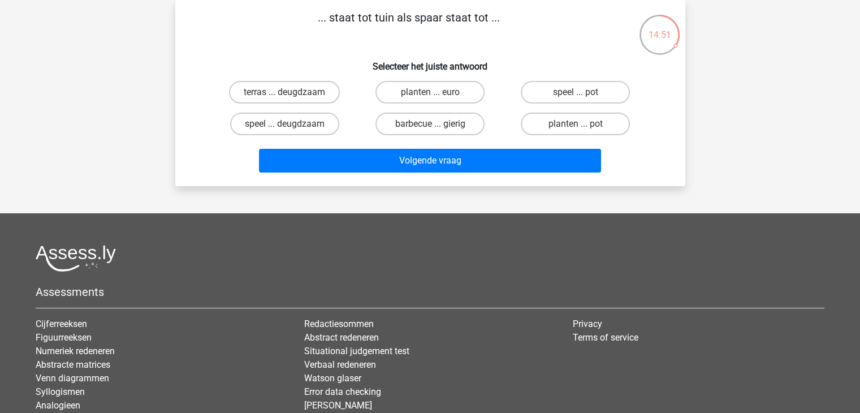
click at [436, 100] on input "planten ... euro" at bounding box center [433, 95] width 7 height 7
radio input "true"
click at [414, 175] on div "Volgende vraag" at bounding box center [430, 163] width 436 height 28
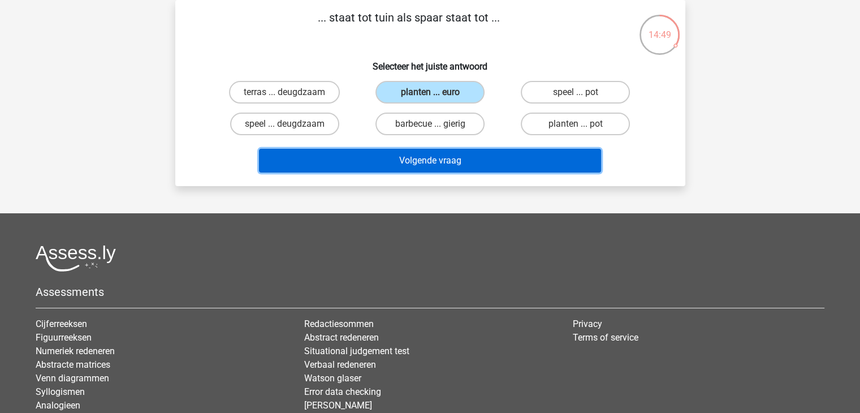
click at [416, 171] on button "Volgende vraag" at bounding box center [430, 161] width 342 height 24
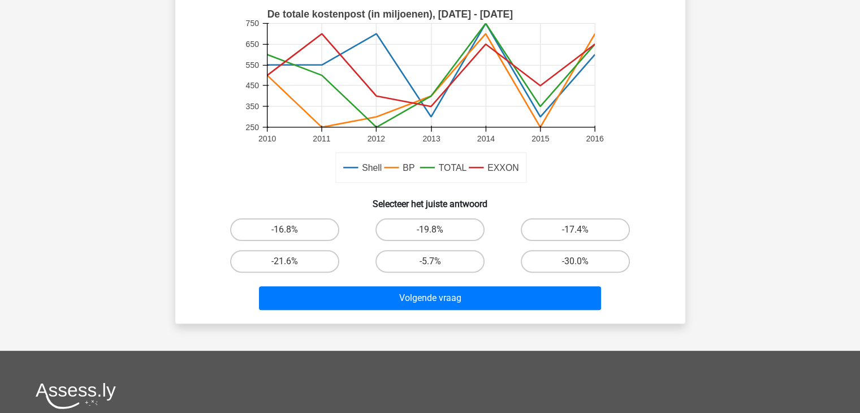
scroll to position [289, 0]
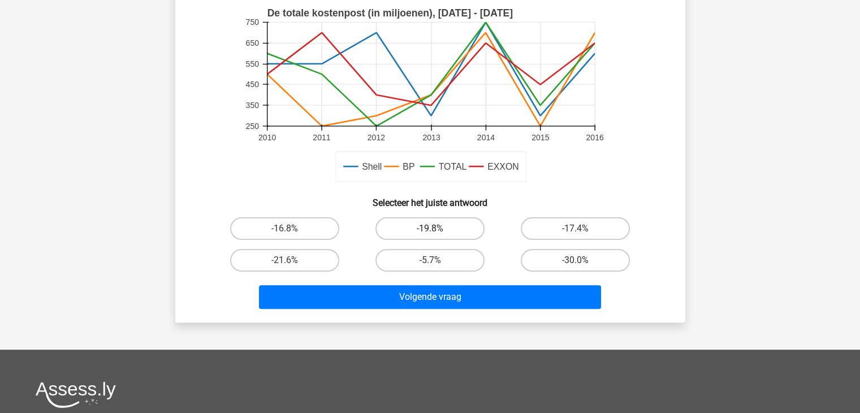
click at [426, 236] on label "-19.8%" at bounding box center [429, 228] width 109 height 23
click at [430, 236] on input "-19.8%" at bounding box center [433, 231] width 7 height 7
radio input "true"
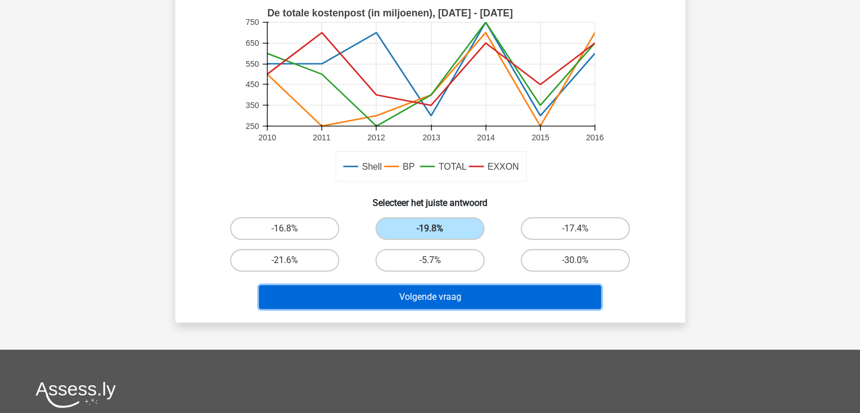
click at [429, 296] on button "Volgende vraag" at bounding box center [430, 297] width 342 height 24
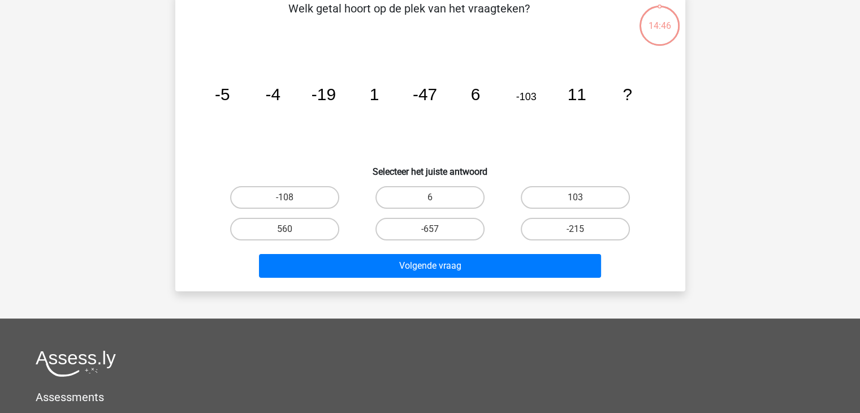
scroll to position [52, 0]
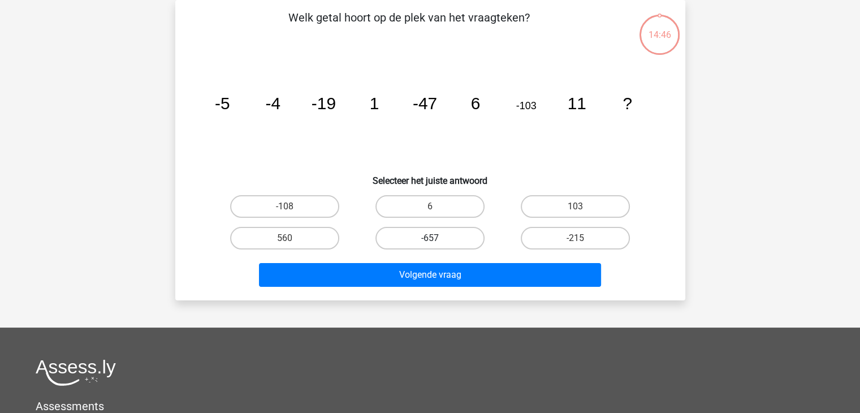
click at [441, 245] on label "-657" at bounding box center [429, 238] width 109 height 23
click at [437, 245] on input "-657" at bounding box center [433, 241] width 7 height 7
radio input "true"
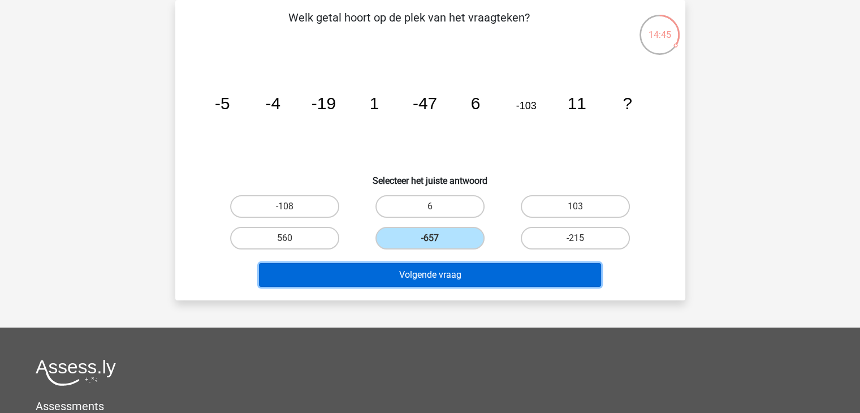
click at [434, 273] on button "Volgende vraag" at bounding box center [430, 275] width 342 height 24
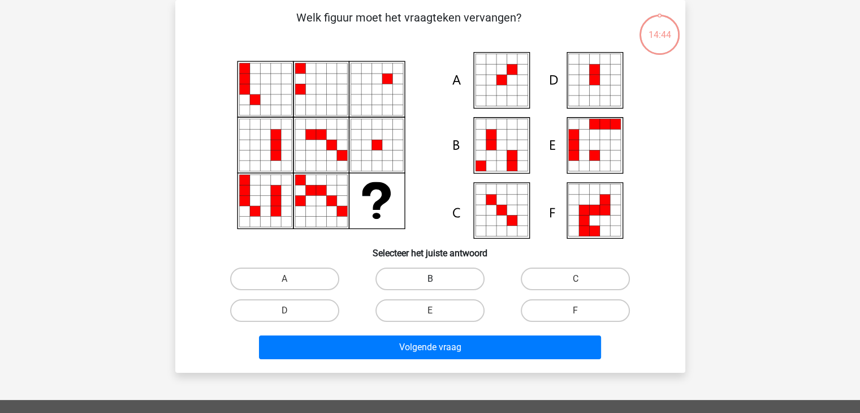
click at [435, 274] on label "B" at bounding box center [429, 278] width 109 height 23
click at [435, 279] on input "B" at bounding box center [433, 282] width 7 height 7
radio input "true"
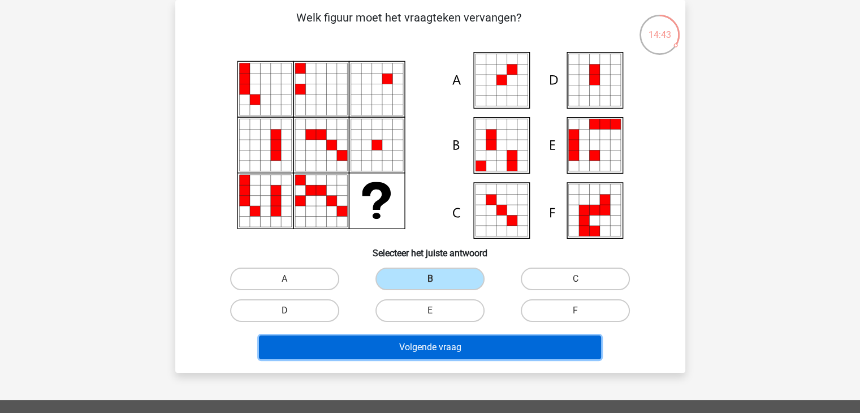
click at [421, 342] on button "Volgende vraag" at bounding box center [430, 347] width 342 height 24
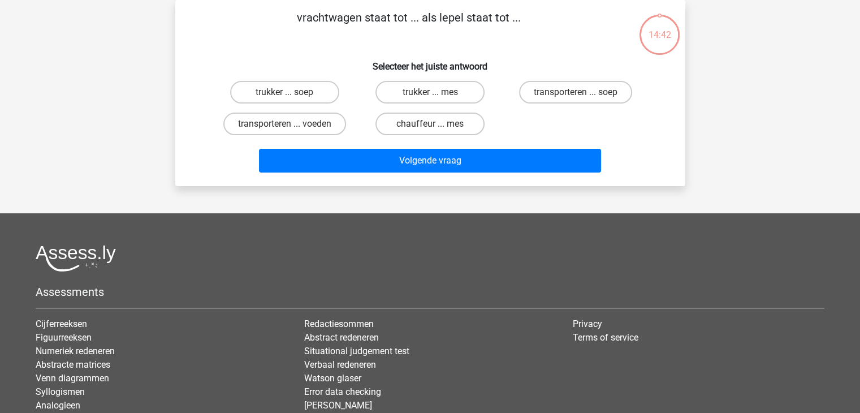
click at [436, 104] on div "trukker ... mes" at bounding box center [429, 92] width 145 height 32
click at [435, 94] on input "trukker ... mes" at bounding box center [433, 95] width 7 height 7
radio input "true"
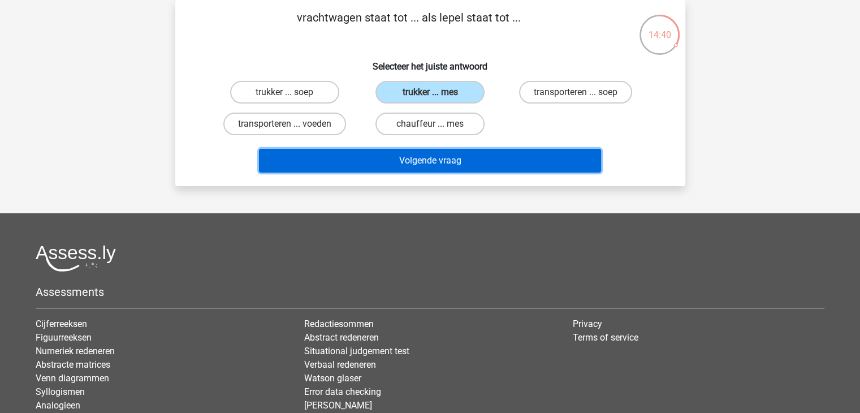
click at [421, 160] on button "Volgende vraag" at bounding box center [430, 161] width 342 height 24
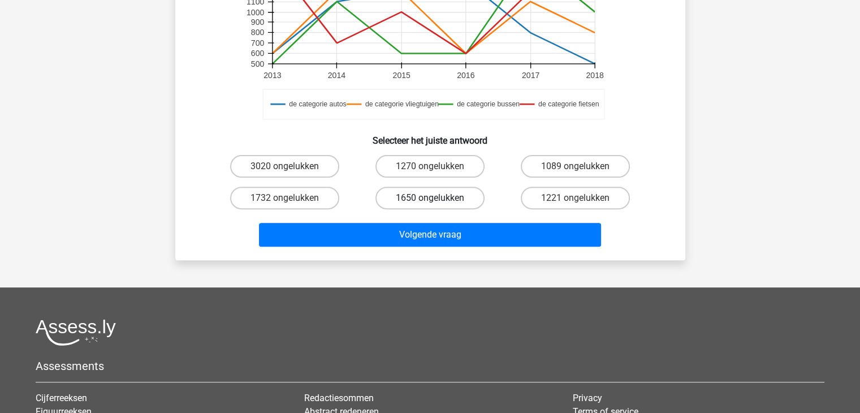
scroll to position [352, 0]
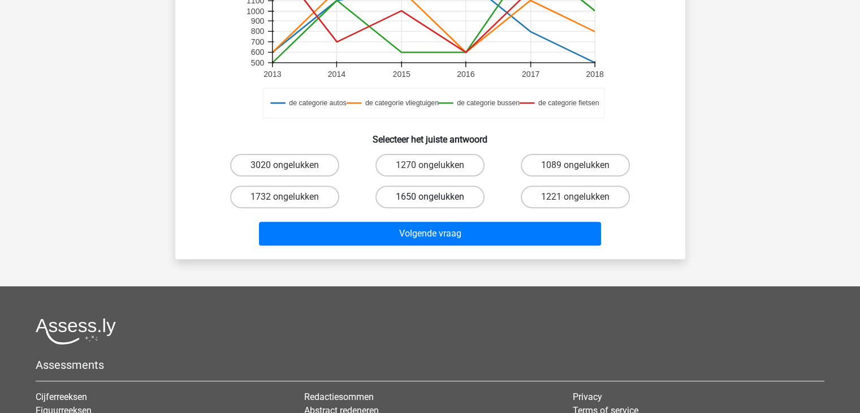
click at [410, 191] on label "1650 ongelukken" at bounding box center [429, 196] width 109 height 23
click at [430, 197] on input "1650 ongelukken" at bounding box center [433, 200] width 7 height 7
radio input "true"
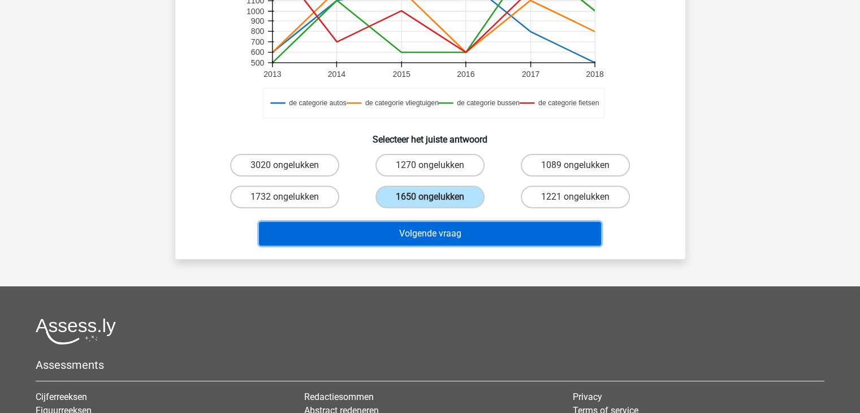
click at [404, 235] on button "Volgende vraag" at bounding box center [430, 234] width 342 height 24
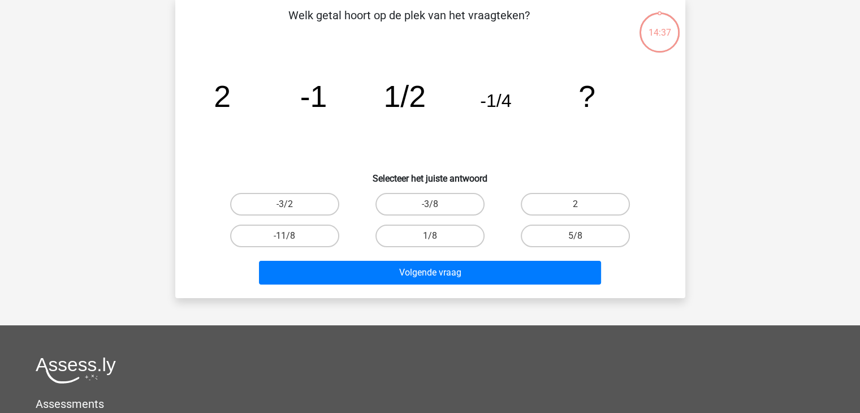
scroll to position [52, 0]
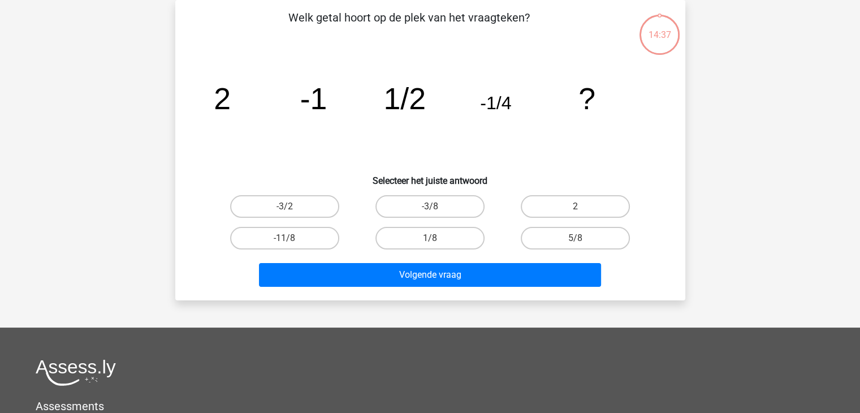
click at [404, 235] on label "1/8" at bounding box center [429, 238] width 109 height 23
click at [430, 238] on input "1/8" at bounding box center [433, 241] width 7 height 7
radio input "true"
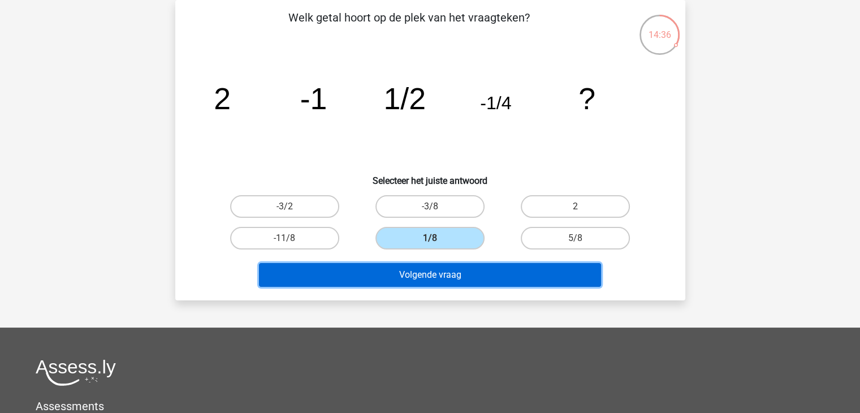
click at [394, 269] on button "Volgende vraag" at bounding box center [430, 275] width 342 height 24
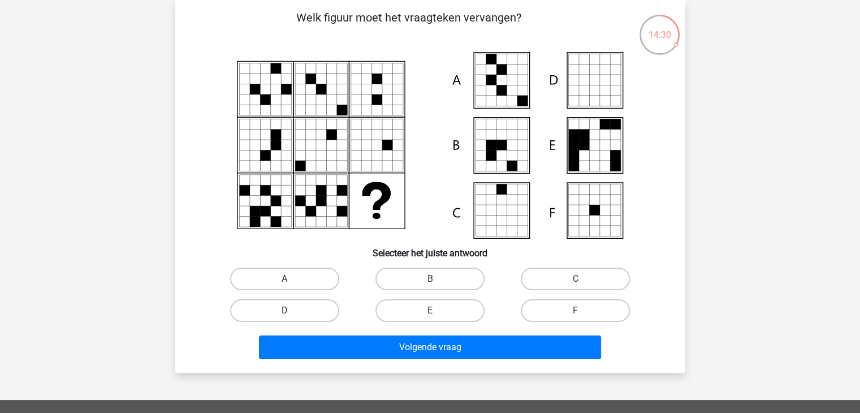
click at [394, 269] on label "B" at bounding box center [429, 278] width 109 height 23
click at [430, 279] on input "B" at bounding box center [433, 282] width 7 height 7
radio input "true"
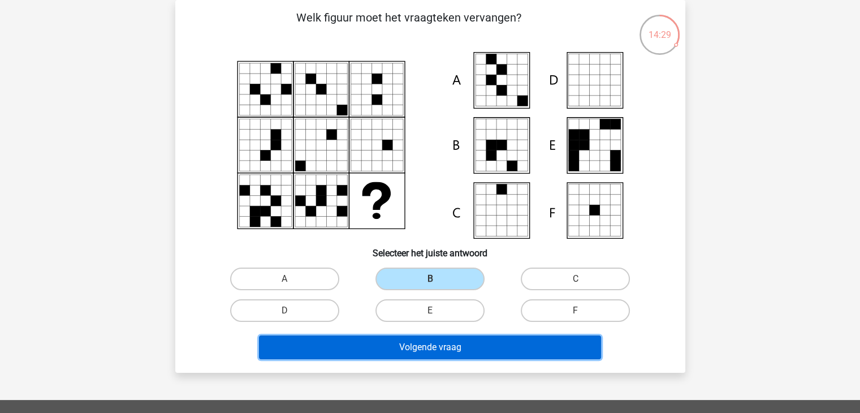
click at [425, 343] on button "Volgende vraag" at bounding box center [430, 347] width 342 height 24
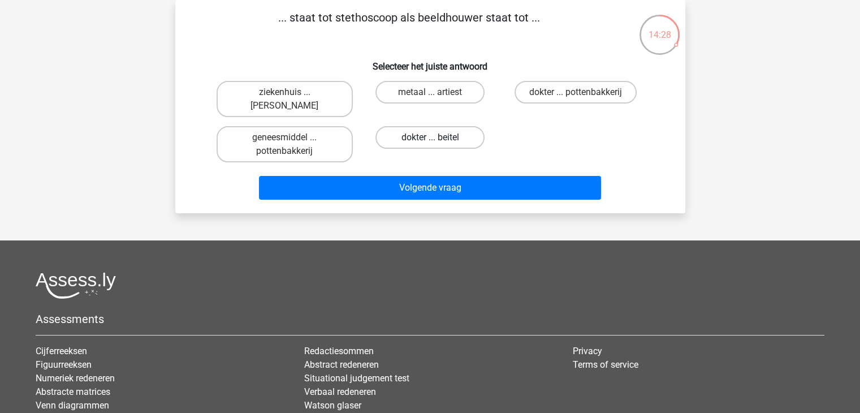
click at [460, 135] on label "dokter ... beitel" at bounding box center [429, 137] width 109 height 23
click at [437, 137] on input "dokter ... beitel" at bounding box center [433, 140] width 7 height 7
radio input "true"
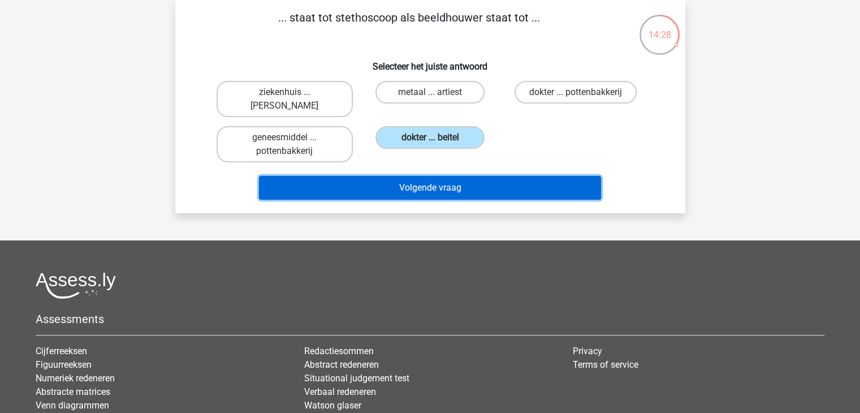
click at [448, 191] on button "Volgende vraag" at bounding box center [430, 188] width 342 height 24
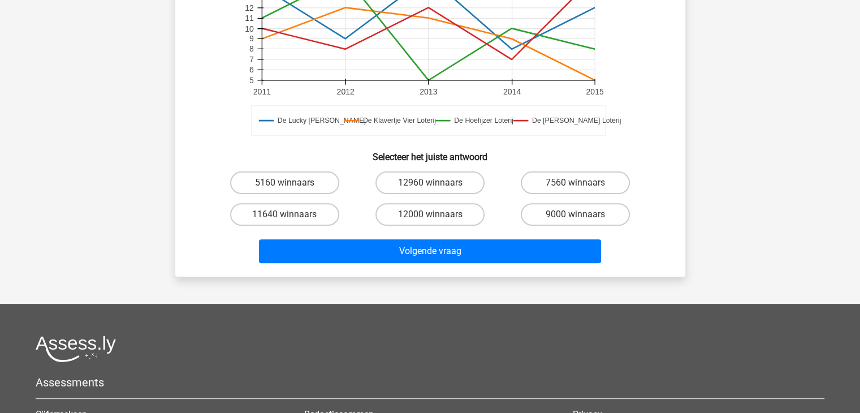
scroll to position [335, 0]
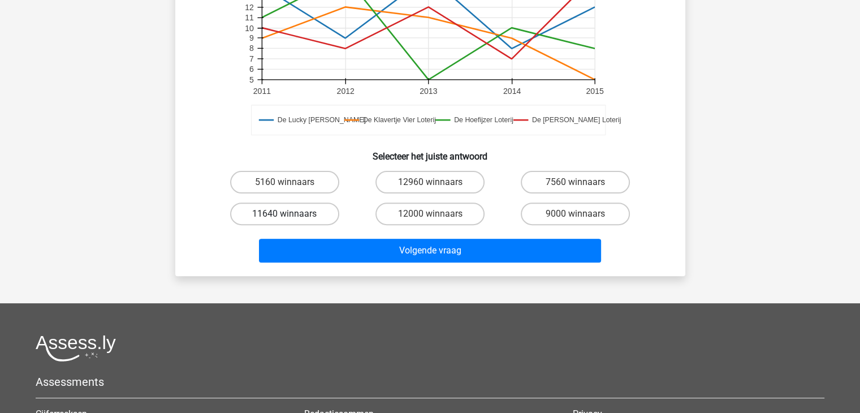
click at [300, 215] on label "11640 winnaars" at bounding box center [284, 213] width 109 height 23
click at [292, 215] on input "11640 winnaars" at bounding box center [287, 217] width 7 height 7
radio input "true"
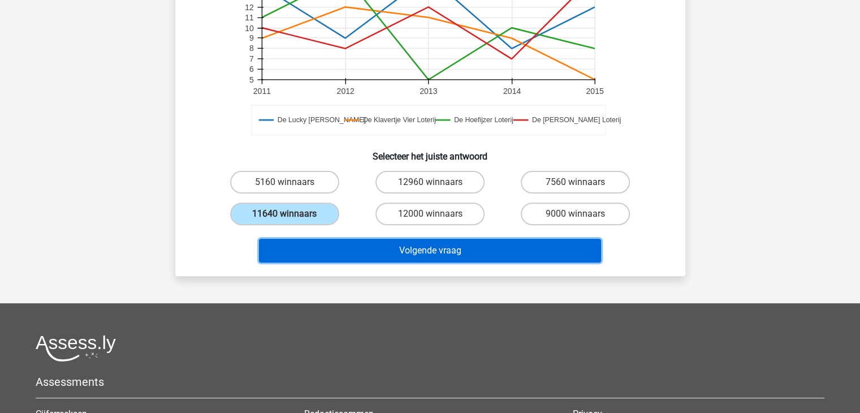
click at [305, 255] on button "Volgende vraag" at bounding box center [430, 251] width 342 height 24
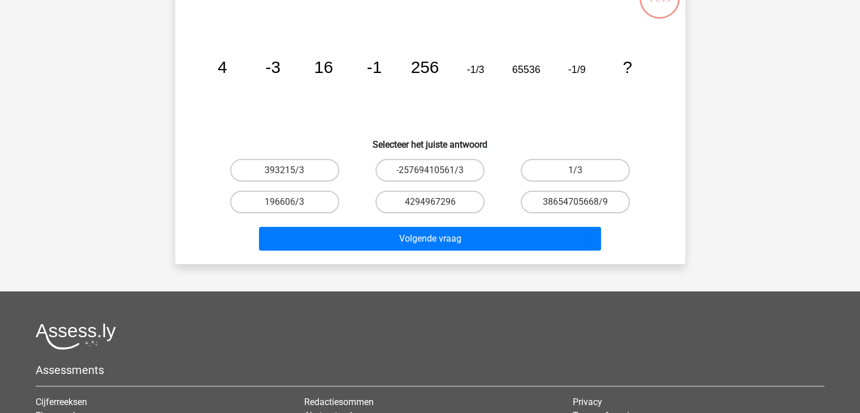
scroll to position [52, 0]
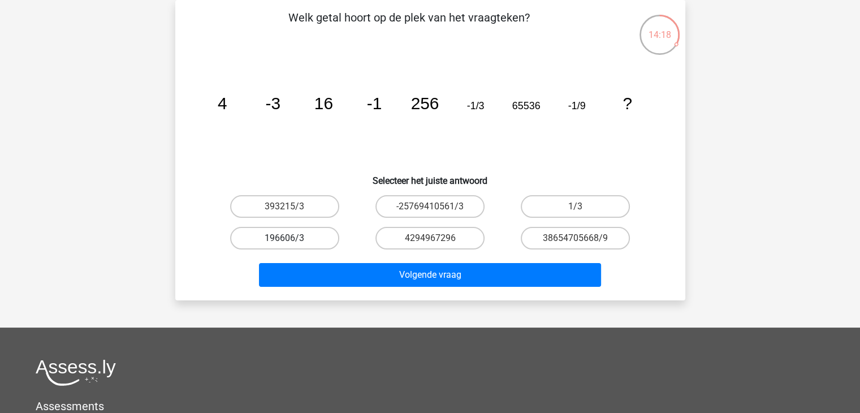
click at [306, 235] on label "196606/3" at bounding box center [284, 238] width 109 height 23
click at [292, 238] on input "196606/3" at bounding box center [287, 241] width 7 height 7
radio input "true"
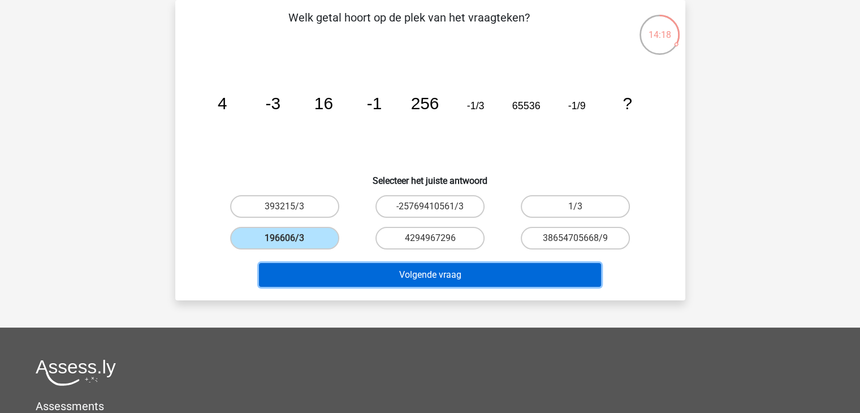
click at [307, 270] on button "Volgende vraag" at bounding box center [430, 275] width 342 height 24
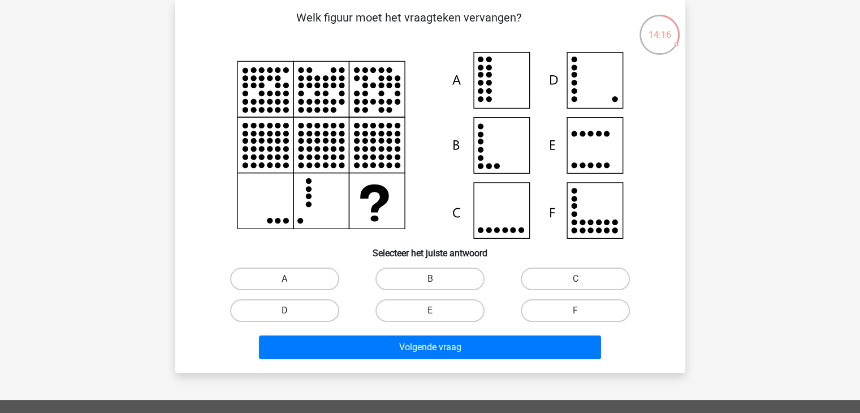
click at [301, 279] on label "A" at bounding box center [284, 278] width 109 height 23
click at [292, 279] on input "A" at bounding box center [287, 282] width 7 height 7
radio input "true"
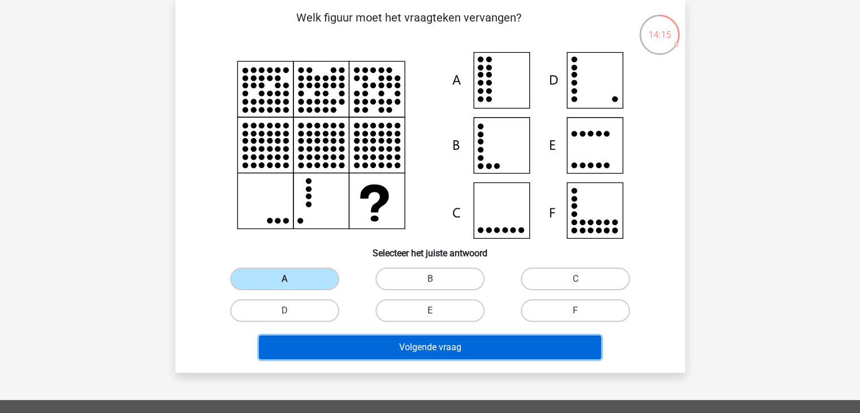
click at [302, 348] on button "Volgende vraag" at bounding box center [430, 347] width 342 height 24
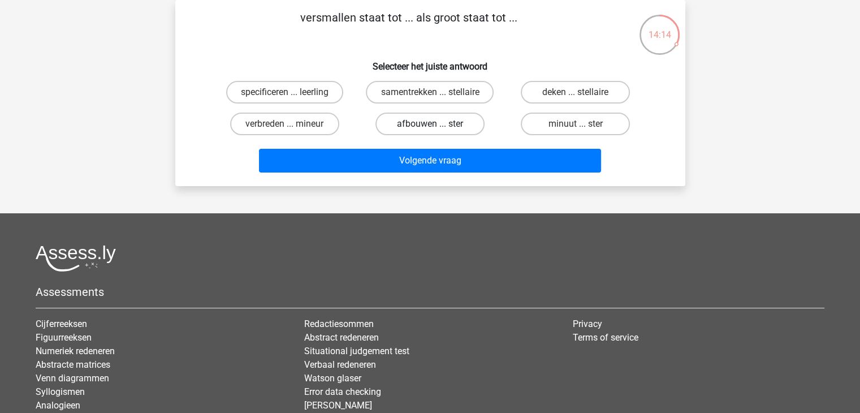
click at [397, 133] on label "afbouwen ... ster" at bounding box center [429, 124] width 109 height 23
click at [430, 131] on input "afbouwen ... ster" at bounding box center [433, 127] width 7 height 7
radio input "true"
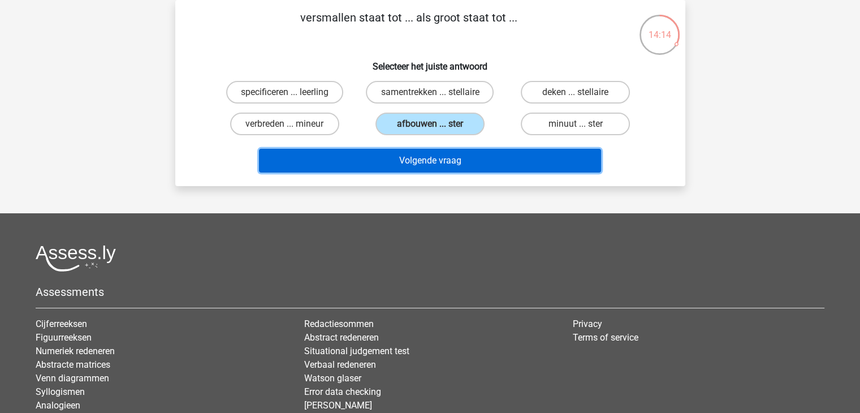
click at [388, 158] on button "Volgende vraag" at bounding box center [430, 161] width 342 height 24
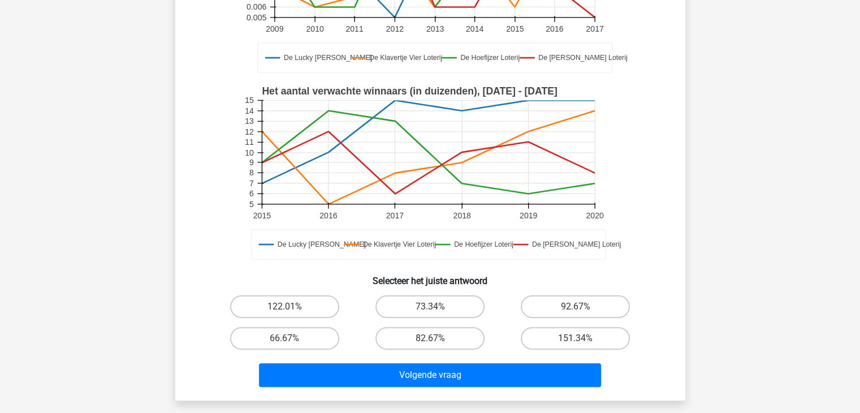
scroll to position [226, 0]
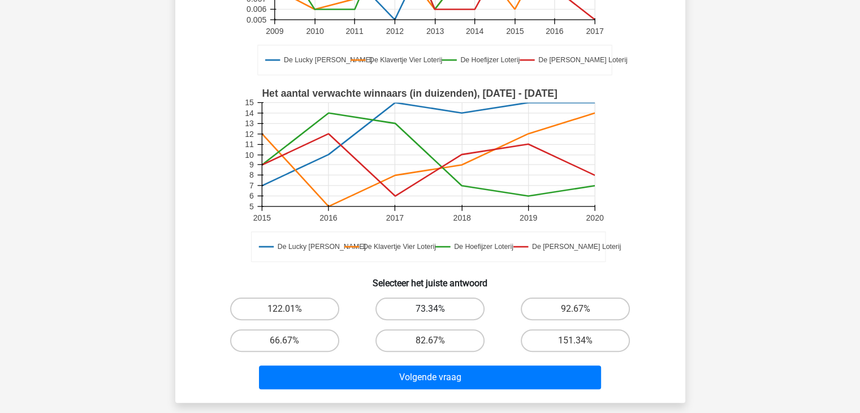
click at [419, 300] on label "73.34%" at bounding box center [429, 308] width 109 height 23
click at [430, 309] on input "73.34%" at bounding box center [433, 312] width 7 height 7
radio input "true"
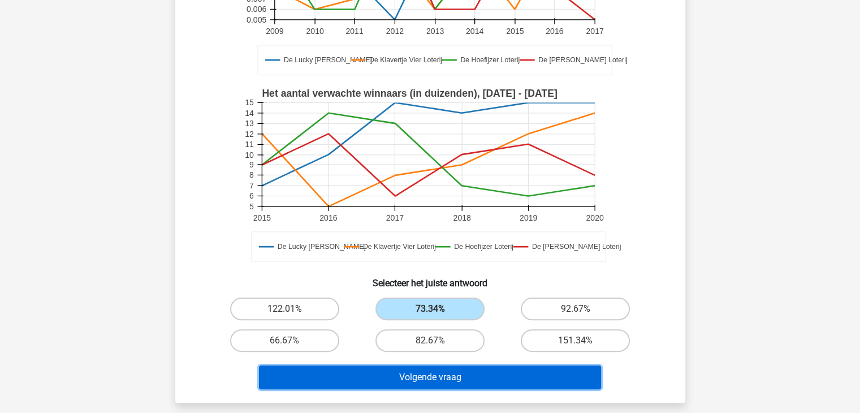
click at [390, 365] on button "Volgende vraag" at bounding box center [430, 377] width 342 height 24
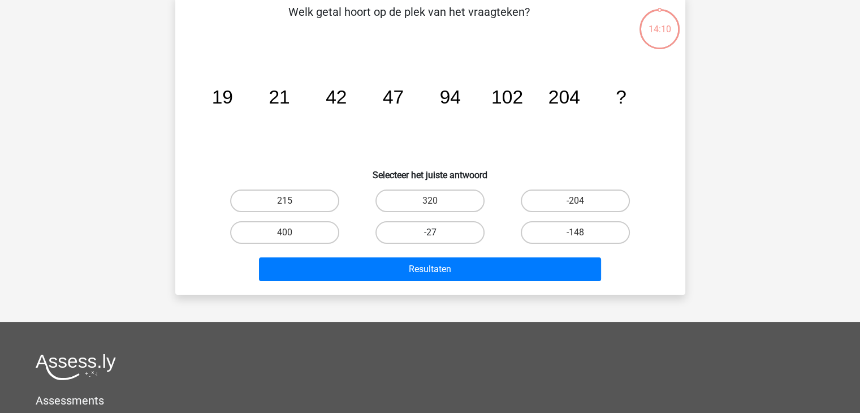
scroll to position [52, 0]
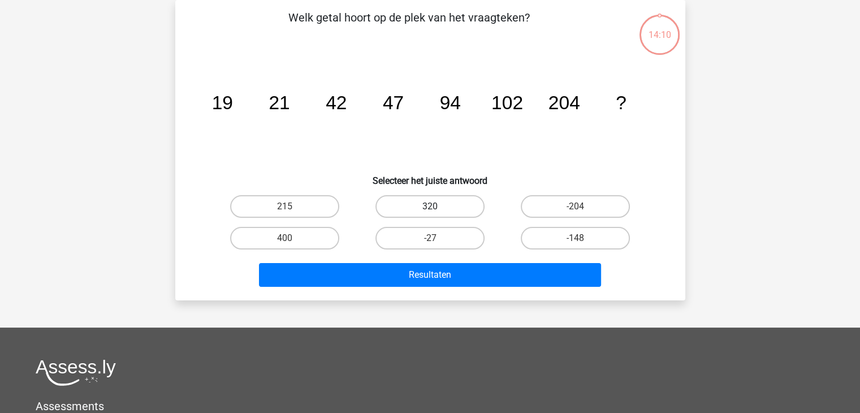
click at [403, 201] on label "320" at bounding box center [429, 206] width 109 height 23
click at [430, 206] on input "320" at bounding box center [433, 209] width 7 height 7
radio input "true"
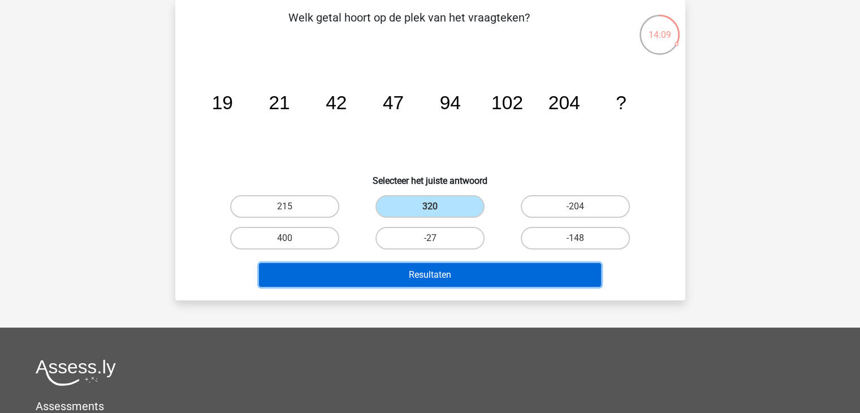
click at [371, 274] on button "Resultaten" at bounding box center [430, 275] width 342 height 24
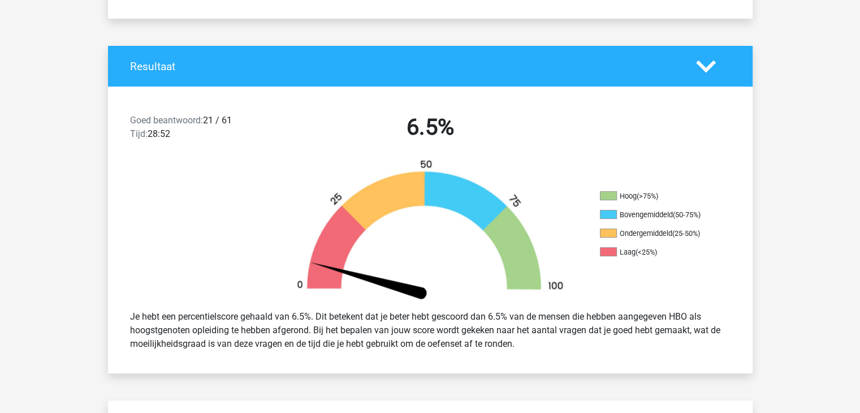
scroll to position [207, 0]
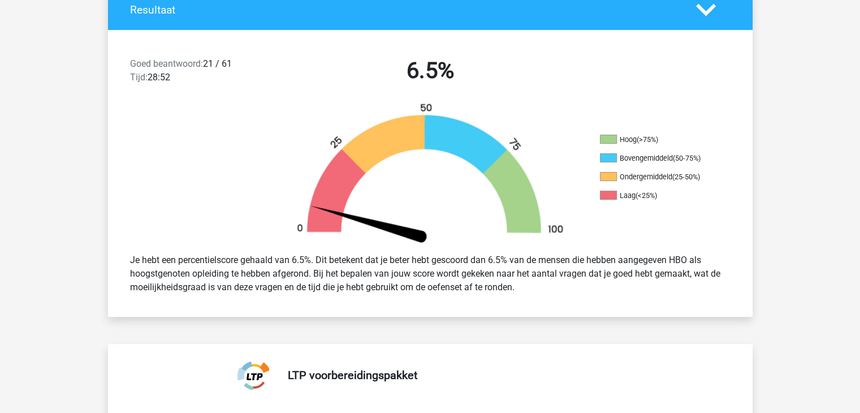
click at [373, 269] on div "Je hebt een percentielscore gehaald van 6.5%. Dit betekent dat je beter hebt ge…" at bounding box center [430, 274] width 617 height 50
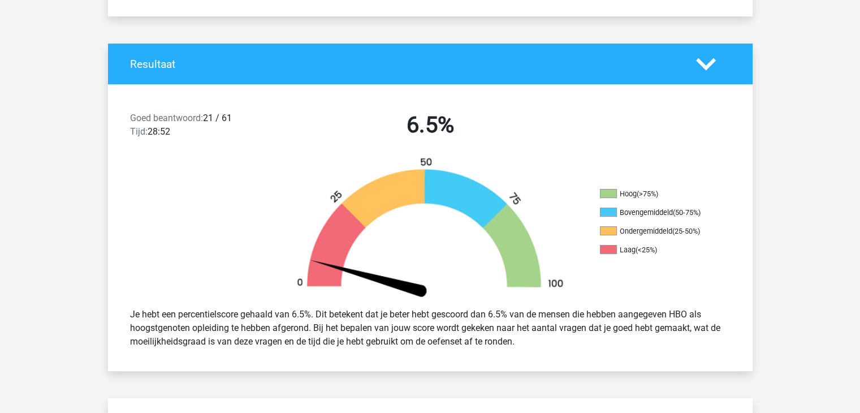
click at [699, 62] on polygon at bounding box center [706, 64] width 20 height 12
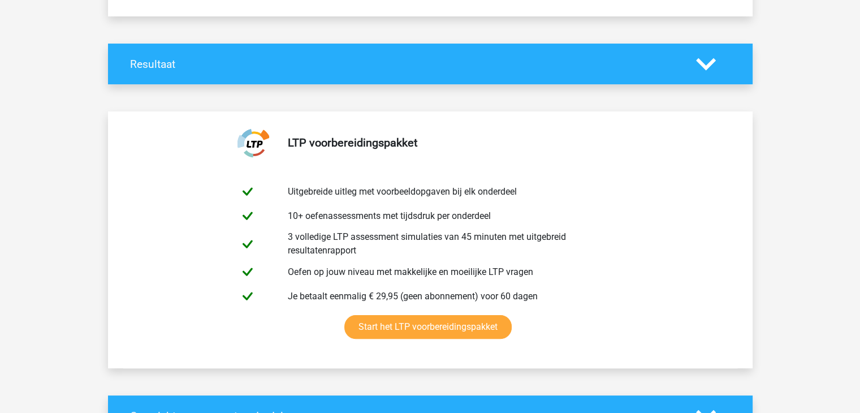
click at [700, 74] on div "Resultaat" at bounding box center [430, 64] width 645 height 41
click at [703, 64] on polygon at bounding box center [706, 64] width 20 height 12
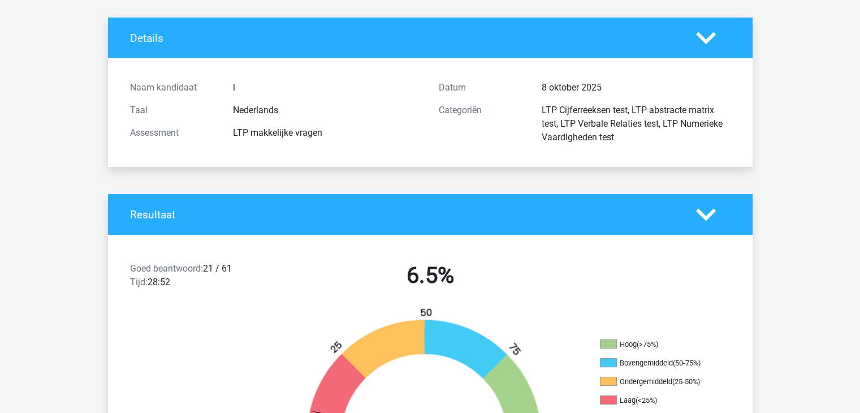
scroll to position [11, 0]
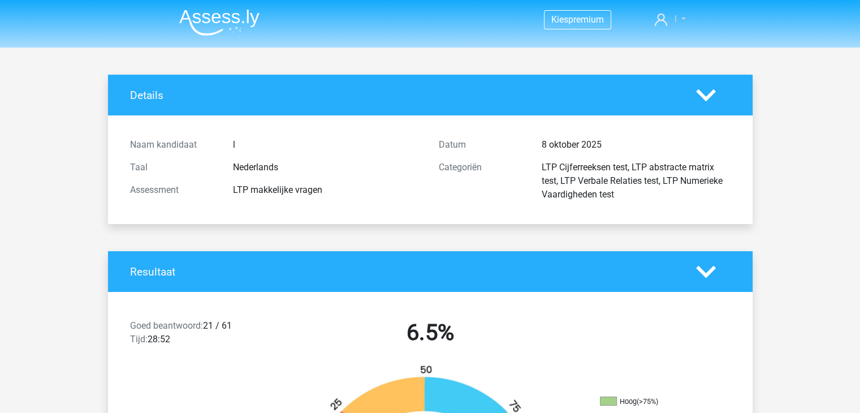
click at [678, 19] on link "l" at bounding box center [670, 19] width 40 height 14
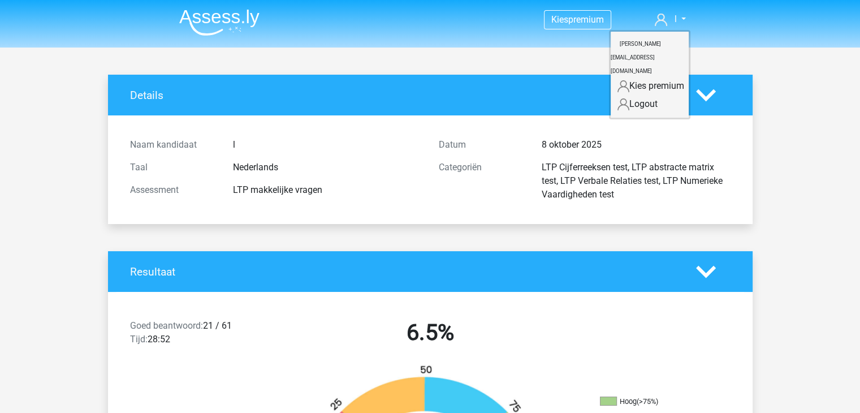
click at [649, 95] on link "Logout" at bounding box center [650, 104] width 78 height 18
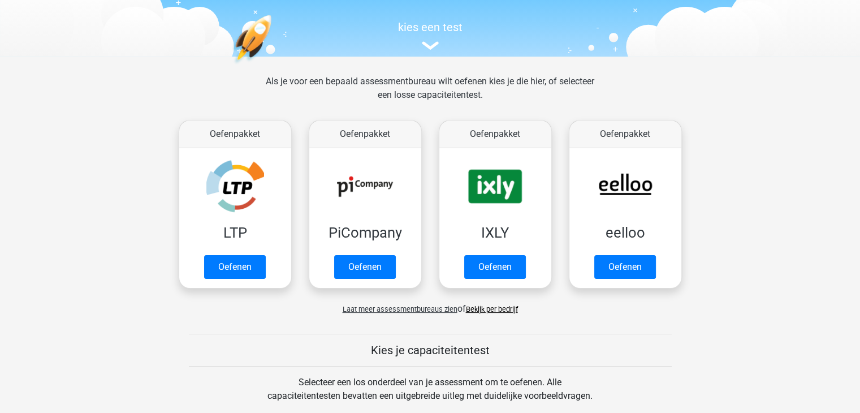
scroll to position [104, 0]
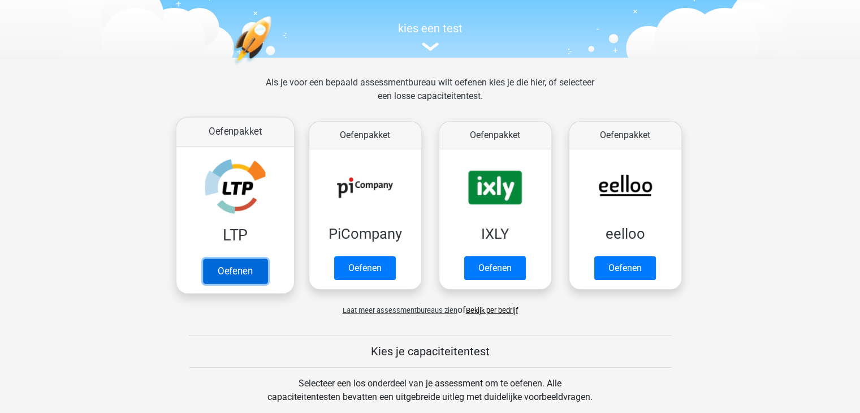
click at [220, 276] on link "Oefenen" at bounding box center [234, 270] width 64 height 25
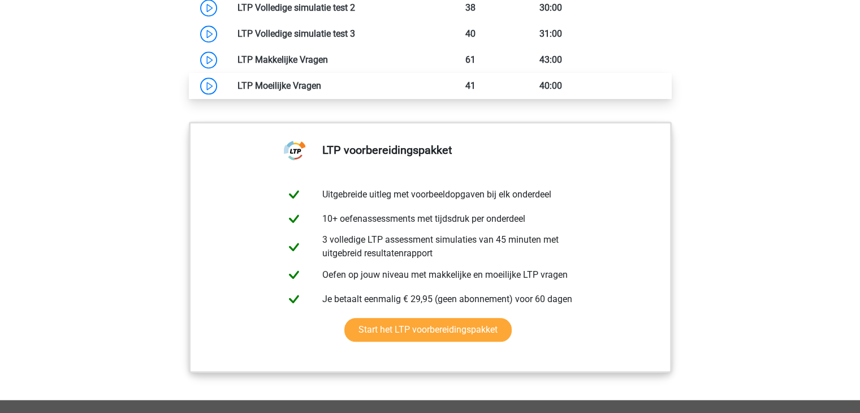
scroll to position [1064, 0]
